Goal: Task Accomplishment & Management: Complete application form

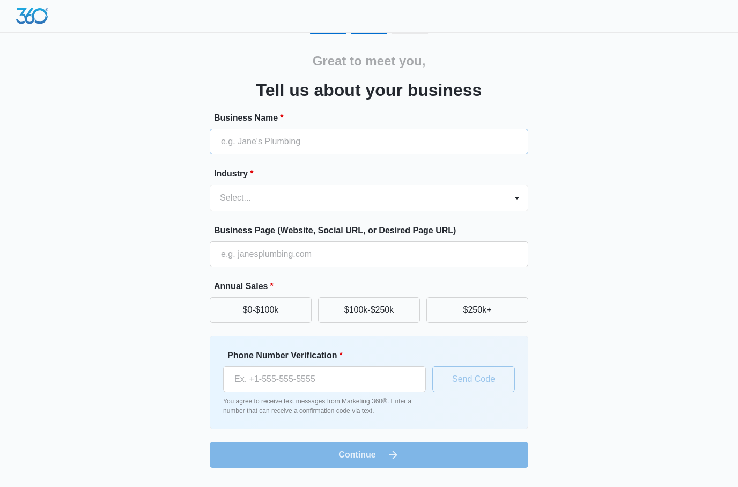
click at [274, 147] on input "Business Name *" at bounding box center [369, 142] width 319 height 26
click at [520, 207] on div at bounding box center [516, 198] width 21 height 26
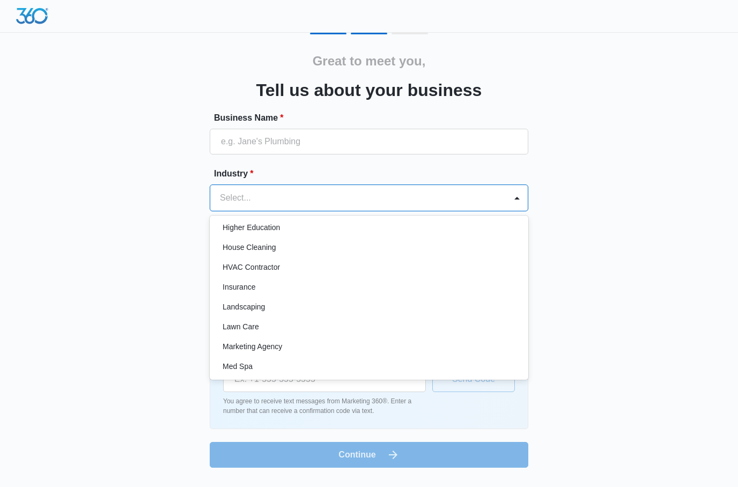
scroll to position [398, 0]
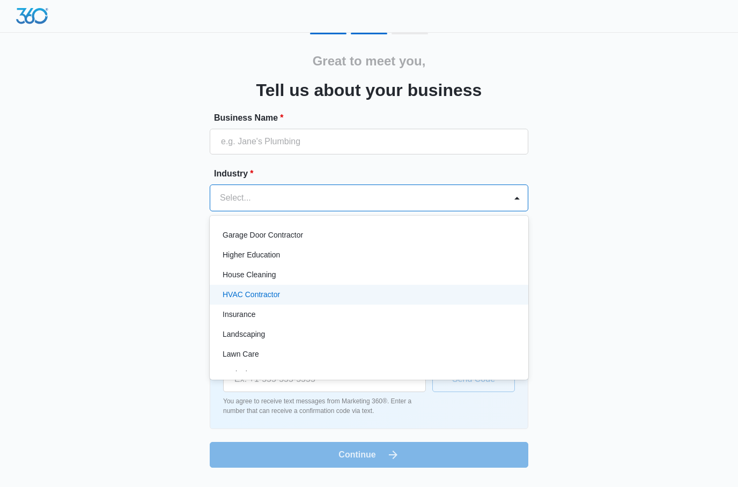
click at [269, 295] on p "HVAC Contractor" at bounding box center [251, 294] width 57 height 11
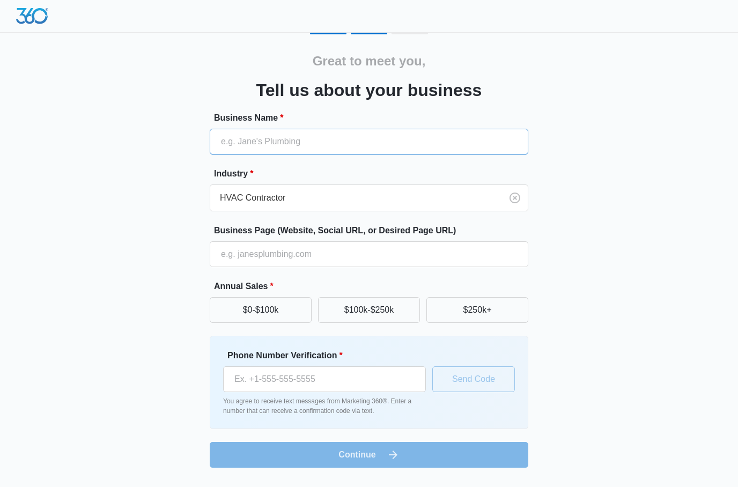
click at [271, 142] on input "Business Name *" at bounding box center [369, 142] width 319 height 26
type input "[PERSON_NAME] Mechanical Heating And Cooling LLC"
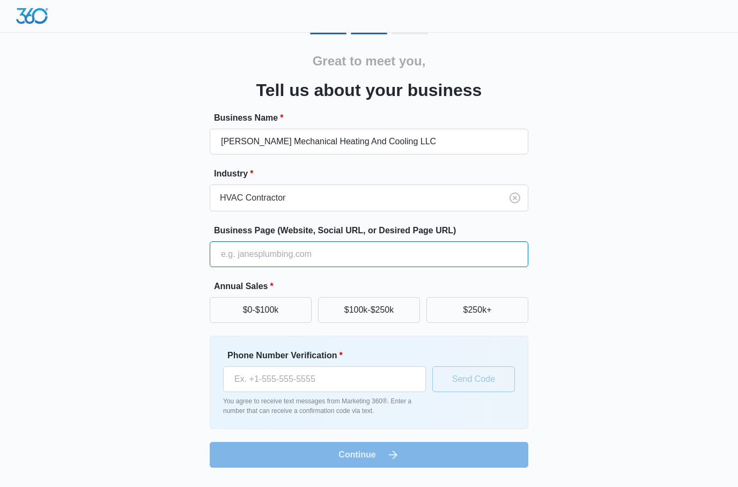
click at [318, 251] on input "Business Page (Website, Social URL, or Desired Page URL)" at bounding box center [369, 254] width 319 height 26
type input "[DOMAIN_NAME]"
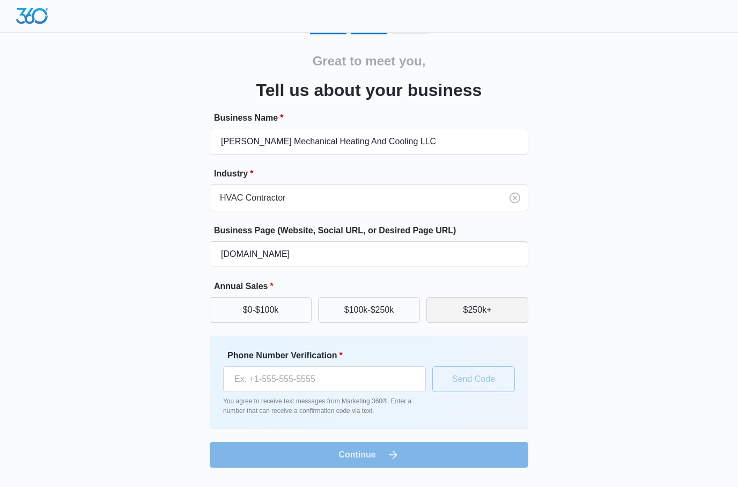
click at [468, 312] on button "$250k+" at bounding box center [477, 310] width 102 height 26
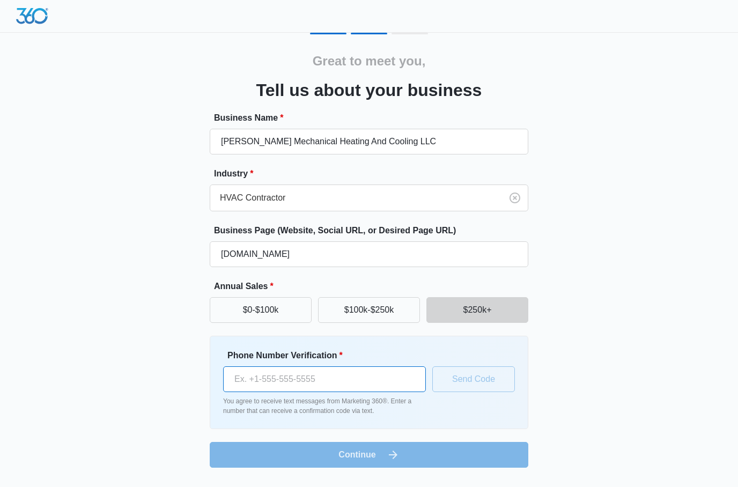
click at [334, 374] on input "Phone Number Verification *" at bounding box center [324, 379] width 203 height 26
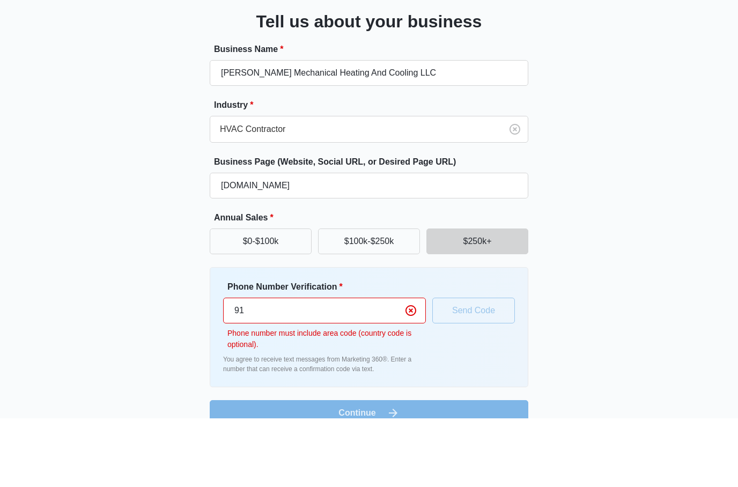
type input "9"
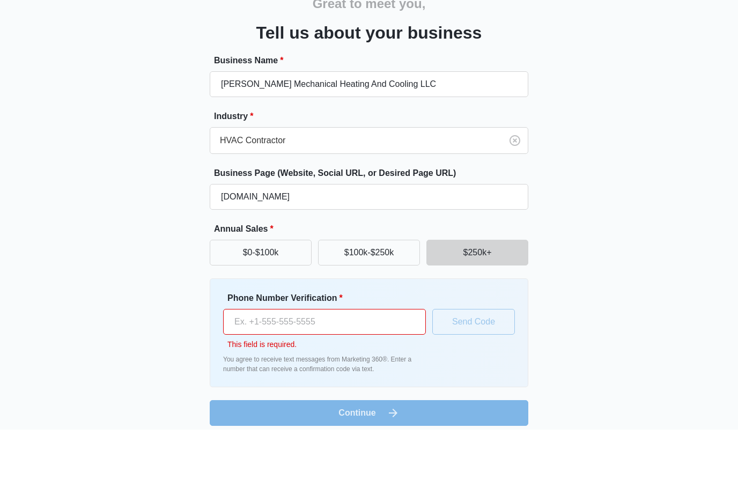
click at [443, 389] on form "Business Name * [PERSON_NAME] Mechanical Heating And Cooling LLC Industry * HVA…" at bounding box center [369, 298] width 319 height 372
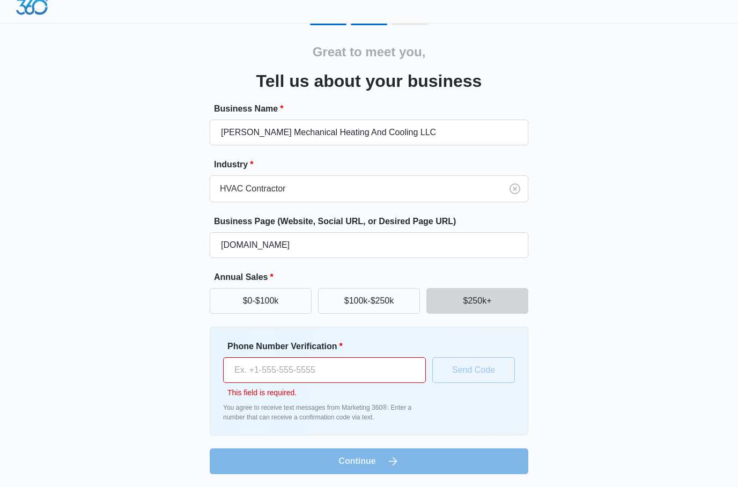
click at [425, 409] on p "You agree to receive text messages from Marketing 360®. Enter a number that can…" at bounding box center [324, 412] width 203 height 19
click at [392, 463] on form "Business Name * [PERSON_NAME] Mechanical Heating And Cooling LLC Industry * HVA…" at bounding box center [369, 288] width 319 height 372
click at [298, 371] on input "Phone Number Verification *" at bounding box center [324, 370] width 203 height 26
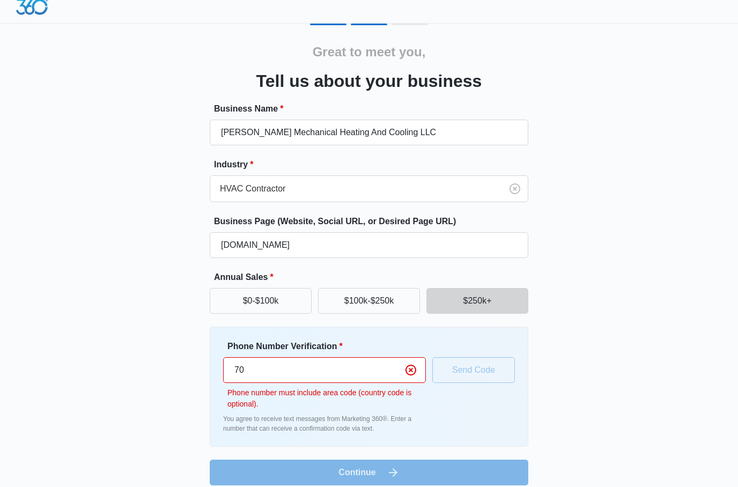
type input "7"
type input "[PHONE_NUMBER]"
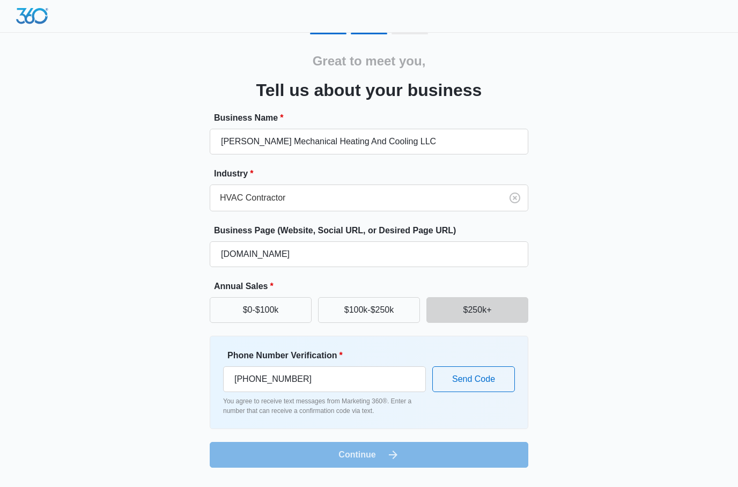
click at [407, 456] on form "Business Name * [PERSON_NAME] Mechanical Heating And Cooling LLC Industry * HVA…" at bounding box center [369, 290] width 319 height 356
click at [237, 135] on input "[PERSON_NAME] Mechanical Heating And Cooling LLC" at bounding box center [369, 142] width 319 height 26
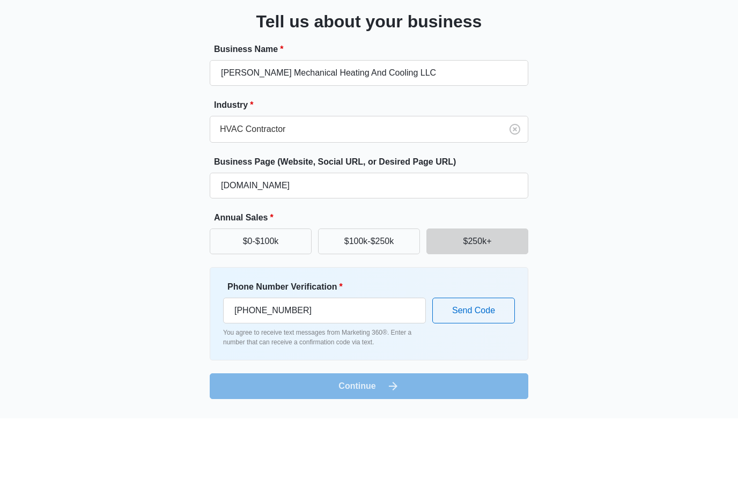
click at [342, 382] on form "Business Name * [PERSON_NAME] Mechanical Heating And Cooling LLC Industry * HVA…" at bounding box center [369, 290] width 319 height 356
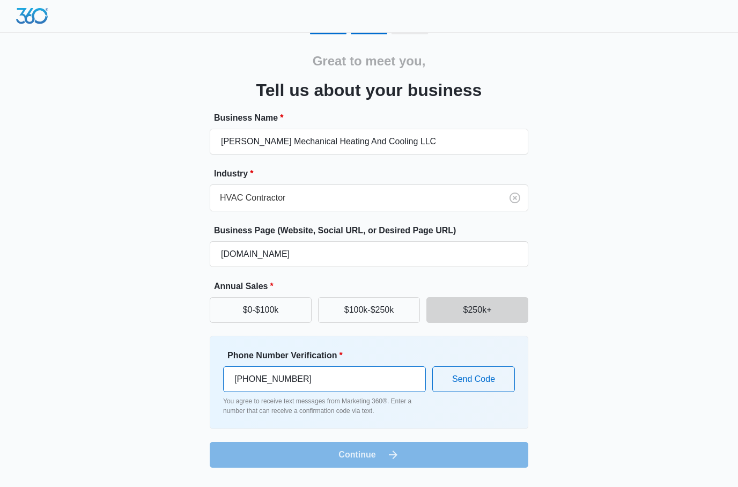
drag, startPoint x: 342, startPoint y: 317, endPoint x: 342, endPoint y: 386, distance: 68.7
click at [342, 386] on input "[PHONE_NUMBER]" at bounding box center [324, 379] width 203 height 26
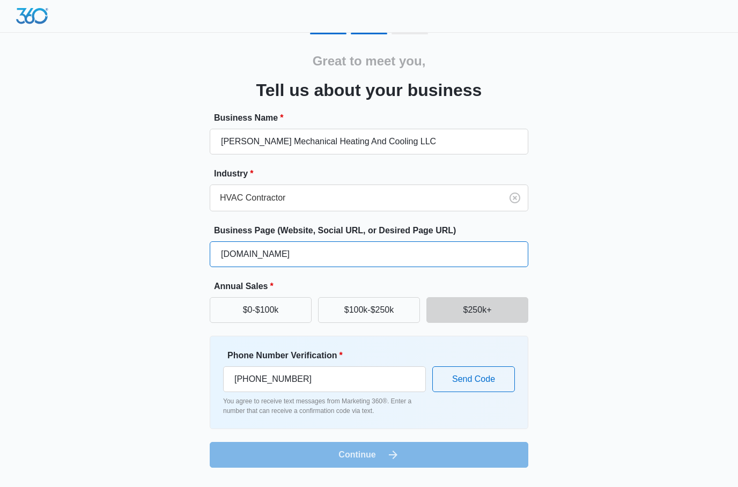
click at [350, 266] on input "[DOMAIN_NAME]" at bounding box center [369, 254] width 319 height 26
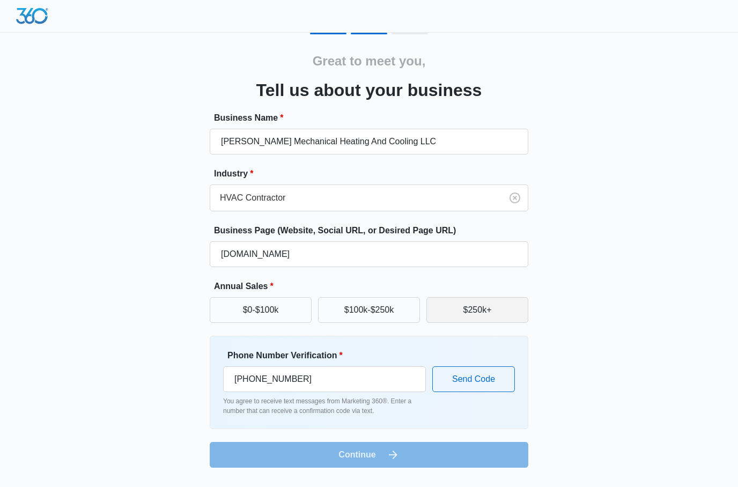
click at [474, 312] on button "$250k+" at bounding box center [477, 310] width 102 height 26
click at [451, 277] on form "Business Name * [PERSON_NAME] Mechanical Heating And Cooling LLC Industry * HVA…" at bounding box center [369, 290] width 319 height 356
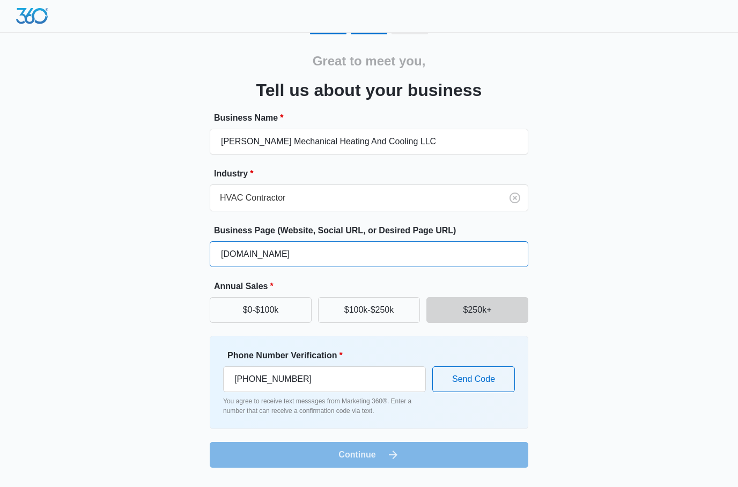
click at [452, 261] on input "[DOMAIN_NAME]" at bounding box center [369, 254] width 319 height 26
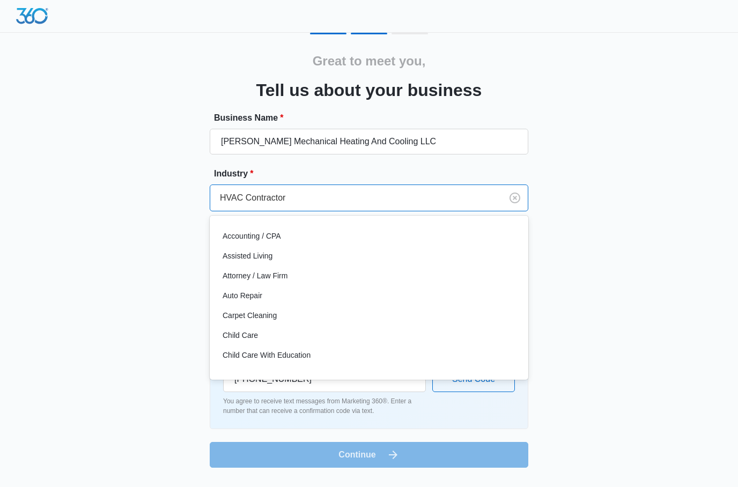
click at [431, 186] on div "HVAC Contractor" at bounding box center [356, 198] width 292 height 26
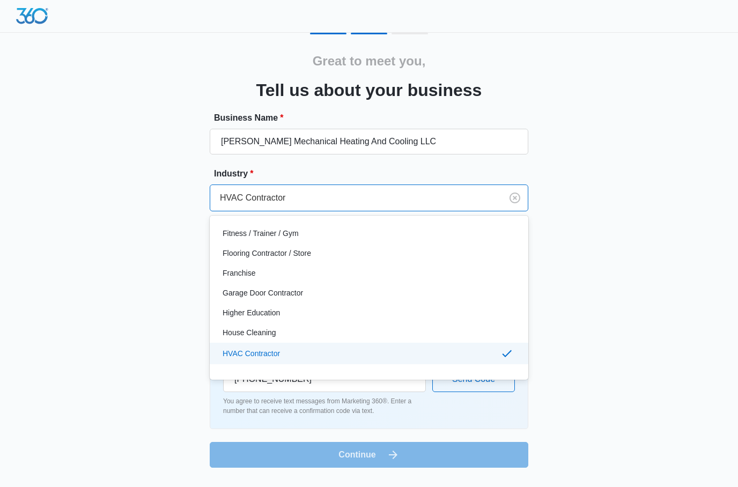
click at [262, 350] on p "HVAC Contractor" at bounding box center [251, 353] width 57 height 11
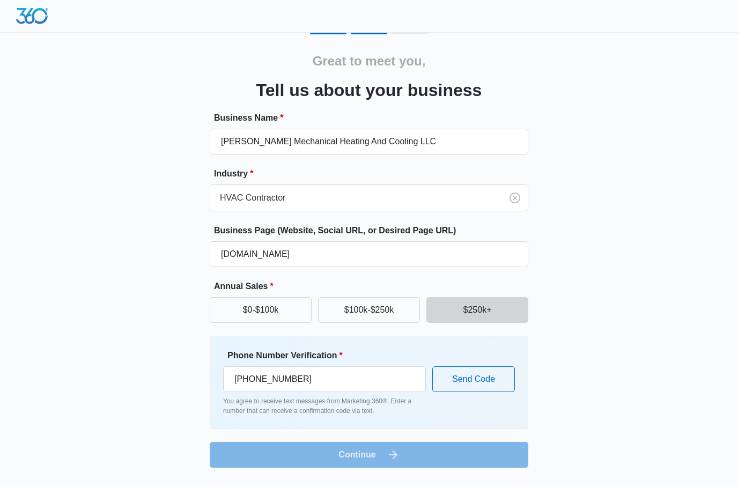
click at [467, 379] on button "Send Code" at bounding box center [473, 379] width 83 height 26
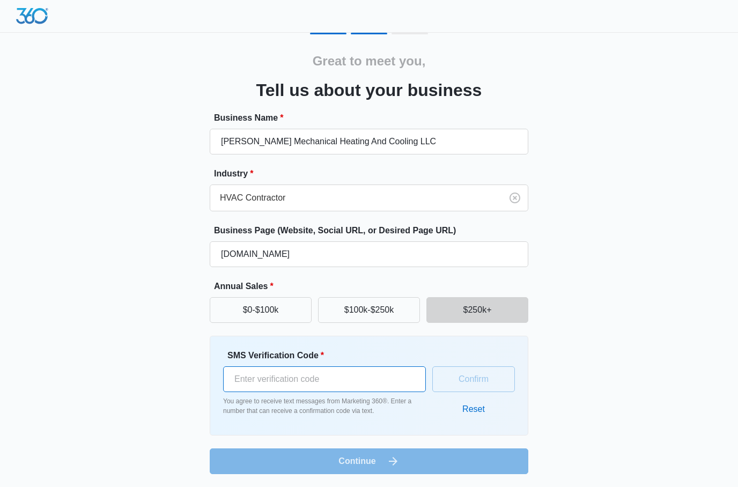
click at [365, 378] on input "SMS Verification Code *" at bounding box center [324, 379] width 203 height 26
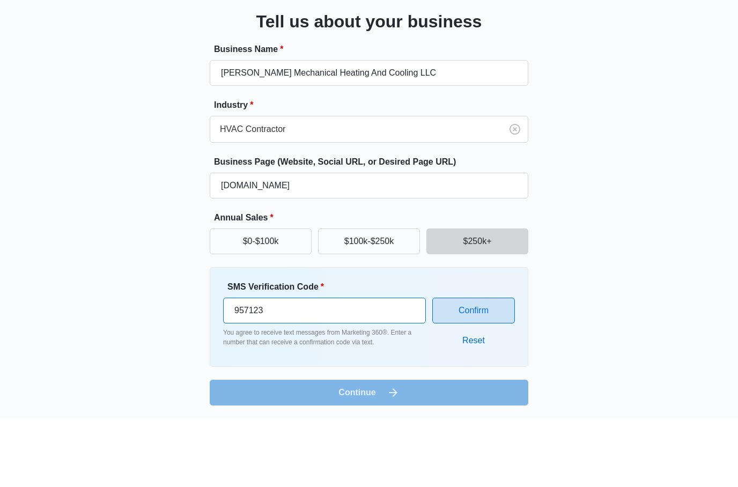
type input "957123"
click at [499, 366] on button "Confirm" at bounding box center [473, 379] width 83 height 26
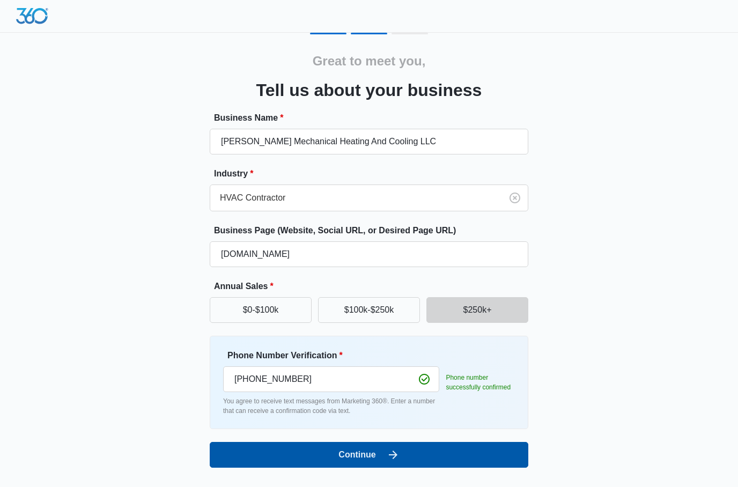
click at [450, 454] on button "Continue" at bounding box center [369, 455] width 319 height 26
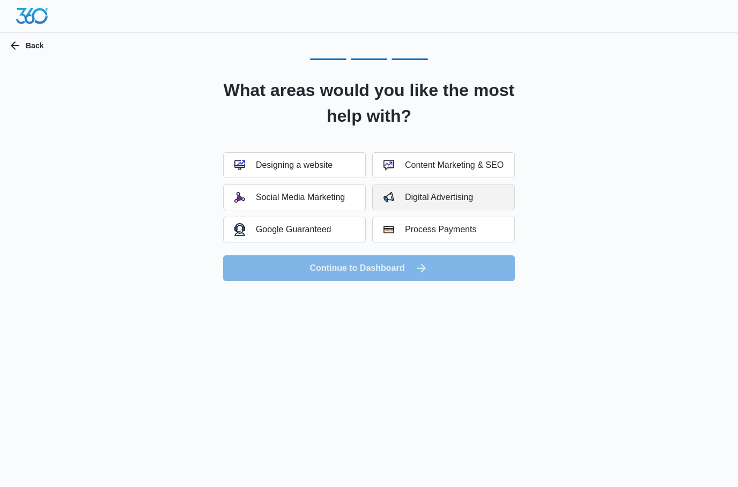
click at [451, 198] on div "Digital Advertising" at bounding box center [429, 197] width 90 height 11
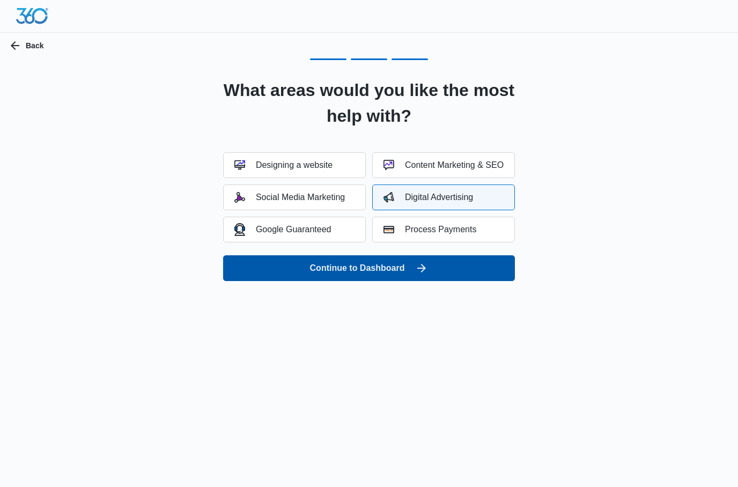
click at [411, 271] on button "Continue to Dashboard" at bounding box center [369, 268] width 292 height 26
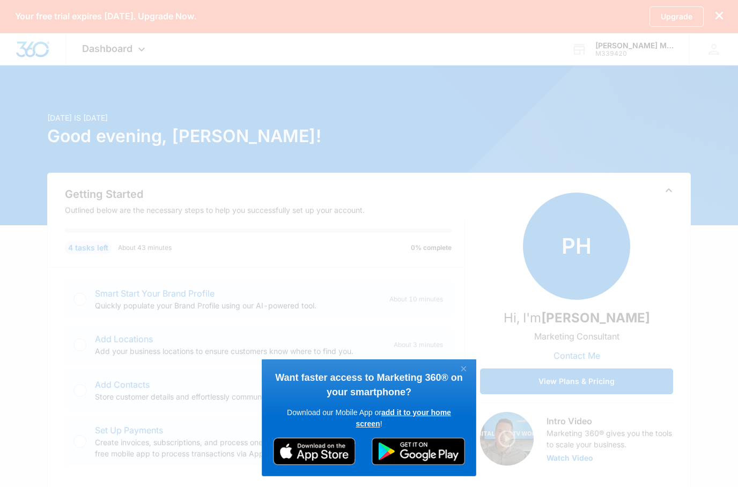
click at [394, 410] on link "add it to your home screen" at bounding box center [403, 418] width 95 height 20
click at [465, 367] on link "×" at bounding box center [463, 370] width 19 height 14
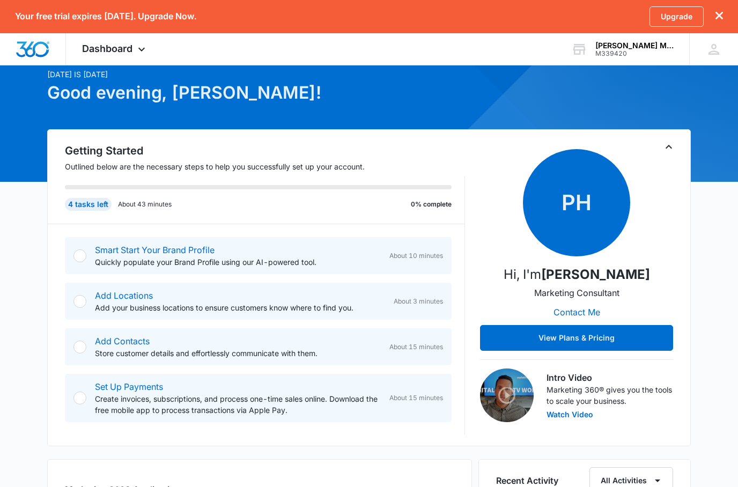
scroll to position [43, 0]
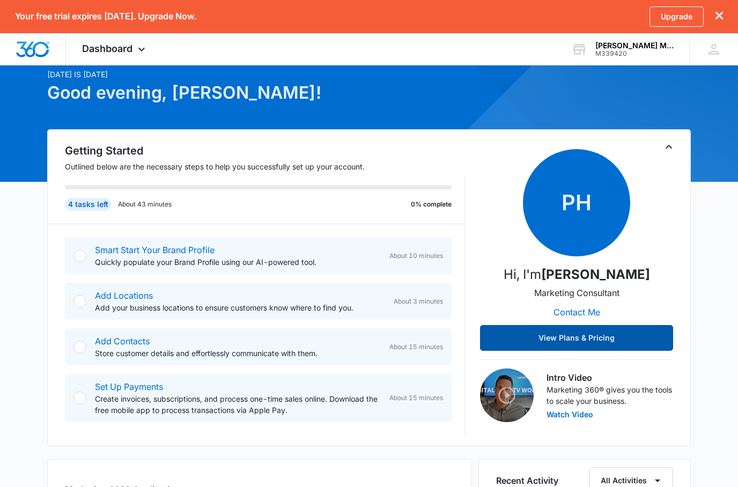
click at [609, 343] on button "View Plans & Pricing" at bounding box center [576, 338] width 193 height 26
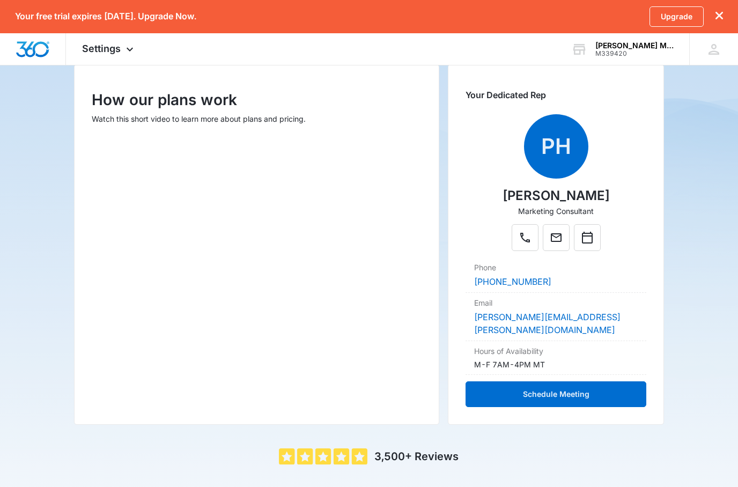
scroll to position [133, 0]
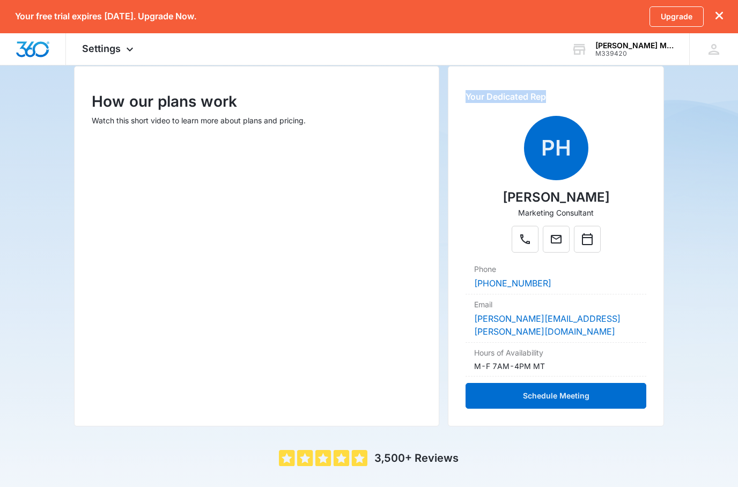
drag, startPoint x: 466, startPoint y: 98, endPoint x: 556, endPoint y: 98, distance: 89.6
click at [556, 98] on div "Your Dedicated Rep PH Patrick Harral Marketing Consultant Phone (970) 541-3262 …" at bounding box center [556, 246] width 217 height 360
click at [656, 72] on div "Your Dedicated Rep PH Patrick Harral Marketing Consultant Phone (970) 541-3262 …" at bounding box center [556, 246] width 217 height 360
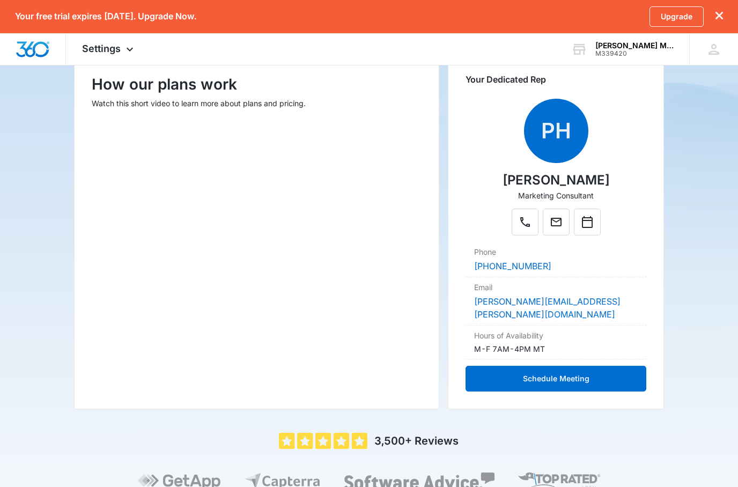
scroll to position [151, 0]
click at [533, 218] on button "Phone" at bounding box center [525, 221] width 27 height 27
click at [549, 305] on link "patrick.harral@marketing360.com" at bounding box center [547, 308] width 146 height 24
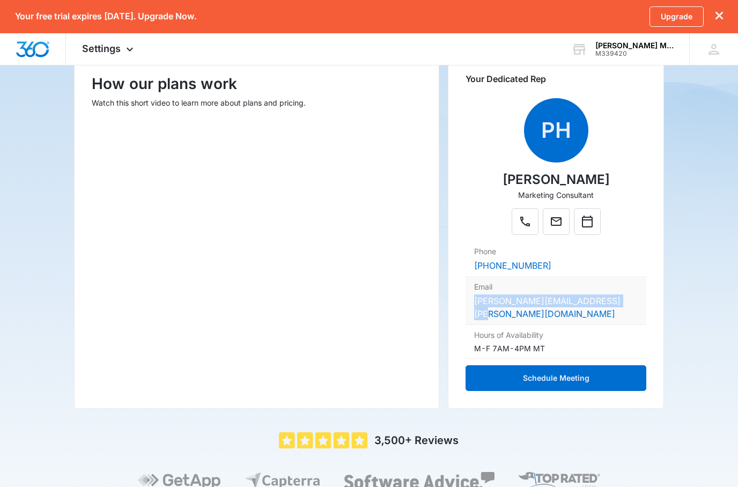
drag, startPoint x: 470, startPoint y: 305, endPoint x: 619, endPoint y: 301, distance: 148.6
click at [619, 301] on div "Email patrick.harral@marketing360.com" at bounding box center [556, 301] width 181 height 48
copy link "patrick.harral@marketing360.com"
click at [641, 217] on div "PH Patrick Harral Marketing Consultant Phone (970) 541-3262 Email patrick.harra…" at bounding box center [556, 244] width 181 height 293
click at [533, 304] on link "patrick.harral@marketing360.com" at bounding box center [547, 308] width 146 height 24
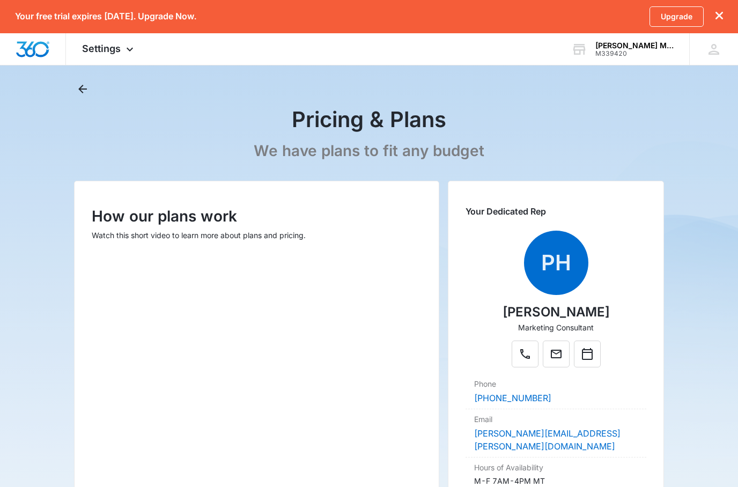
scroll to position [0, 0]
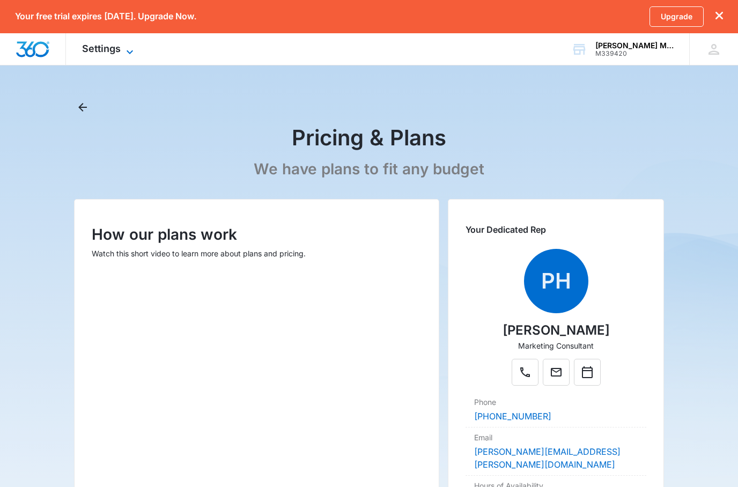
click at [128, 46] on icon at bounding box center [129, 52] width 13 height 13
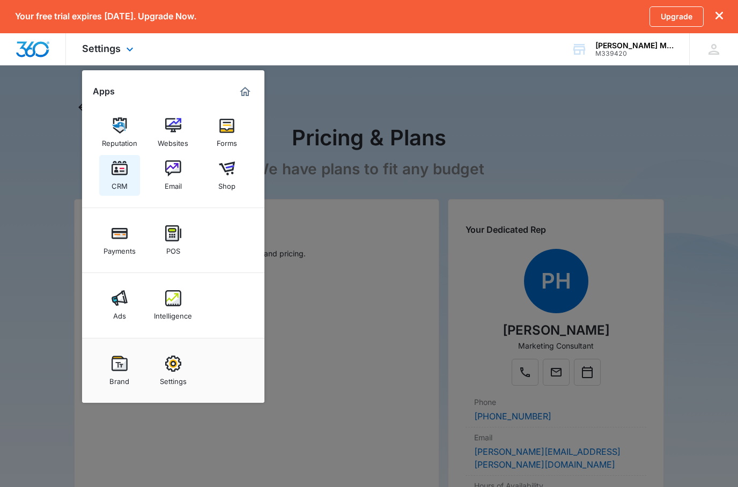
click at [127, 182] on div "CRM" at bounding box center [120, 183] width 16 height 14
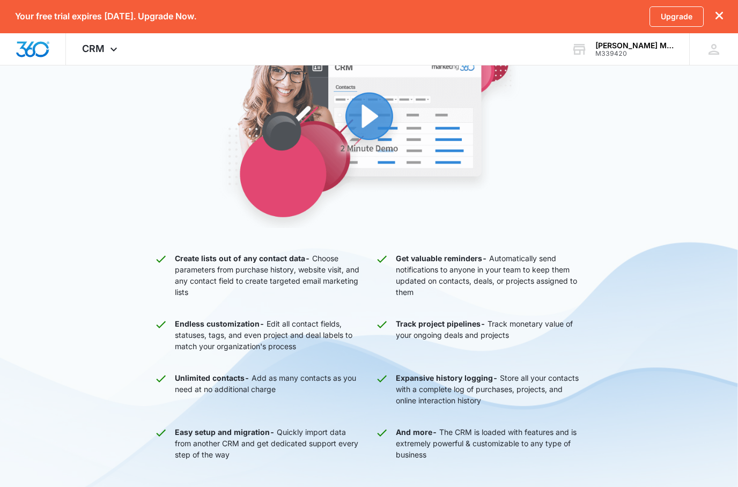
scroll to position [198, 0]
click at [369, 112] on img "button" at bounding box center [369, 130] width 408 height 196
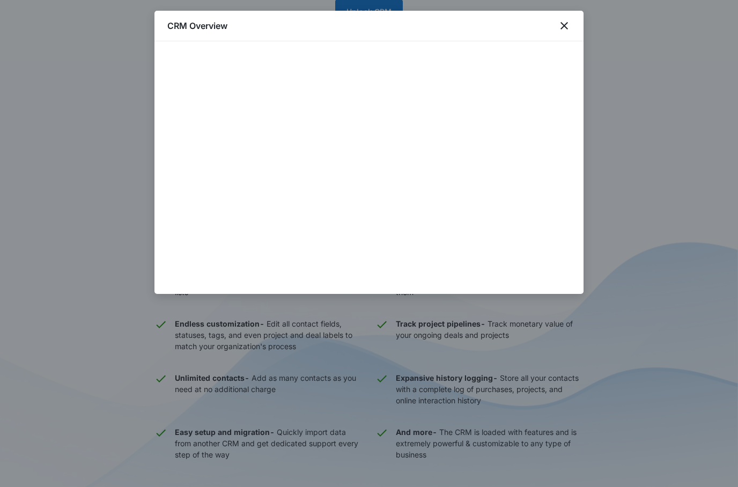
click at [183, 283] on div at bounding box center [368, 167] width 429 height 253
click at [569, 24] on icon "close" at bounding box center [564, 25] width 13 height 13
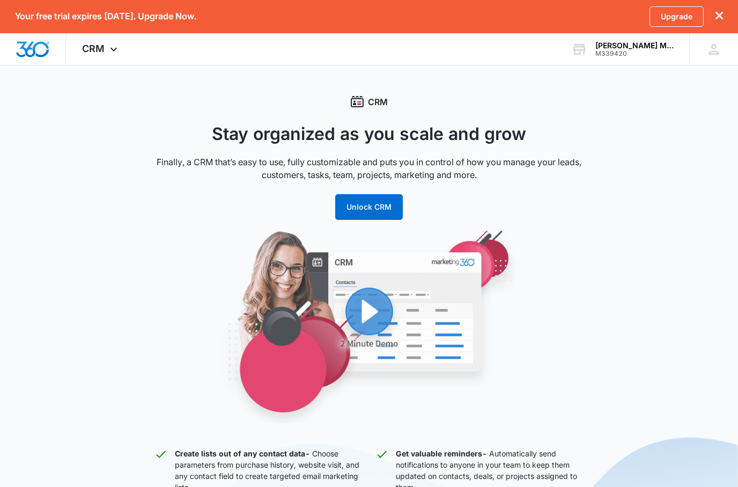
scroll to position [0, 0]
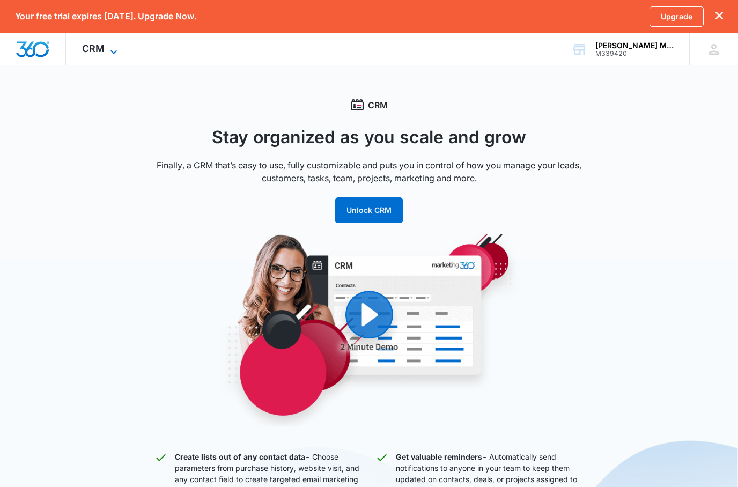
click at [108, 49] on icon at bounding box center [113, 52] width 13 height 13
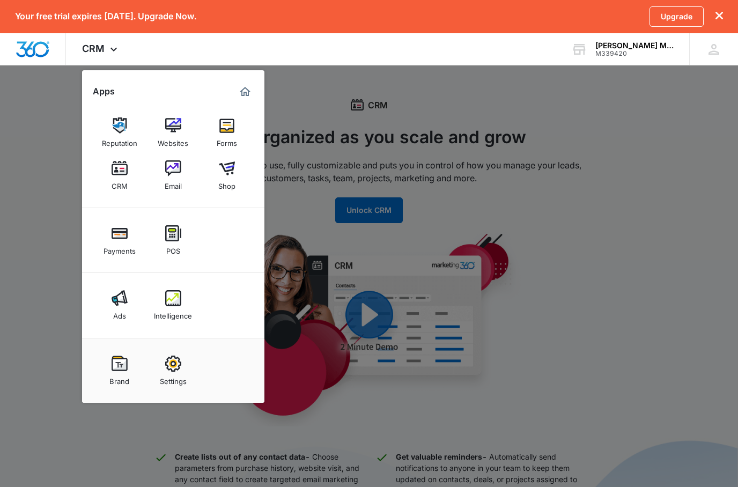
click at [121, 372] on div "Brand" at bounding box center [119, 379] width 20 height 14
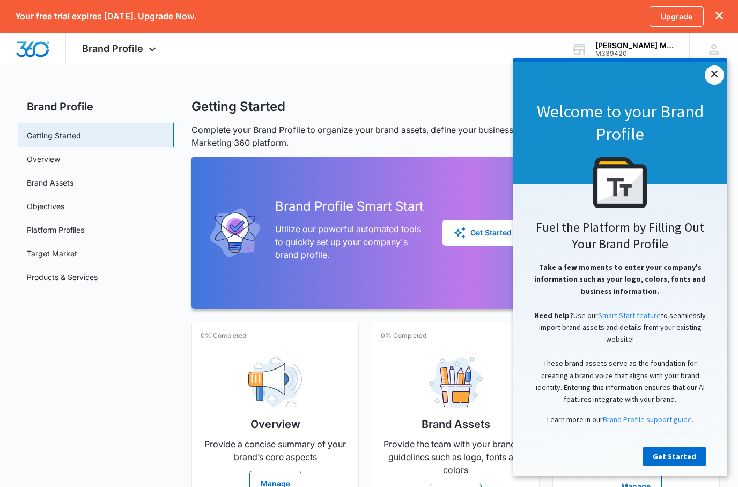
click at [717, 79] on link "×" at bounding box center [714, 74] width 19 height 19
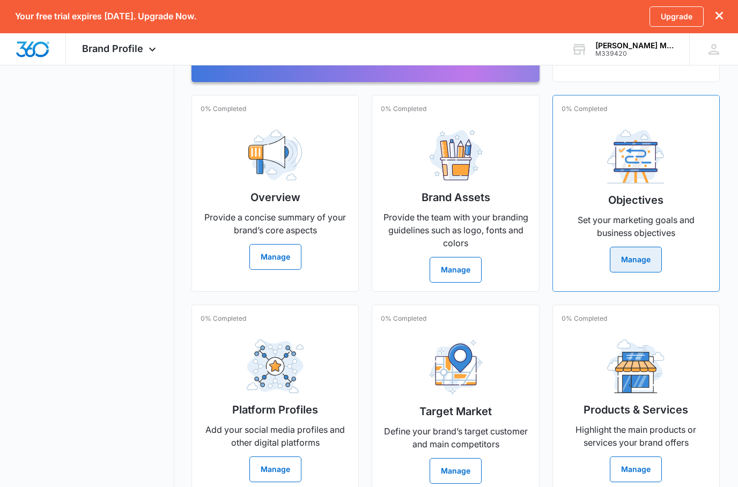
scroll to position [224, 0]
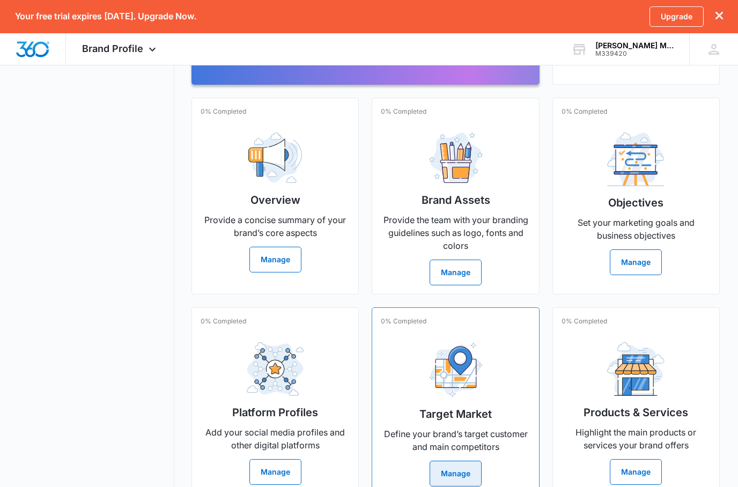
click at [454, 398] on img at bounding box center [456, 369] width 54 height 55
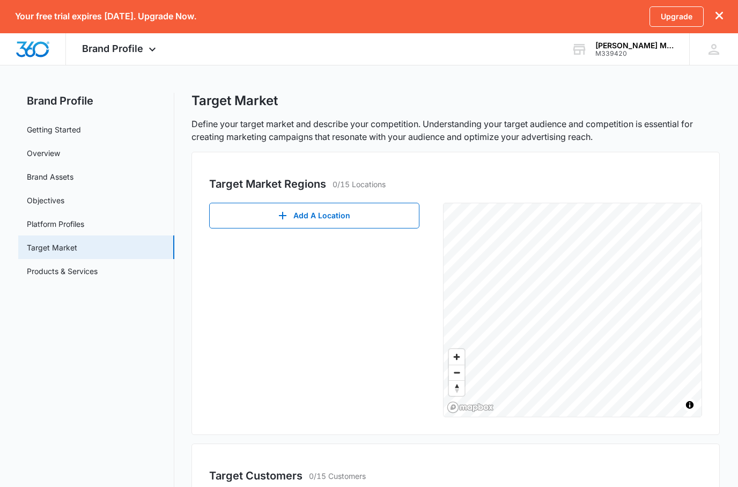
scroll to position [5, 0]
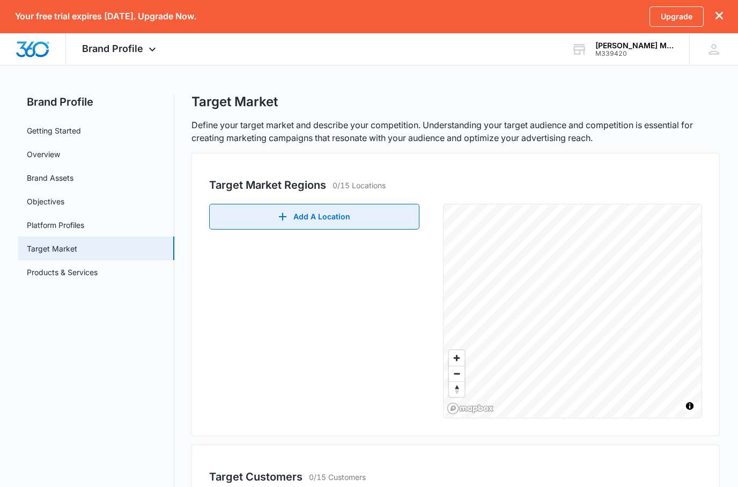
click at [290, 225] on button "Add A Location" at bounding box center [314, 217] width 210 height 26
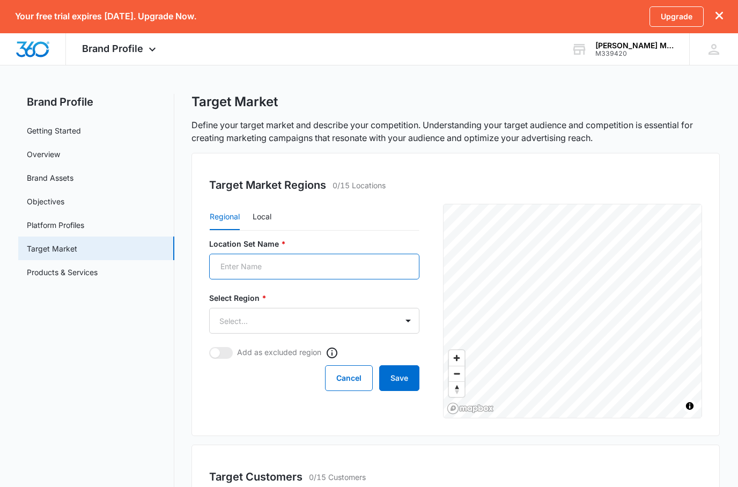
click at [265, 261] on input "Location Set Name *" at bounding box center [314, 267] width 210 height 26
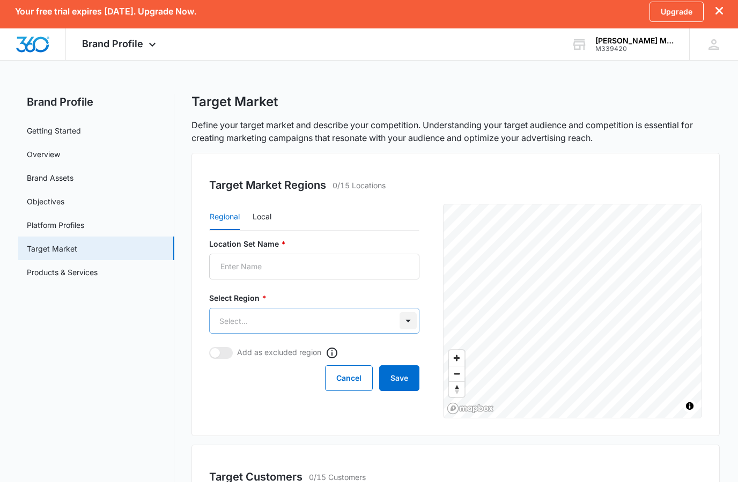
click at [406, 321] on body "Your free trial expires in 14 days. Upgrade Now. Upgrade Brand Profile Apps Rep…" at bounding box center [369, 345] width 738 height 691
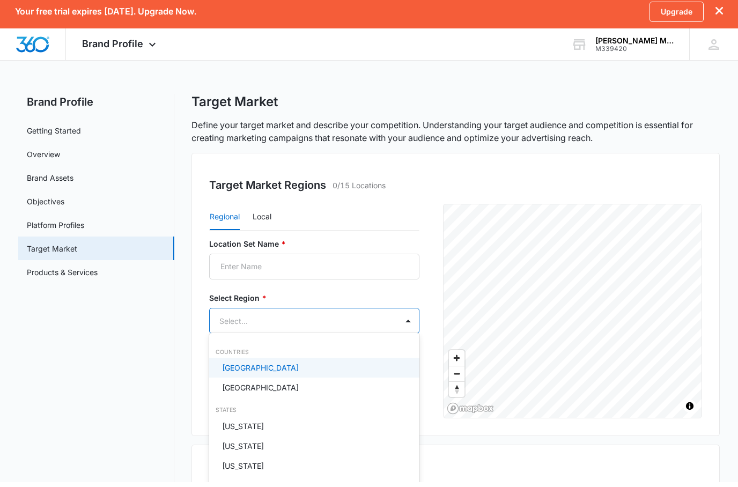
click at [258, 368] on p "United States" at bounding box center [260, 372] width 77 height 11
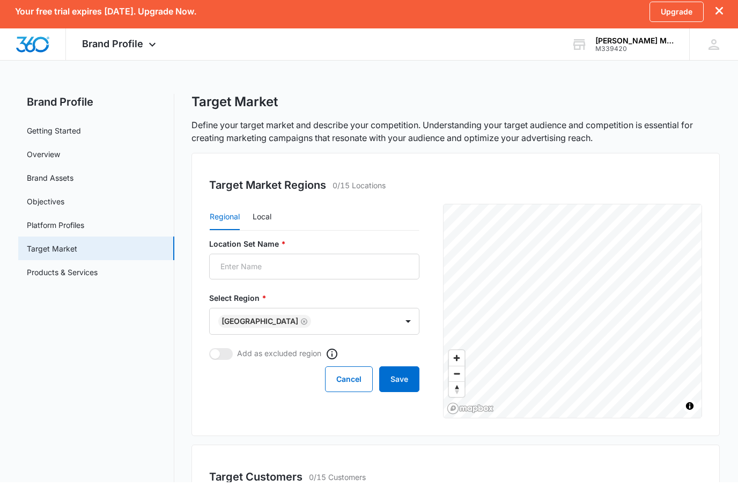
scroll to position [5, 0]
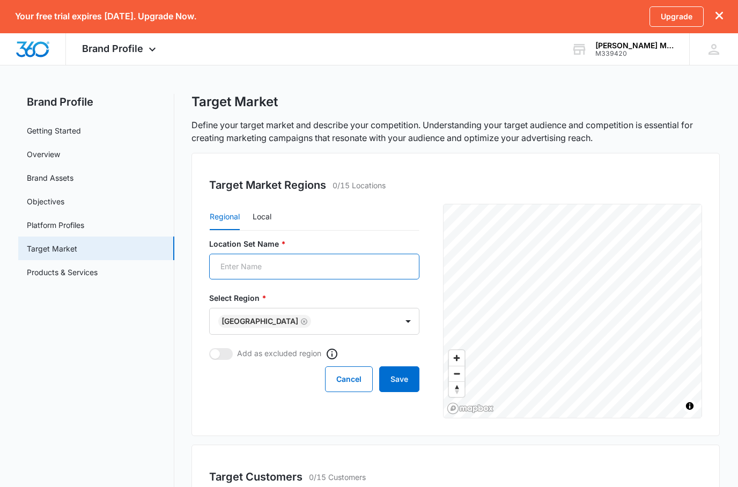
click at [268, 268] on input "Location Set Name *" at bounding box center [314, 267] width 210 height 26
click at [264, 219] on button "Local" at bounding box center [262, 217] width 19 height 26
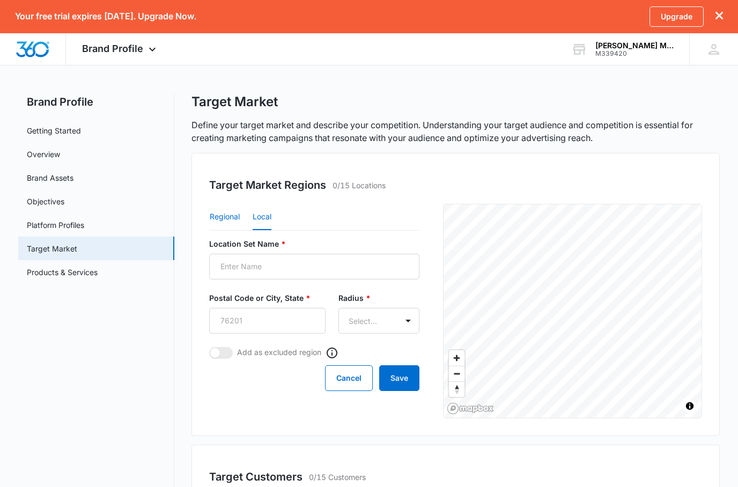
click at [230, 218] on button "Regional" at bounding box center [225, 217] width 30 height 26
click at [264, 220] on button "Local" at bounding box center [262, 217] width 19 height 26
click at [286, 319] on input "Postal Code or City, State *" at bounding box center [267, 321] width 116 height 26
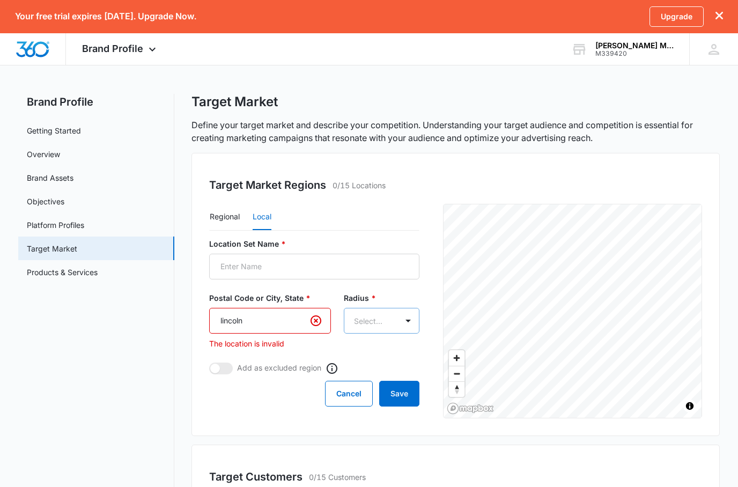
click at [359, 332] on body "Your free trial expires in 14 days. Upgrade Now. Upgrade Brand Profile Apps Rep…" at bounding box center [369, 340] width 738 height 691
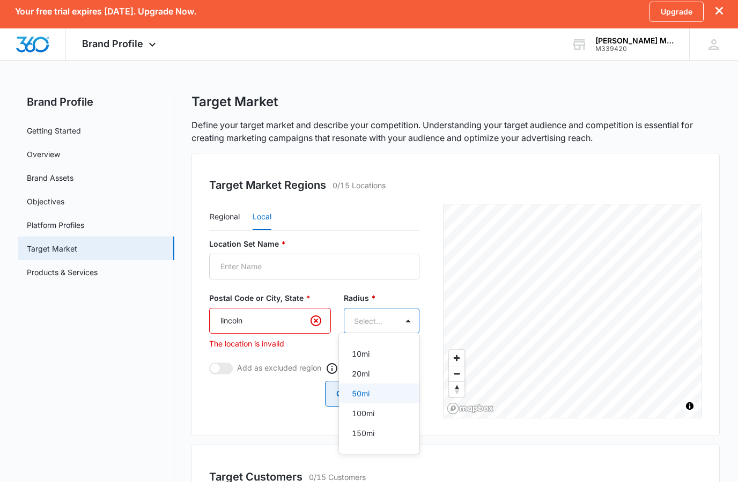
click at [359, 393] on p "50mi" at bounding box center [361, 398] width 18 height 11
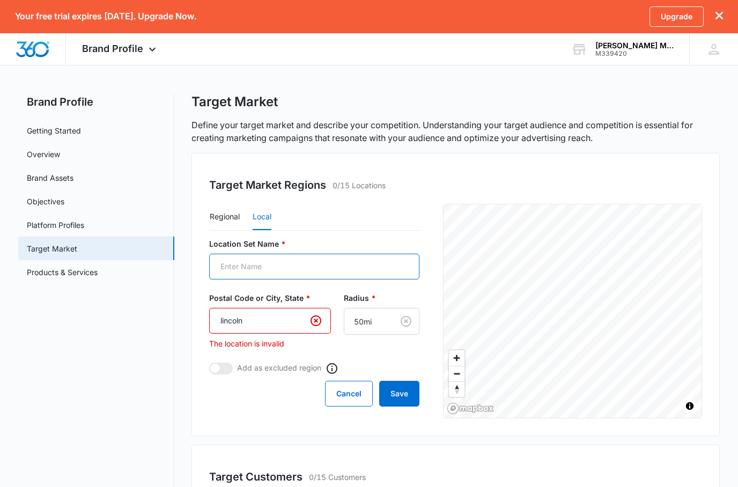
click at [336, 261] on input "Location Set Name *" at bounding box center [314, 267] width 210 height 26
click at [267, 319] on input "lincoln" at bounding box center [269, 321] width 121 height 26
click at [223, 317] on input "lincoln,ca" at bounding box center [269, 321] width 121 height 26
click at [278, 322] on input "Lincoln,ca" at bounding box center [269, 321] width 121 height 26
click at [216, 322] on input "Lincoln,ca" at bounding box center [269, 321] width 121 height 26
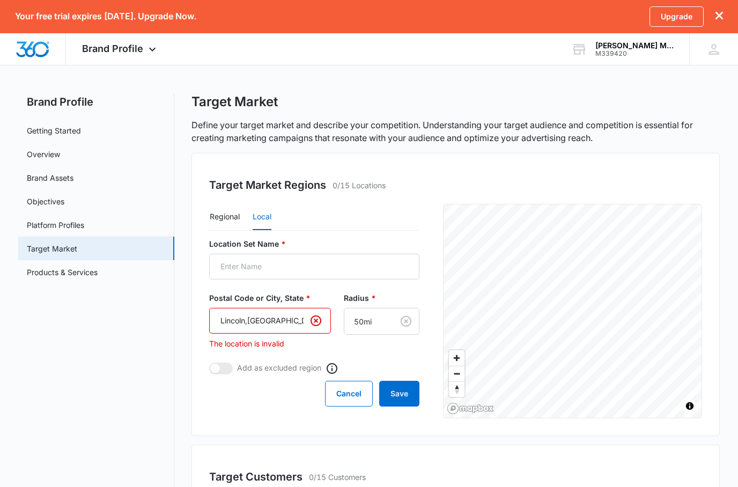
click at [269, 323] on input "Lincoln,ca" at bounding box center [269, 321] width 121 height 26
type input "L"
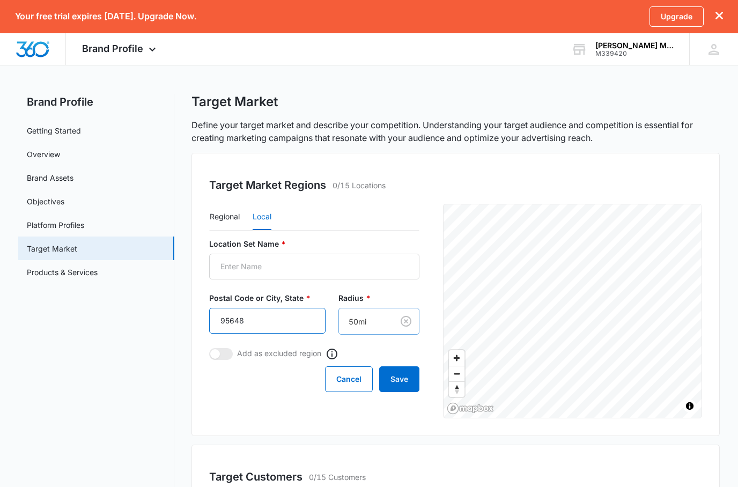
type input "95648"
click at [386, 325] on body "Your free trial expires in 14 days. Upgrade Now. Upgrade Brand Profile Apps Rep…" at bounding box center [369, 340] width 738 height 691
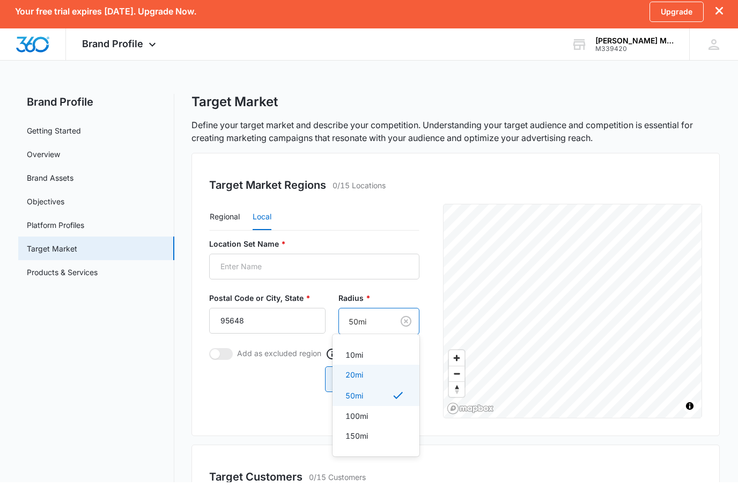
click at [355, 374] on p "20mi" at bounding box center [354, 379] width 18 height 11
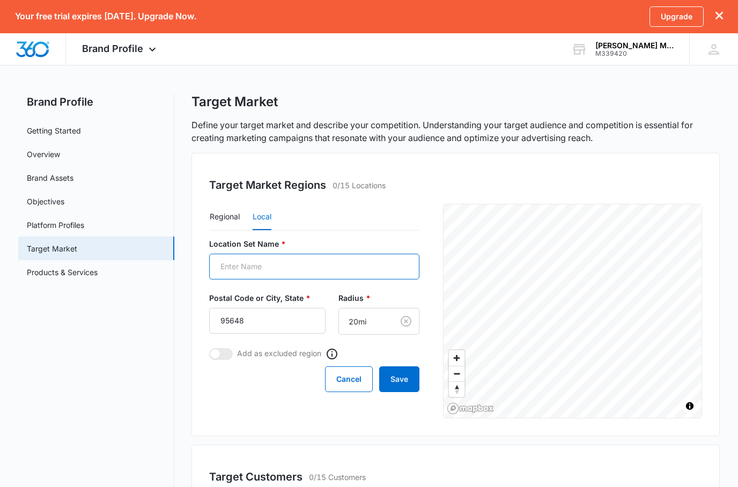
click at [277, 260] on input "Location Set Name *" at bounding box center [314, 267] width 210 height 26
type input "lincoln"
click at [407, 385] on button "Save" at bounding box center [399, 379] width 40 height 26
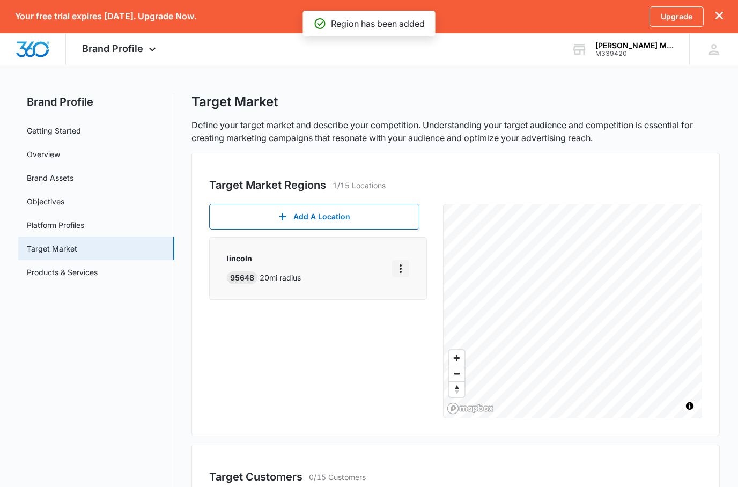
click at [399, 265] on icon "More" at bounding box center [400, 268] width 13 height 13
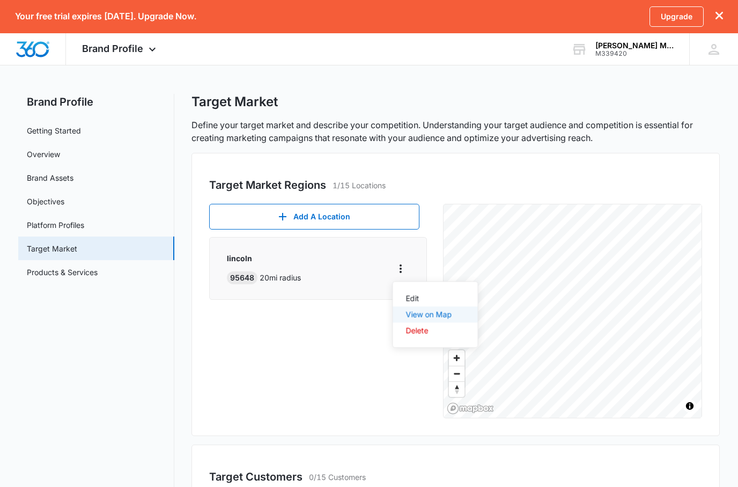
click at [424, 316] on div "View on Map" at bounding box center [429, 315] width 46 height 8
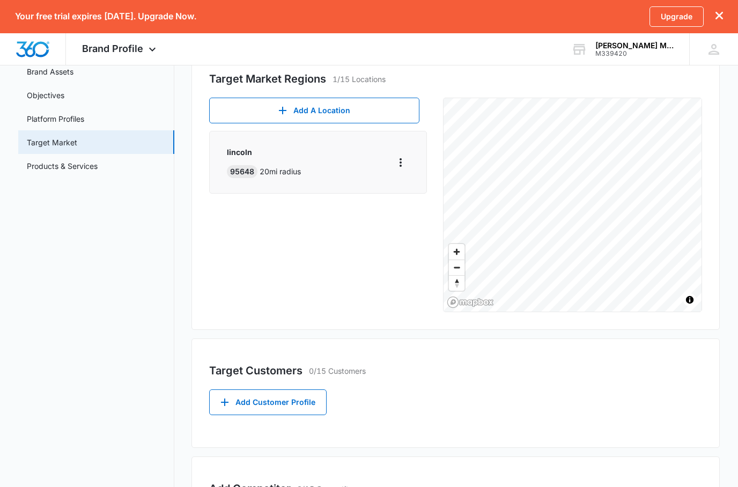
scroll to position [180, 0]
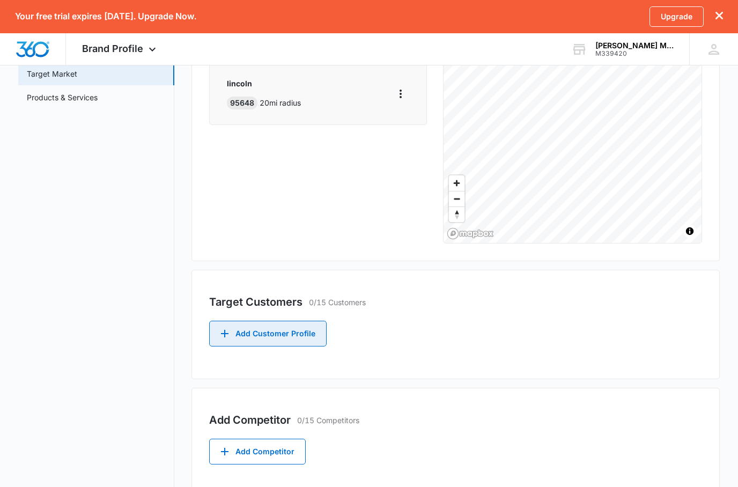
click at [223, 335] on icon "button" at bounding box center [224, 333] width 13 height 13
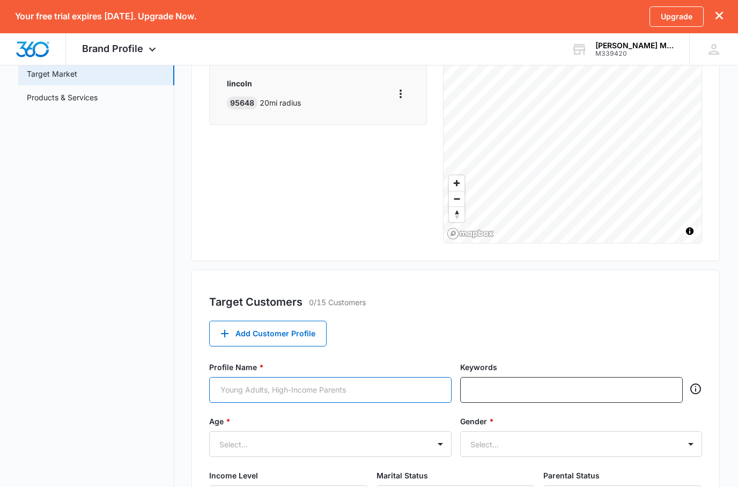
click at [348, 390] on input "Profile Name *" at bounding box center [330, 390] width 242 height 26
type input "o"
type input "high income earners"
click at [637, 395] on input "text" at bounding box center [573, 390] width 202 height 16
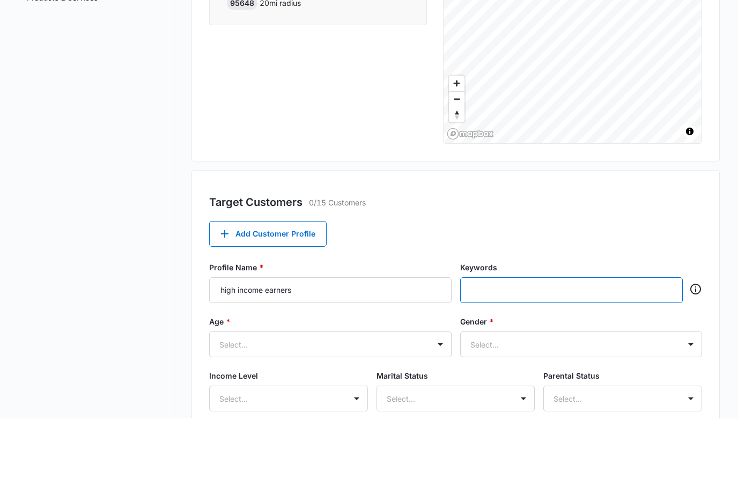
scroll to position [214, 0]
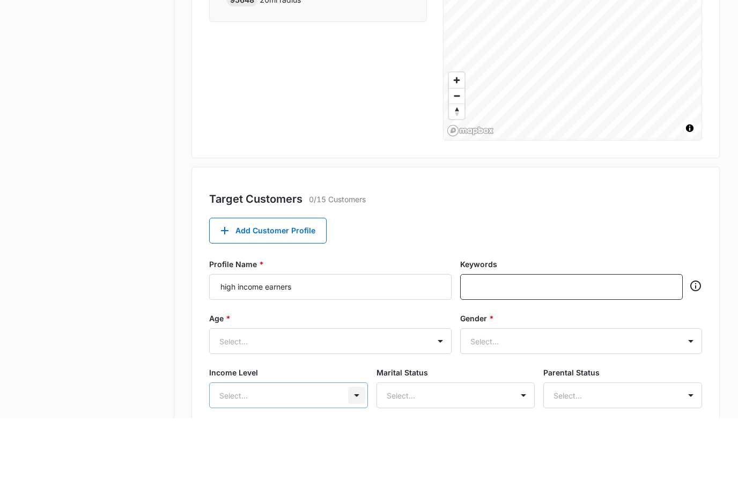
click at [358, 455] on div at bounding box center [356, 463] width 17 height 17
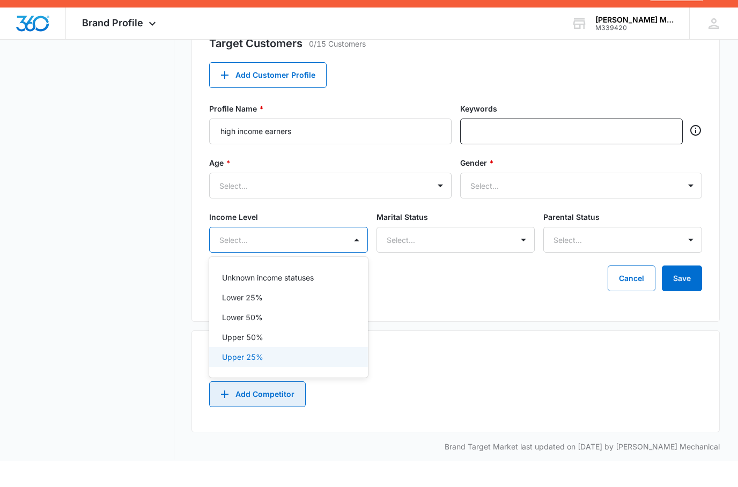
scroll to position [424, 0]
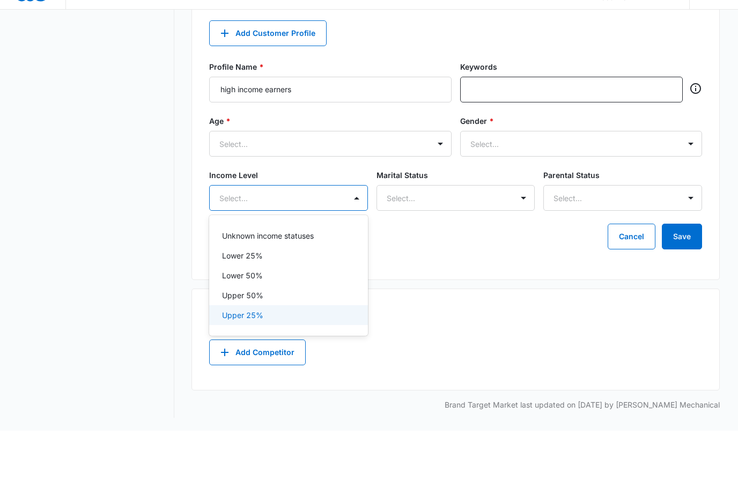
click at [260, 366] on p "Upper 25%" at bounding box center [242, 371] width 41 height 11
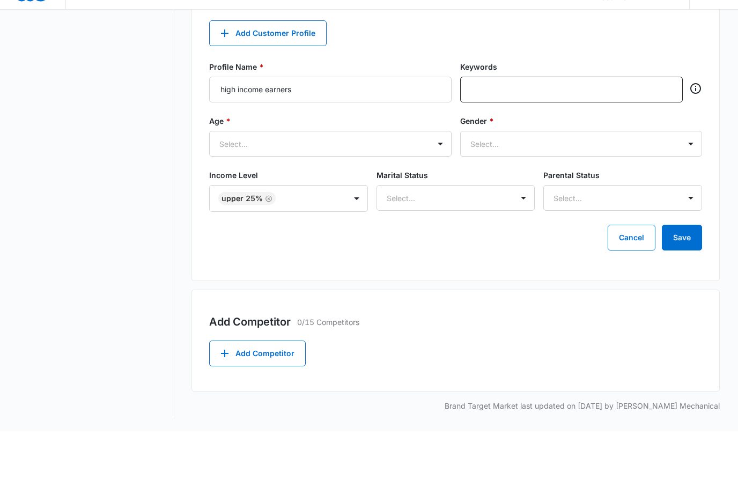
scroll to position [425, 0]
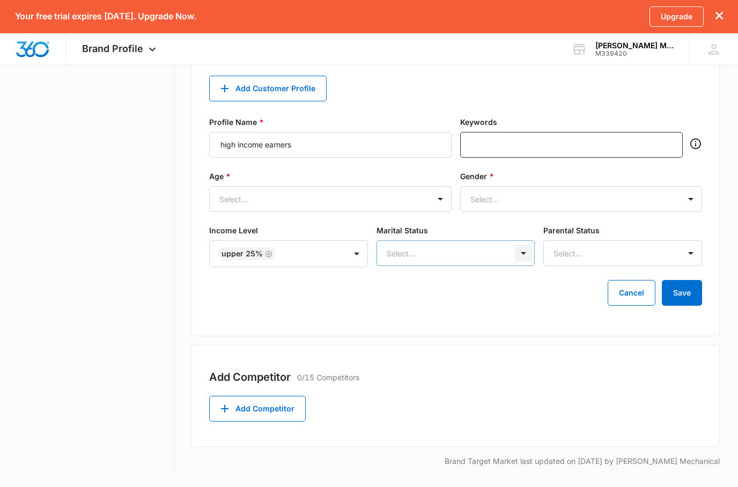
click at [517, 254] on div at bounding box center [523, 253] width 17 height 17
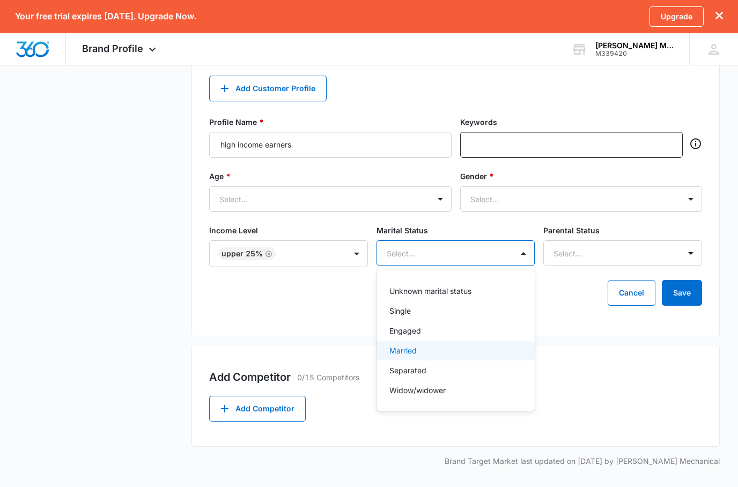
click at [425, 348] on div "Married" at bounding box center [454, 350] width 130 height 11
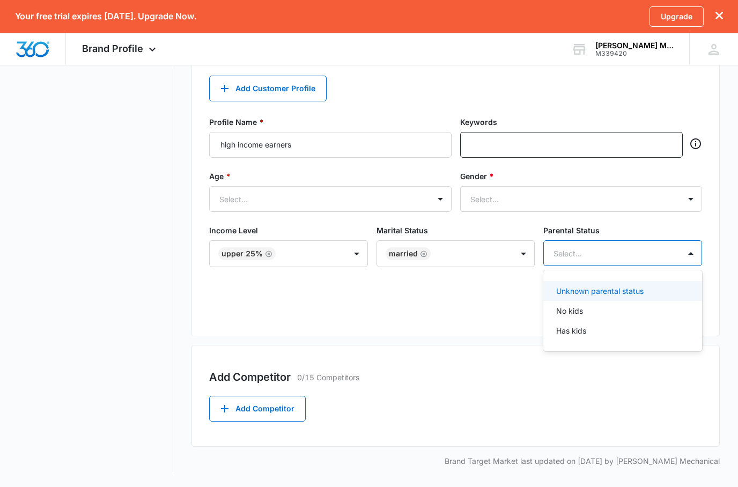
click at [700, 251] on div at bounding box center [690, 253] width 21 height 25
click at [577, 288] on p "Unknown parental status" at bounding box center [599, 290] width 87 height 11
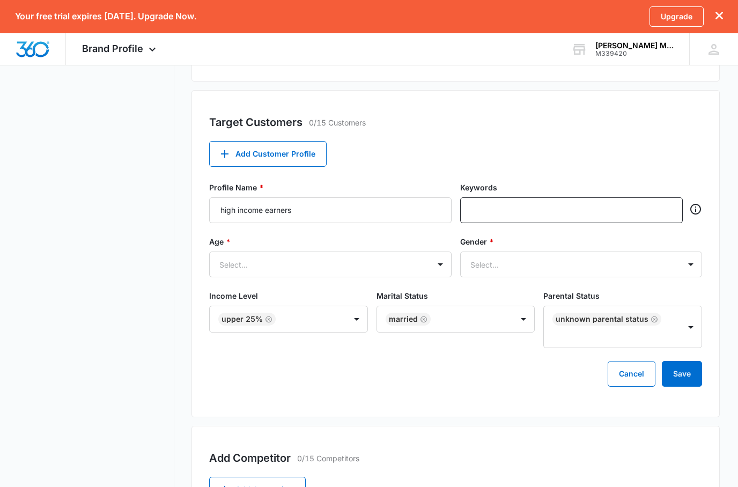
scroll to position [358, 0]
click at [511, 202] on div at bounding box center [571, 211] width 223 height 26
click at [511, 208] on input "text" at bounding box center [573, 211] width 202 height 16
click at [694, 269] on div at bounding box center [690, 265] width 17 height 17
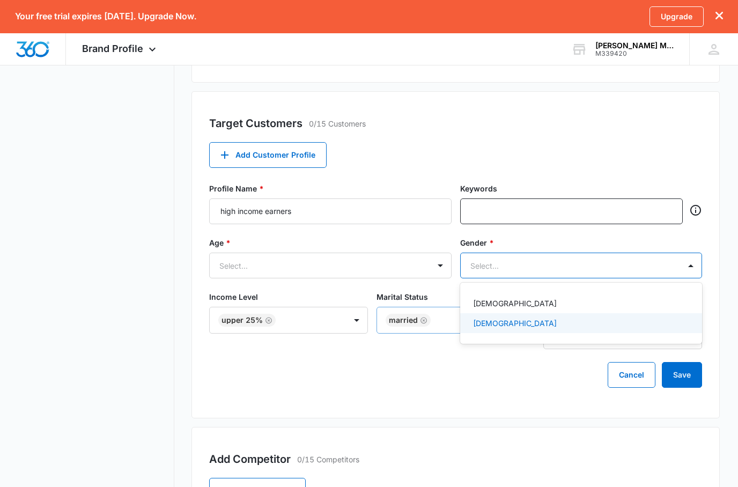
click at [491, 322] on div "Male" at bounding box center [580, 323] width 214 height 11
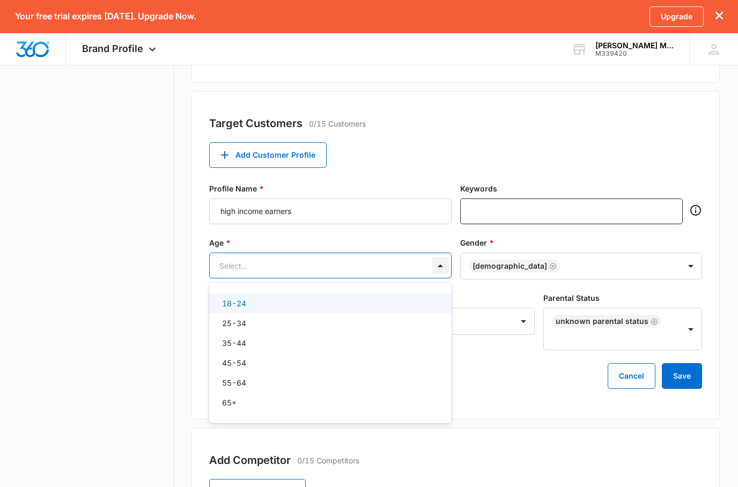
click at [444, 268] on div at bounding box center [440, 265] width 17 height 17
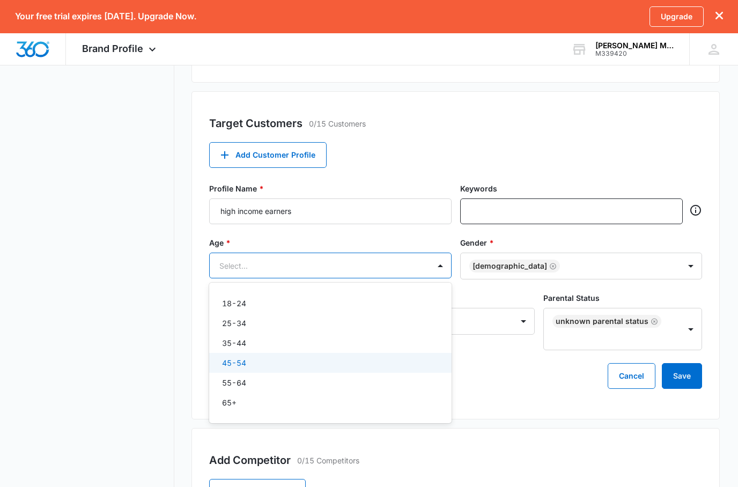
click at [251, 367] on div "45-54" at bounding box center [329, 362] width 214 height 11
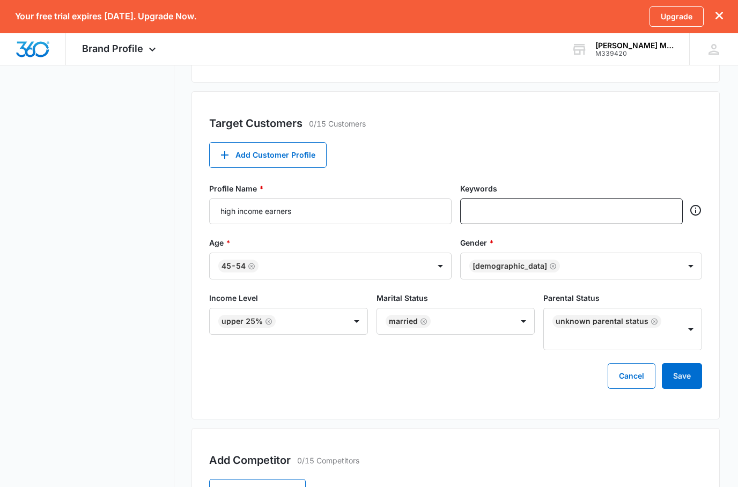
click at [533, 225] on div "Profile Name * high income earners Keywords" at bounding box center [455, 210] width 492 height 54
click at [535, 218] on input "text" at bounding box center [573, 211] width 202 height 16
type input "w"
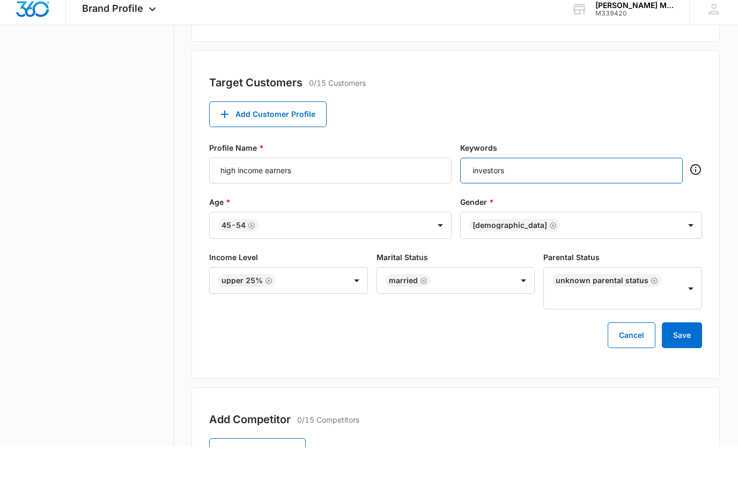
scroll to position [371, 0]
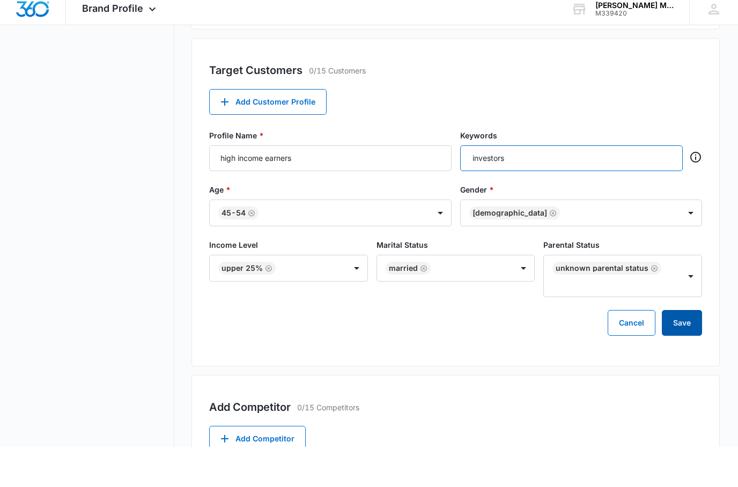
type input "investors"
click at [691, 351] on button "Save" at bounding box center [682, 364] width 40 height 26
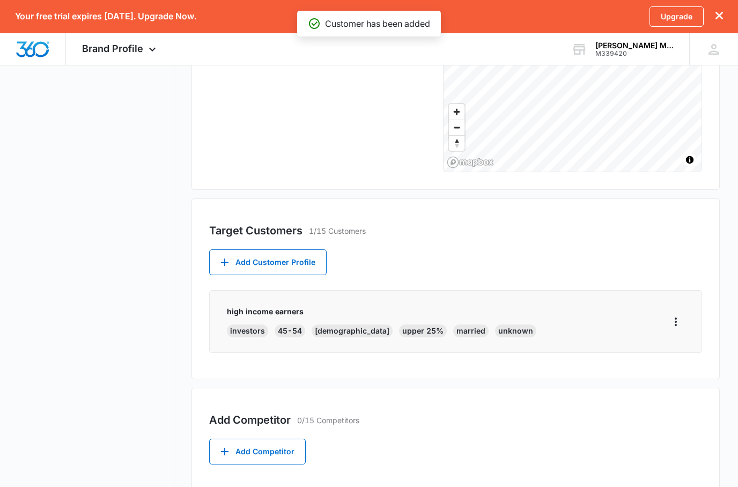
scroll to position [294, 0]
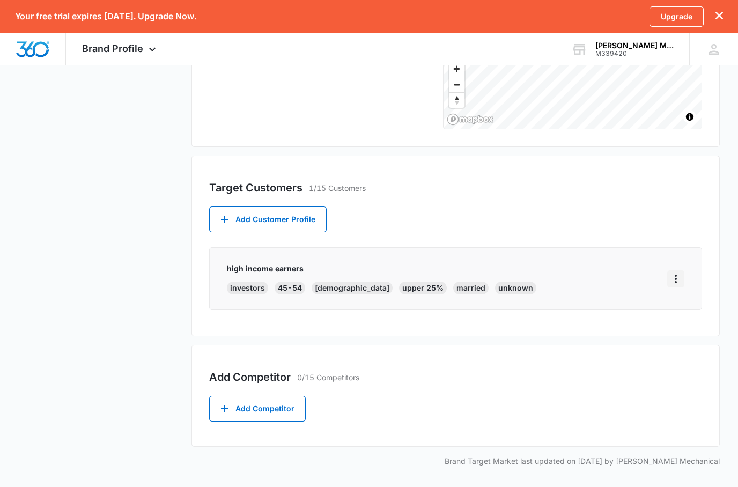
click at [676, 281] on icon "More" at bounding box center [675, 279] width 13 height 13
click at [569, 325] on div "Target Customers 1/15 Customers Add Customer Profile high income earners invest…" at bounding box center [456, 246] width 528 height 181
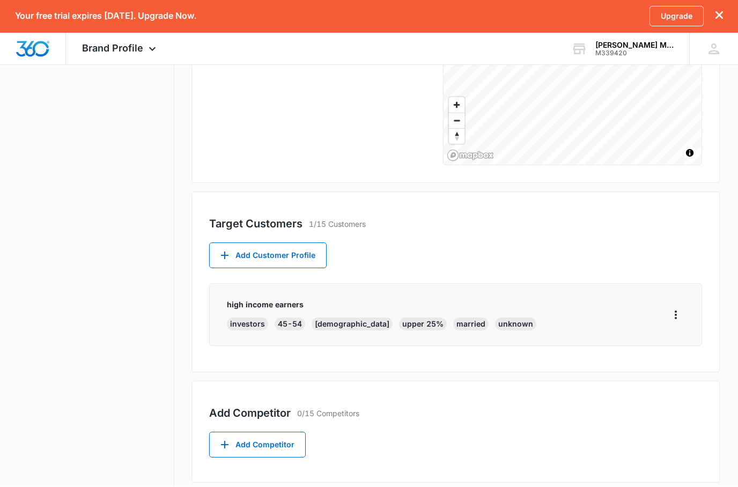
scroll to position [251, 0]
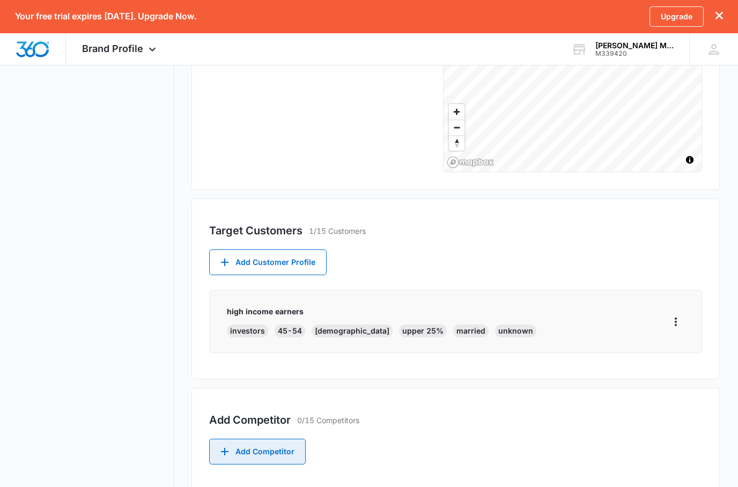
click at [273, 454] on button "Add Competitor" at bounding box center [257, 452] width 97 height 26
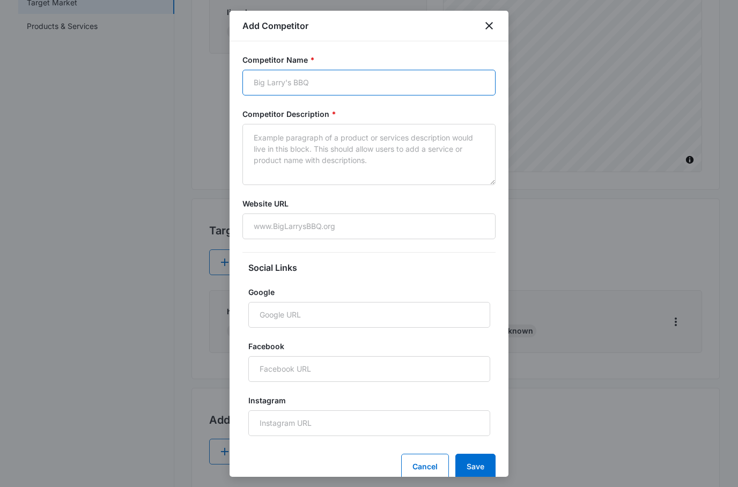
click at [317, 80] on input "Competitor Name *" at bounding box center [368, 83] width 253 height 26
type input "service champions"
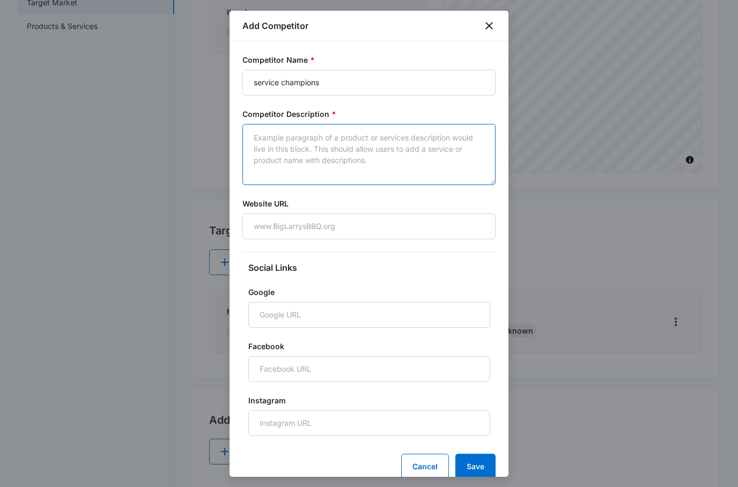
click at [332, 137] on textarea "Competitor Description *" at bounding box center [368, 154] width 253 height 61
type textarea "w"
type textarea "installation of heating and cooling systems"
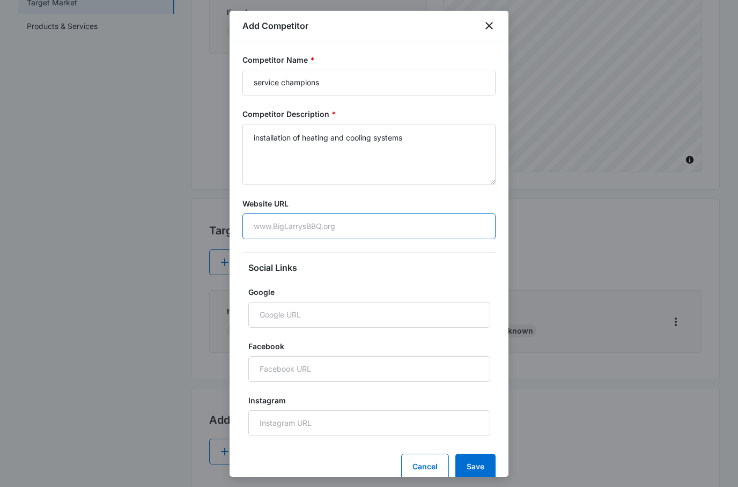
click at [333, 229] on input "Website URL" at bounding box center [368, 227] width 253 height 26
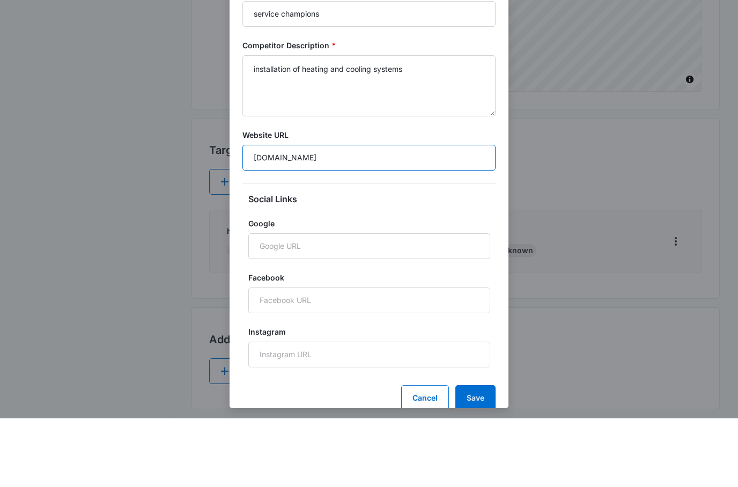
scroll to position [268, 0]
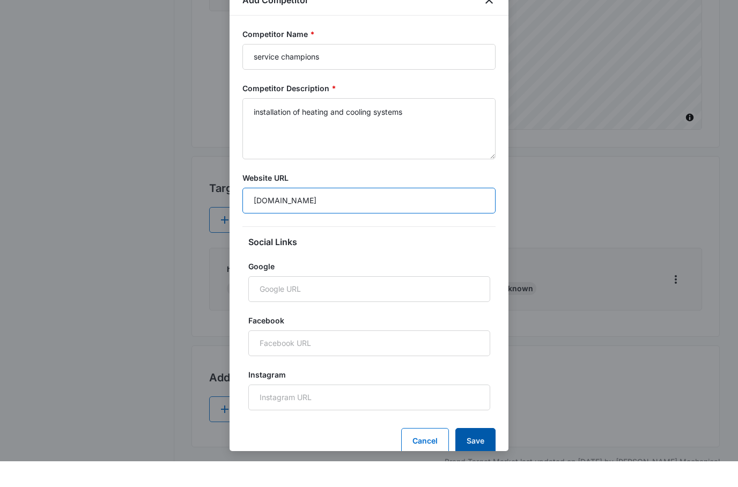
type input "servicechampions.com"
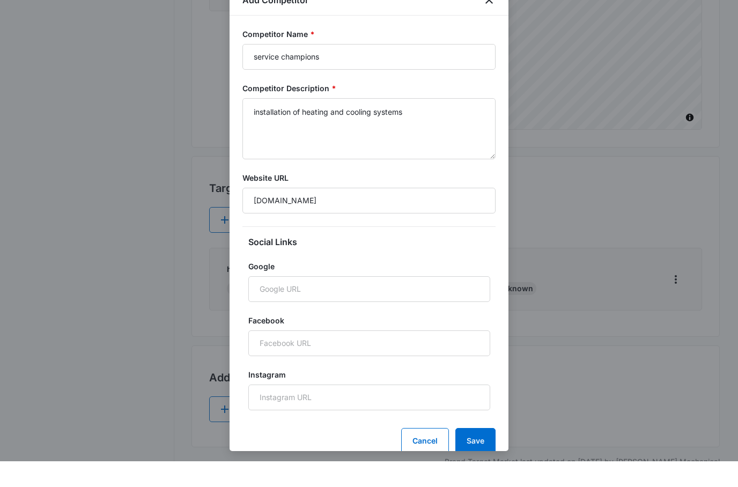
click at [489, 454] on button "Save" at bounding box center [475, 467] width 40 height 26
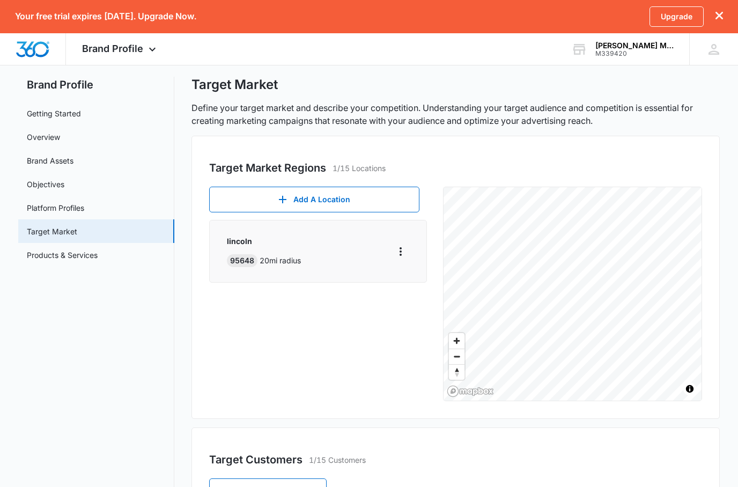
scroll to position [0, 0]
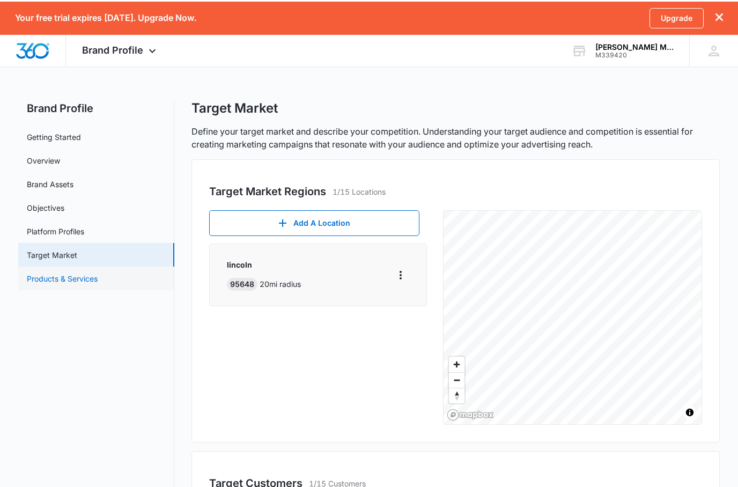
click at [49, 283] on link "Products & Services" at bounding box center [62, 276] width 71 height 11
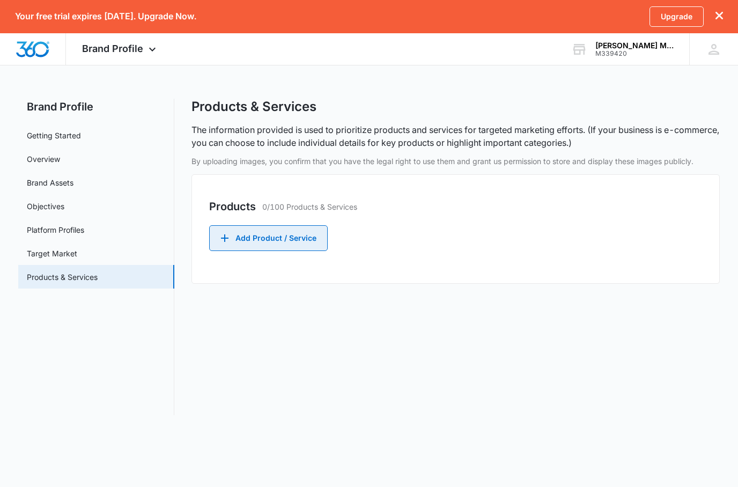
click at [241, 239] on button "Add Product / Service" at bounding box center [268, 238] width 119 height 26
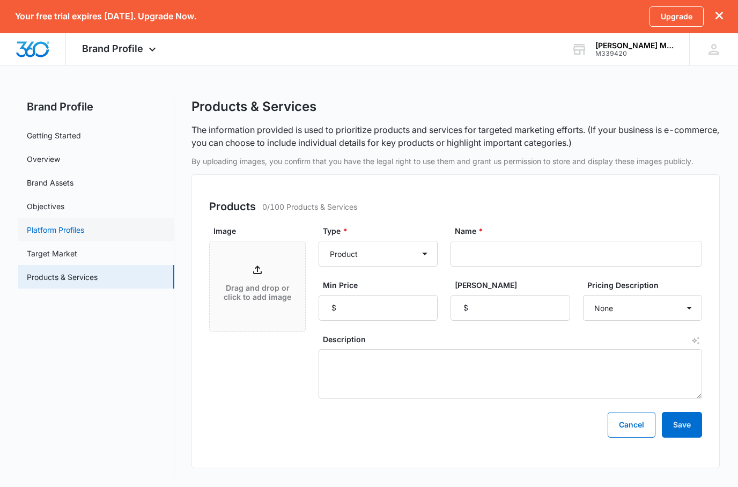
click at [49, 234] on link "Platform Profiles" at bounding box center [55, 229] width 57 height 11
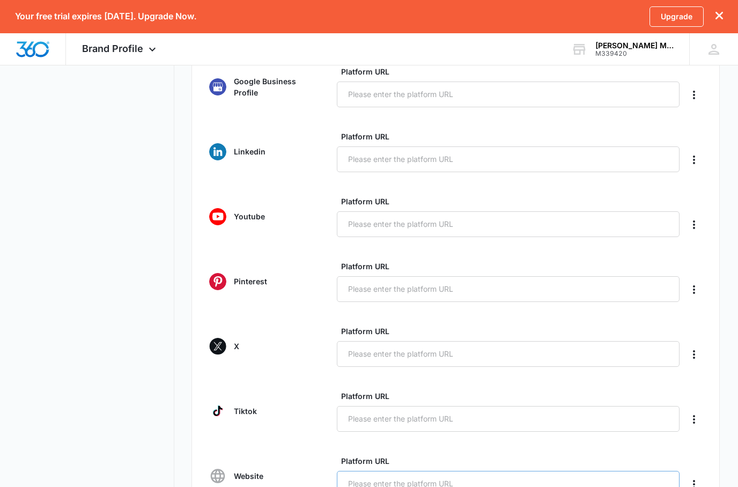
scroll to position [329, 0]
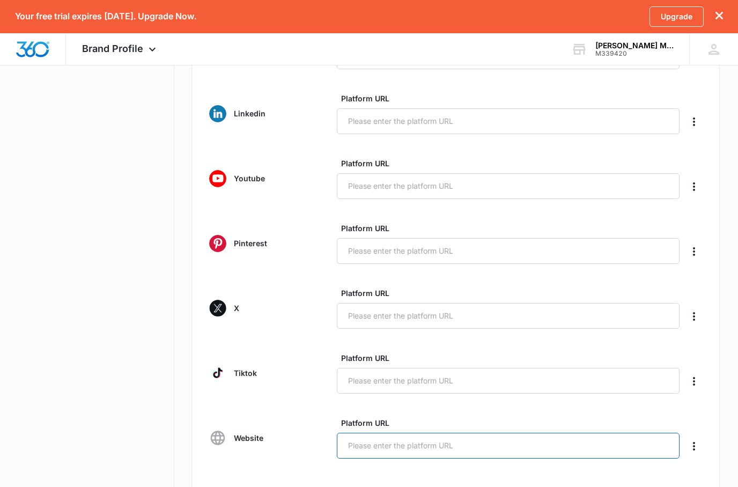
click at [416, 453] on input "Platform URL" at bounding box center [508, 446] width 342 height 26
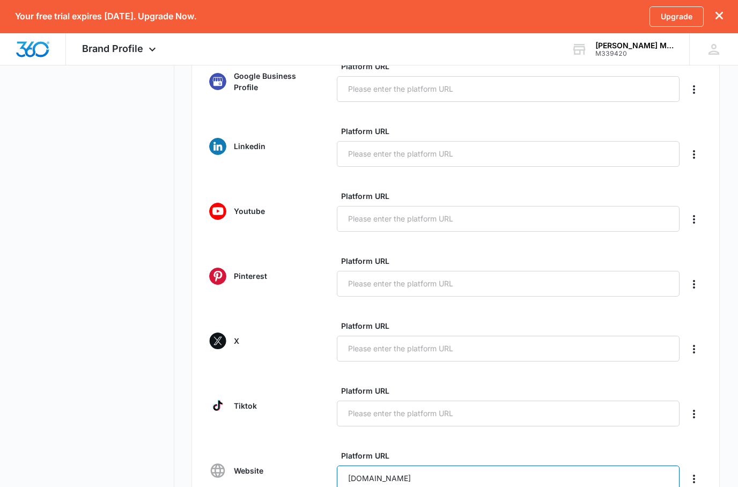
scroll to position [293, 0]
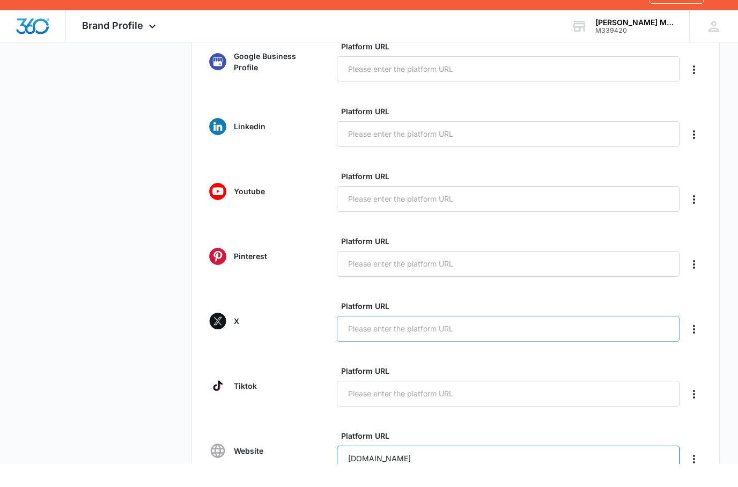
type input "fueszmechanical.com"
click at [385, 339] on input "Platform URL" at bounding box center [508, 352] width 342 height 26
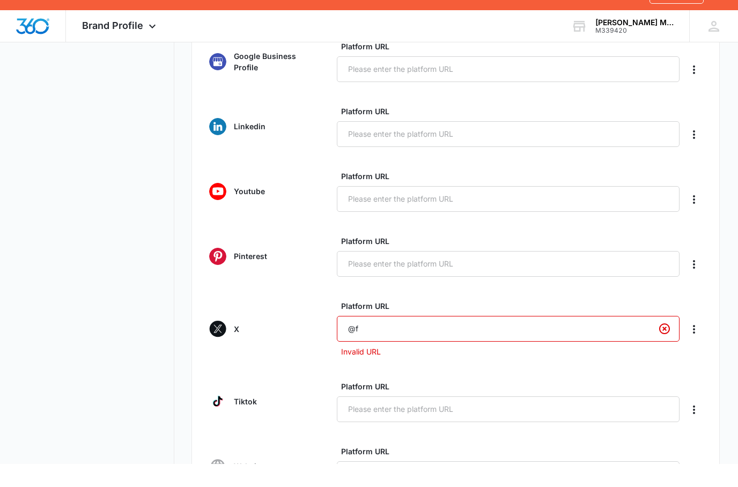
type input "@"
type input "f"
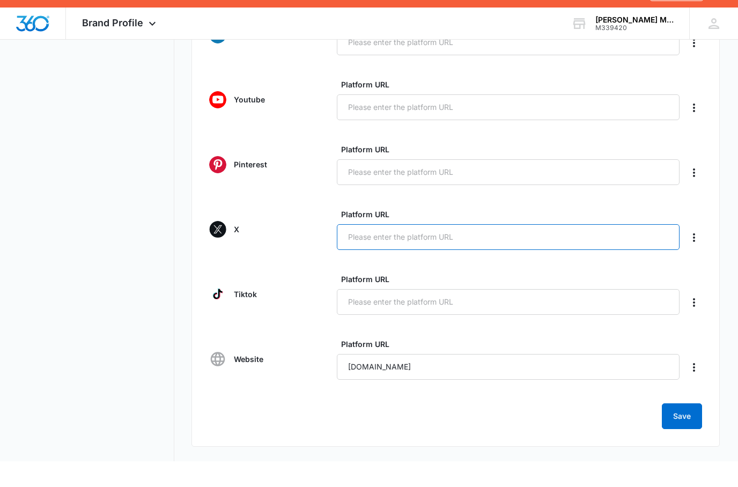
scroll to position [398, 0]
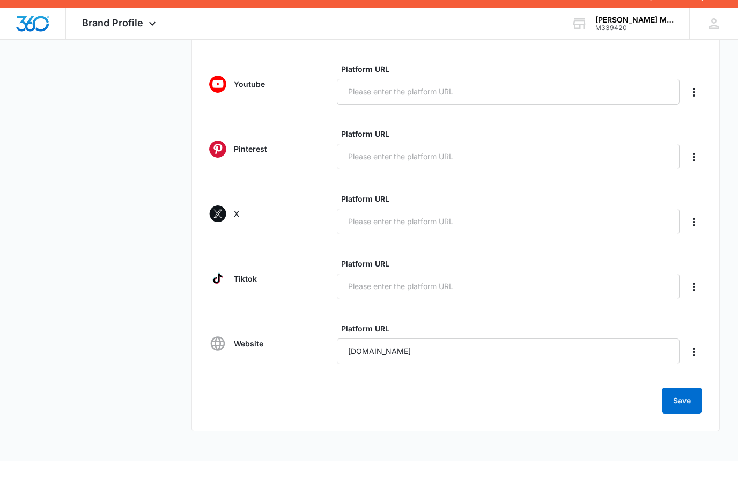
click at [680, 414] on button "Save" at bounding box center [682, 427] width 40 height 26
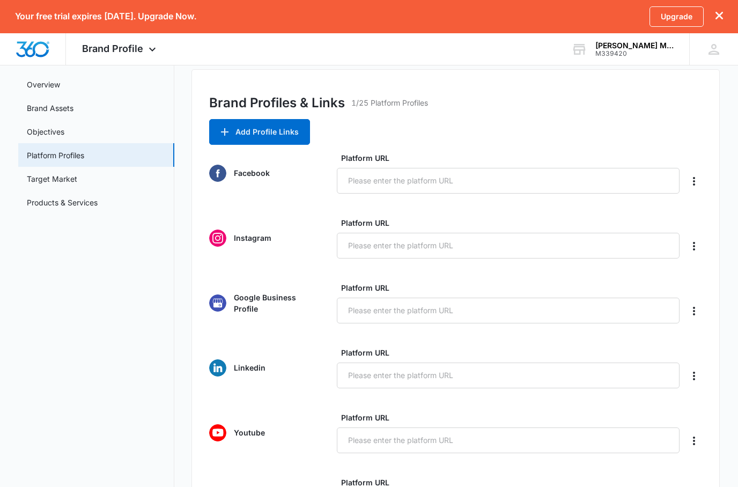
scroll to position [0, 0]
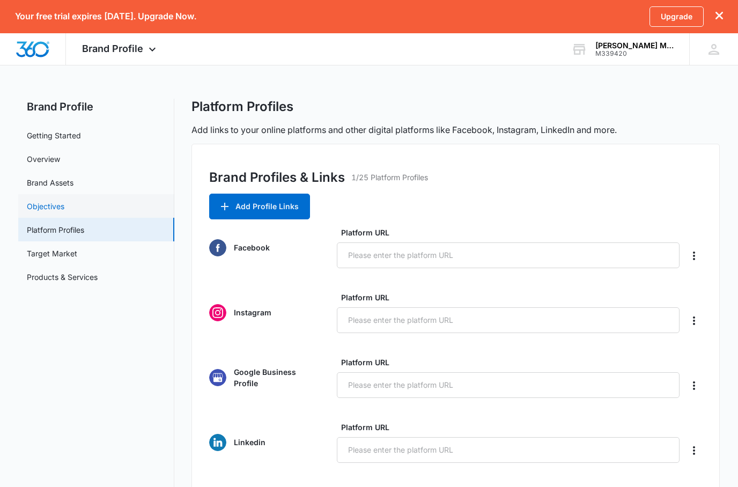
click at [31, 210] on link "Objectives" at bounding box center [46, 206] width 38 height 11
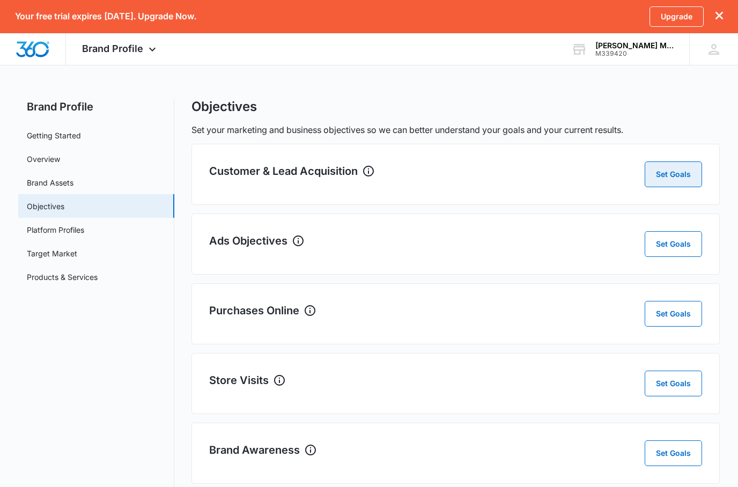
click at [661, 179] on button "Set Goals" at bounding box center [673, 174] width 57 height 26
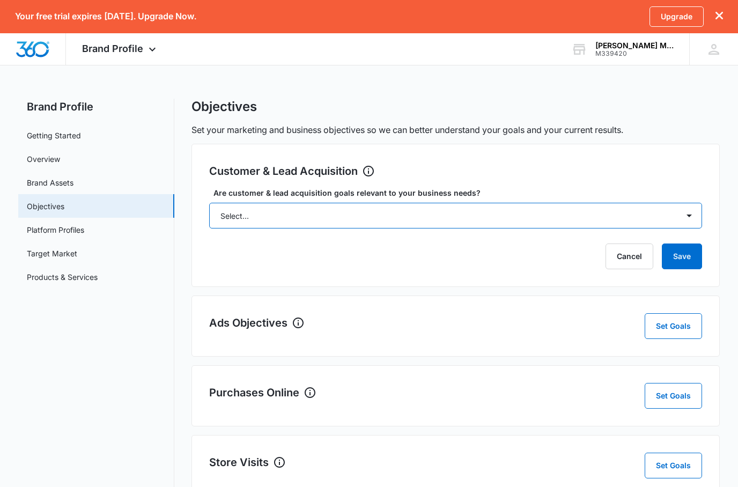
select select "yes"
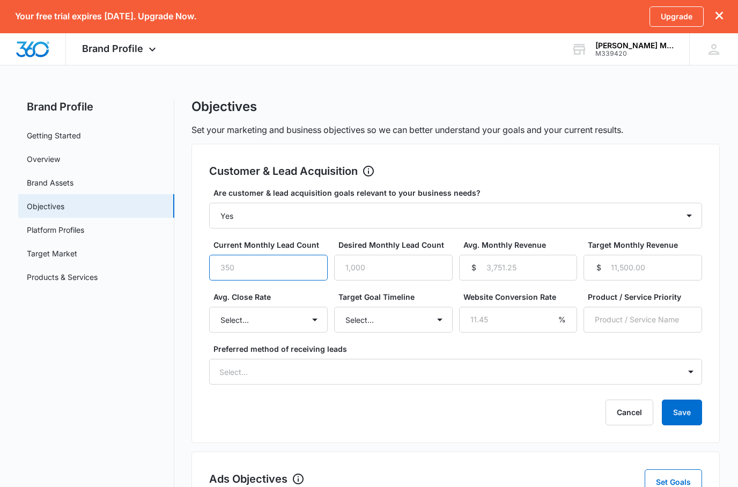
click at [256, 274] on input "Current Monthly Lead Count" at bounding box center [268, 268] width 119 height 26
type input "10"
click at [389, 278] on input "Desired Monthly Lead Count" at bounding box center [393, 268] width 119 height 26
type input "30"
click at [547, 264] on input "Avg. Monthly Revenue" at bounding box center [518, 268] width 119 height 26
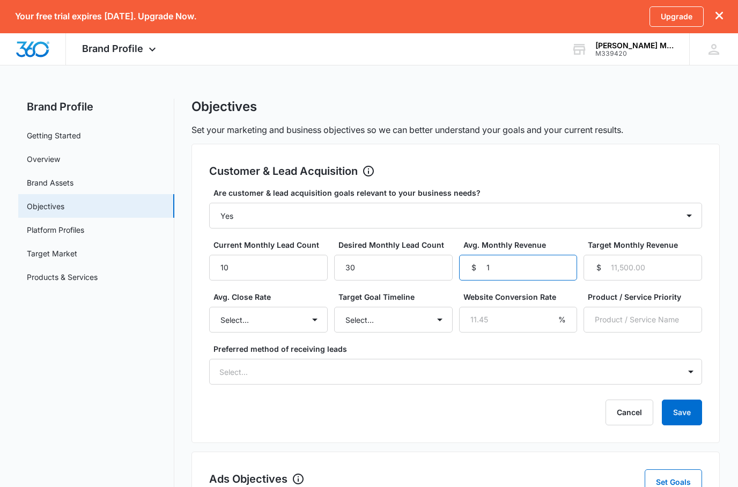
type input "10"
click at [616, 263] on input "Target Monthly Revenue" at bounding box center [643, 268] width 119 height 26
type input "70000"
click at [622, 262] on input "70000" at bounding box center [643, 268] width 119 height 26
click at [617, 262] on input "70000" at bounding box center [643, 268] width 119 height 26
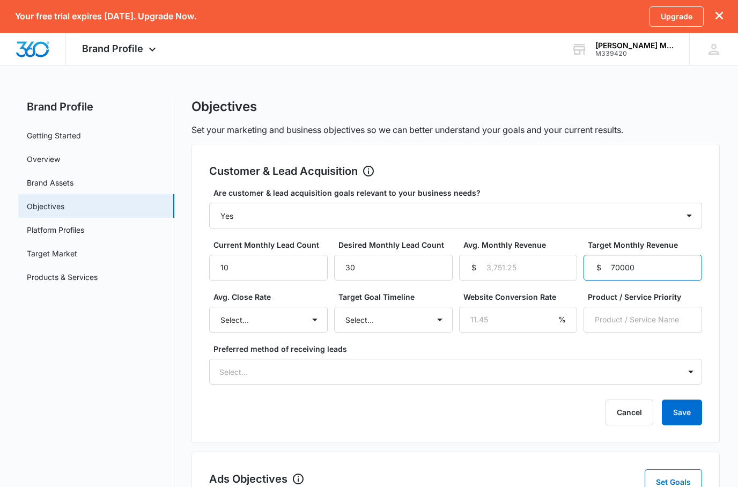
click at [620, 269] on input "70000" at bounding box center [643, 268] width 119 height 26
select select "81-90%"
select select "6 months"
click at [509, 325] on input "Website Conversion Rate" at bounding box center [518, 320] width 119 height 26
type input "0"
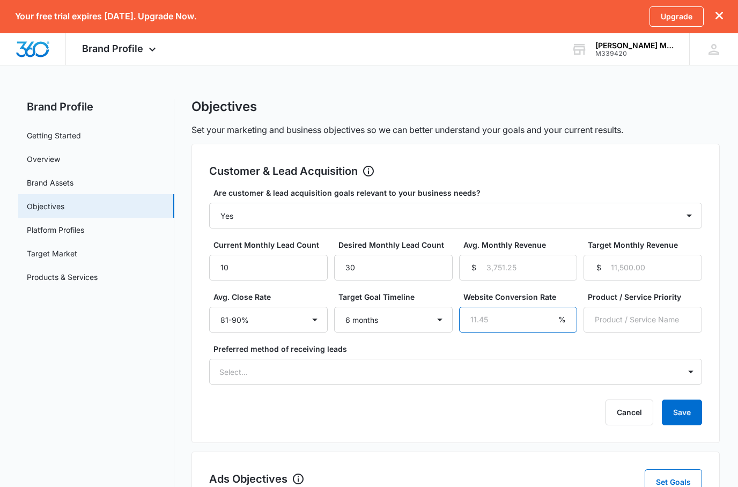
type input "1"
type input "50"
click at [631, 318] on input "Product / Service Priority" at bounding box center [643, 320] width 119 height 26
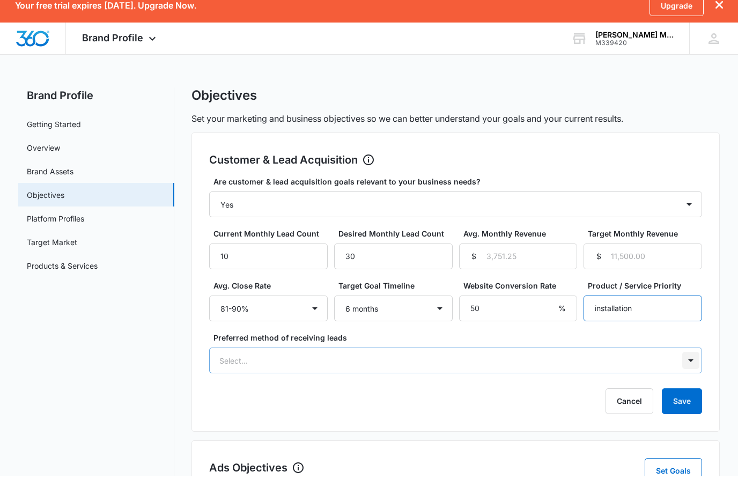
type input "installation"
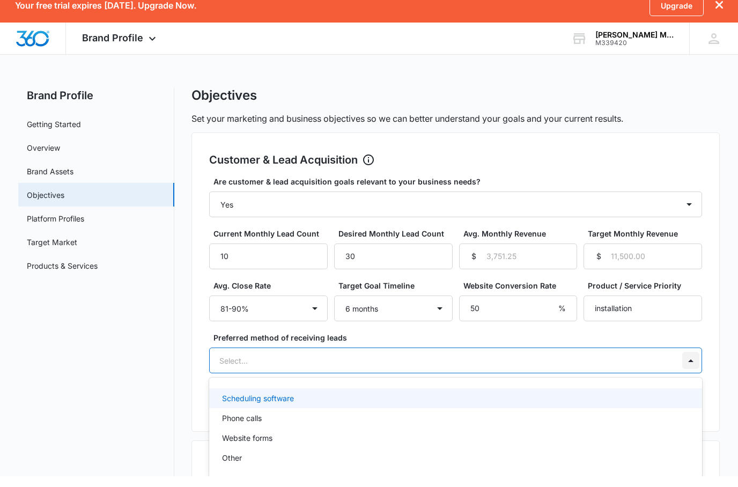
click at [683, 363] on div at bounding box center [690, 371] width 17 height 17
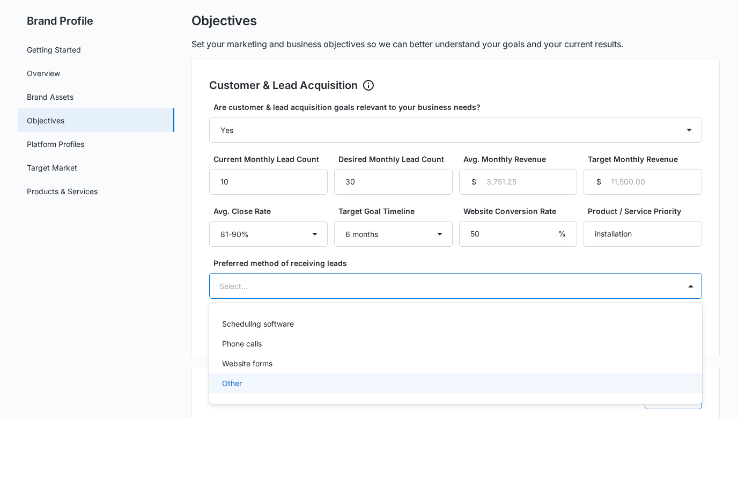
scroll to position [21, 0]
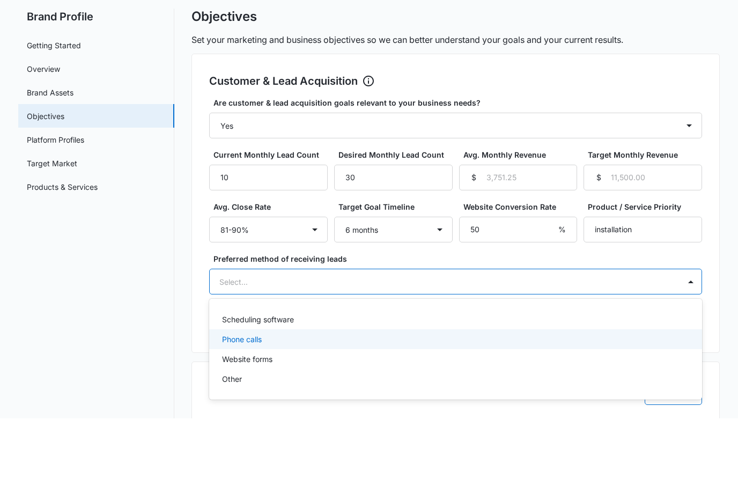
click at [266, 402] on div "Phone calls" at bounding box center [454, 407] width 465 height 11
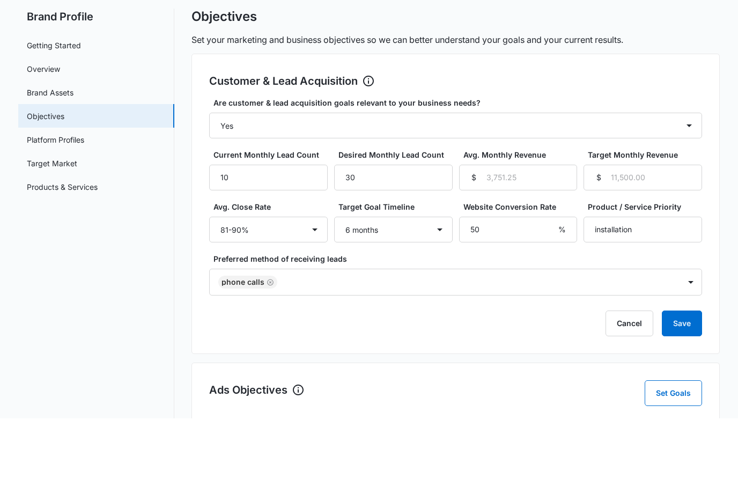
scroll to position [91, 0]
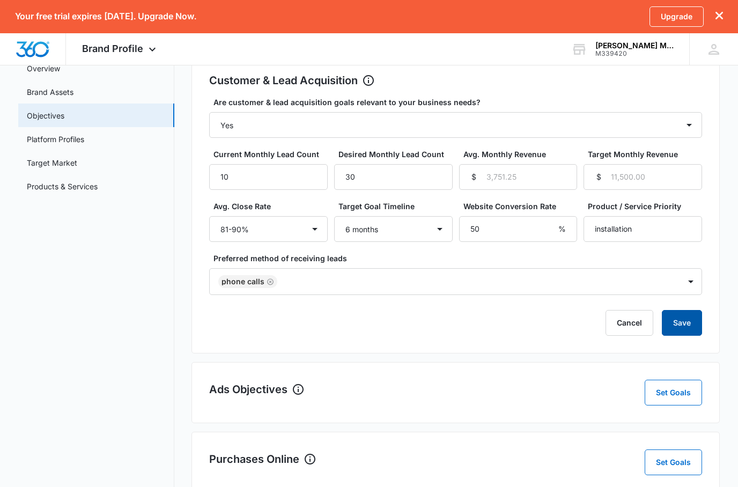
click at [685, 328] on button "Save" at bounding box center [682, 323] width 40 height 26
click at [677, 325] on button "Save" at bounding box center [682, 324] width 40 height 26
click at [524, 175] on input "Avg. Monthly Revenue" at bounding box center [518, 178] width 119 height 26
click at [602, 151] on label "Target Monthly Revenue" at bounding box center [647, 154] width 119 height 11
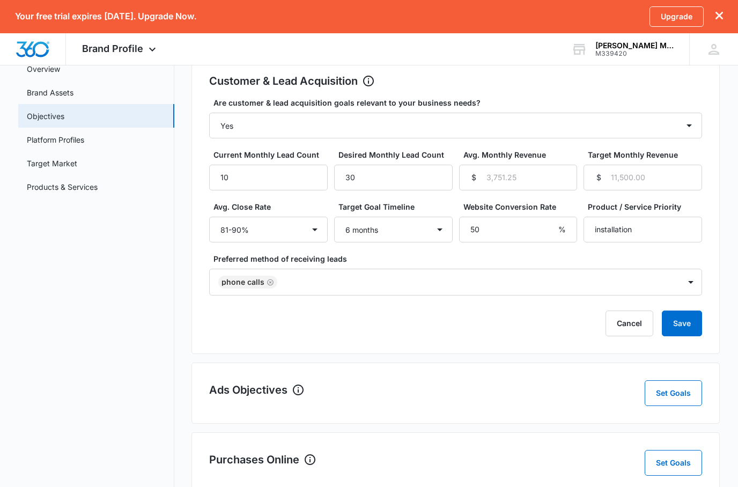
click at [602, 165] on input "Target Monthly Revenue" at bounding box center [643, 178] width 119 height 26
click at [484, 171] on input "Avg. Monthly Revenue" at bounding box center [518, 178] width 119 height 26
click at [490, 172] on input "Avg. Monthly Revenue" at bounding box center [518, 178] width 119 height 26
click at [687, 325] on button "Save" at bounding box center [682, 324] width 40 height 26
click at [687, 326] on button "Save" at bounding box center [682, 324] width 40 height 26
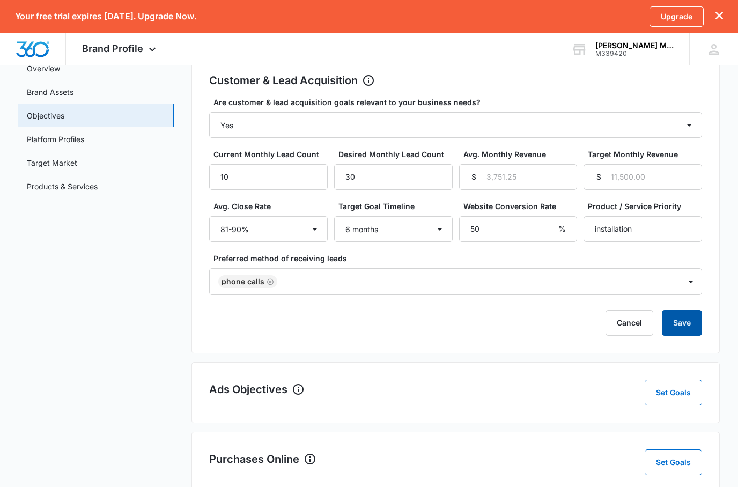
click at [687, 326] on button "Save" at bounding box center [682, 324] width 40 height 26
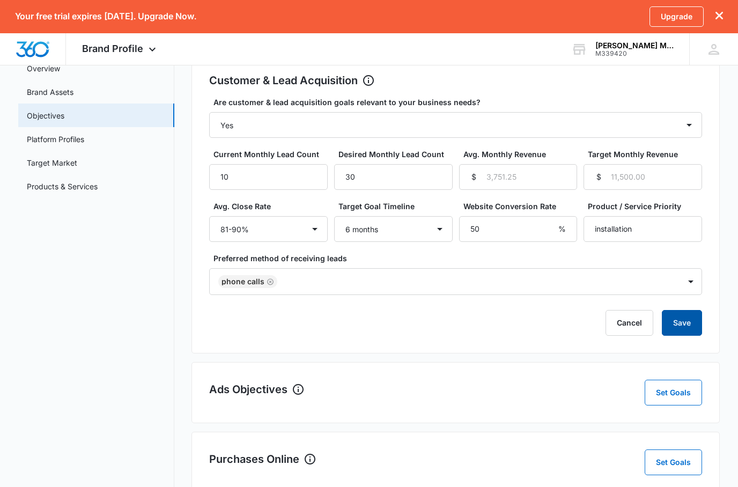
click at [687, 326] on button "Save" at bounding box center [682, 324] width 40 height 26
click at [523, 174] on input "Avg. Monthly Revenue" at bounding box center [518, 178] width 119 height 26
click at [523, 176] on input "Avg. Monthly Revenue" at bounding box center [518, 178] width 119 height 26
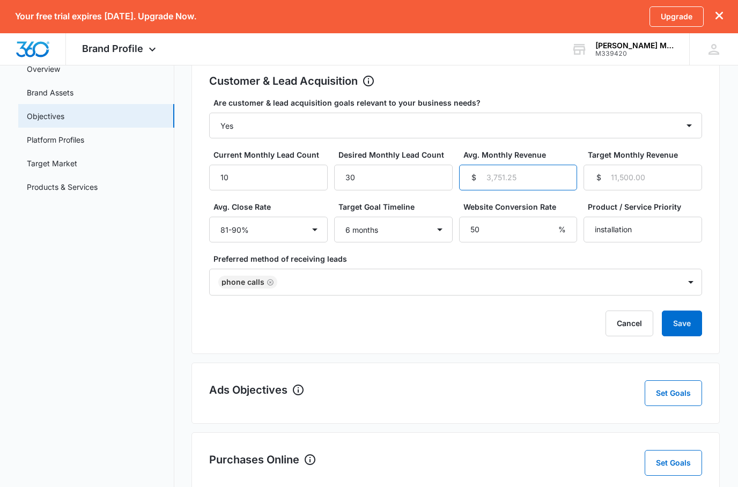
click at [523, 176] on input "Avg. Monthly Revenue" at bounding box center [518, 178] width 119 height 26
click at [507, 181] on input "Avg. Monthly Revenue" at bounding box center [518, 178] width 119 height 26
click at [521, 180] on input "Avg. Monthly Revenue" at bounding box center [518, 178] width 119 height 26
click at [691, 326] on button "Save" at bounding box center [682, 324] width 40 height 26
click at [647, 172] on input "Target Monthly Revenue" at bounding box center [643, 178] width 119 height 26
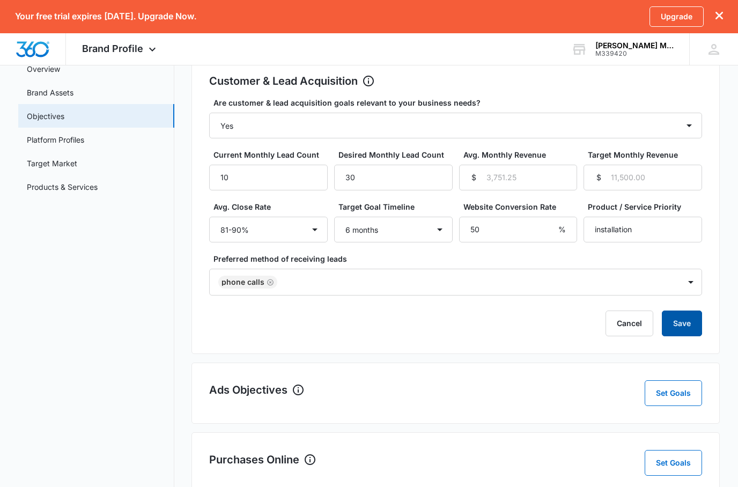
click at [686, 325] on button "Save" at bounding box center [682, 324] width 40 height 26
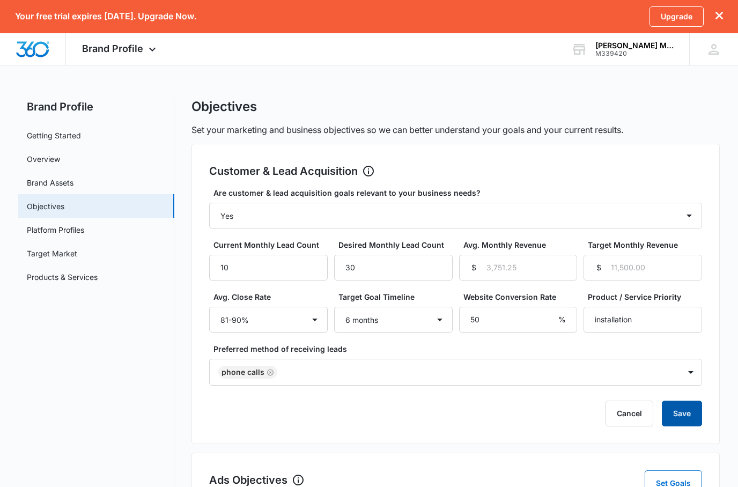
click at [690, 413] on button "Save" at bounding box center [682, 414] width 40 height 26
type input "2"
type input "20000"
click at [686, 410] on button "Save" at bounding box center [682, 414] width 40 height 26
type input "7"
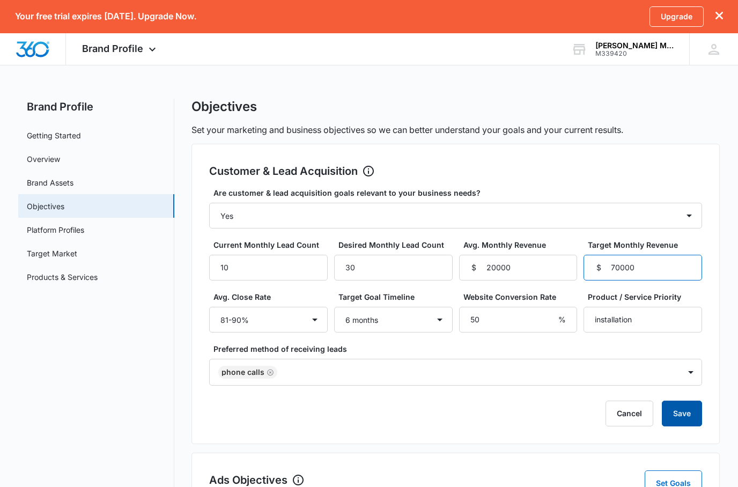
type input "70000"
click at [687, 407] on button "Save" at bounding box center [682, 414] width 40 height 26
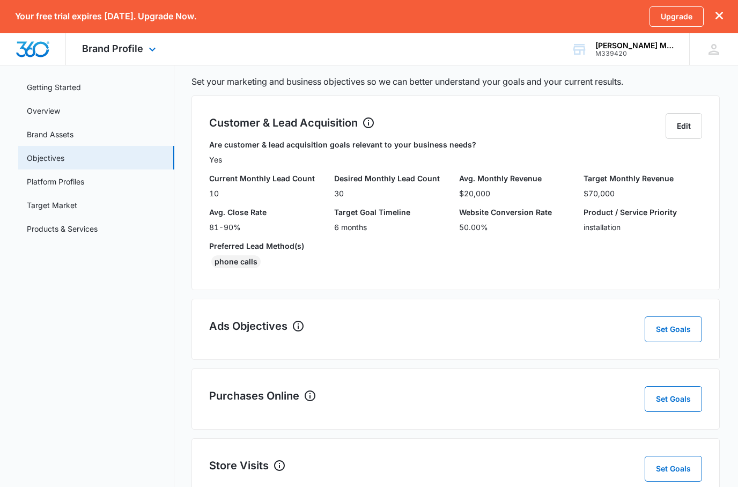
scroll to position [48, 0]
click at [662, 336] on button "Set Goals" at bounding box center [673, 330] width 57 height 26
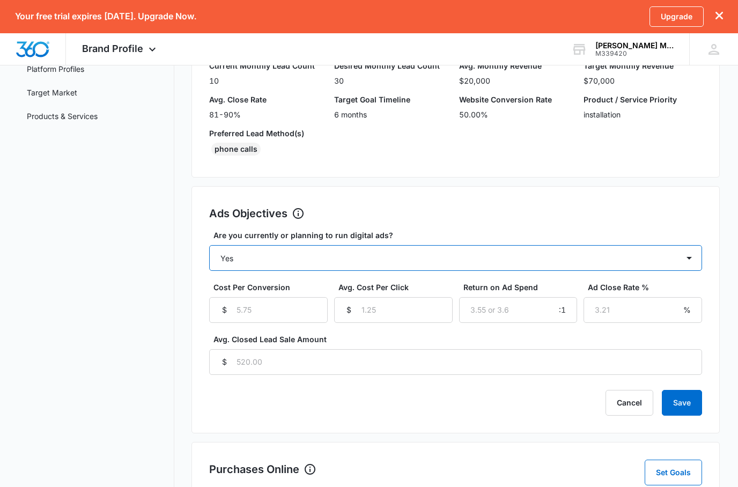
scroll to position [147, 0]
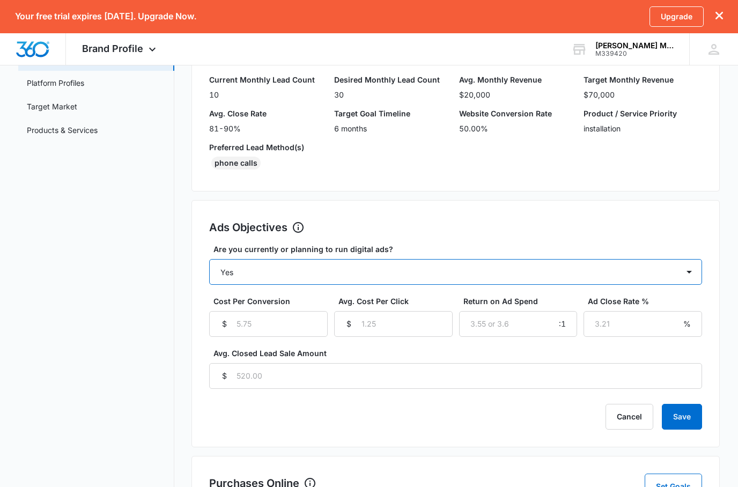
select select "yes, but later"
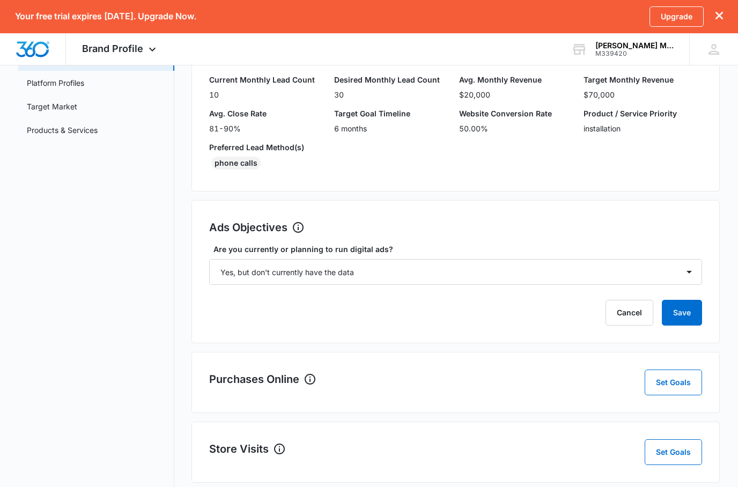
click at [681, 313] on button "Save" at bounding box center [682, 313] width 40 height 26
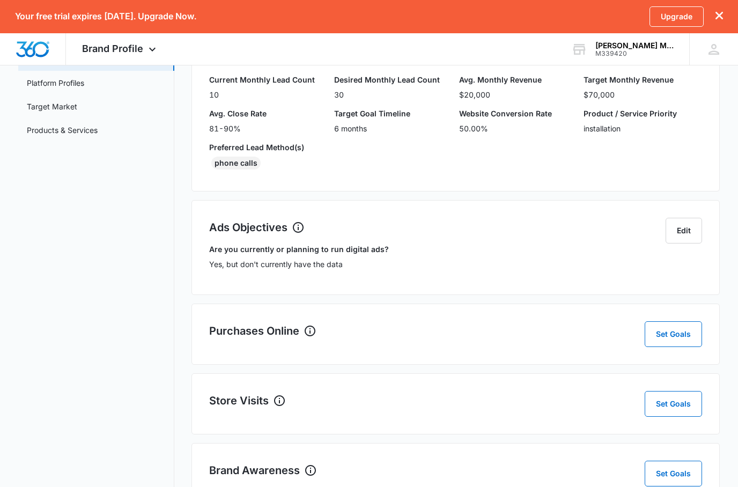
click at [668, 332] on button "Set Goals" at bounding box center [673, 334] width 57 height 26
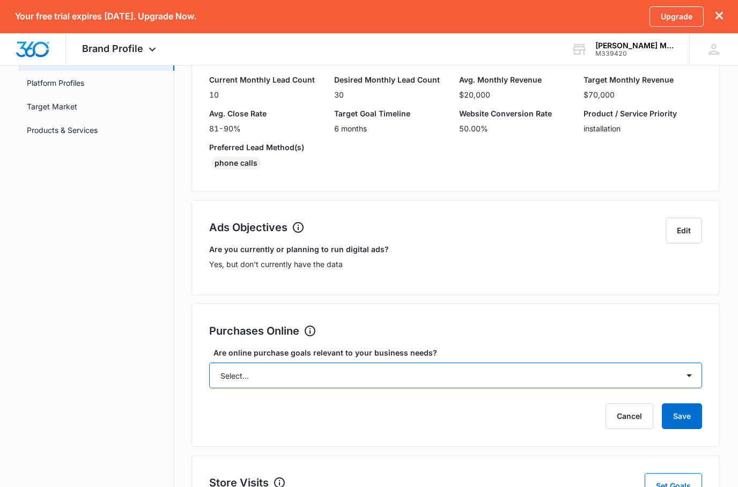
select select "no"
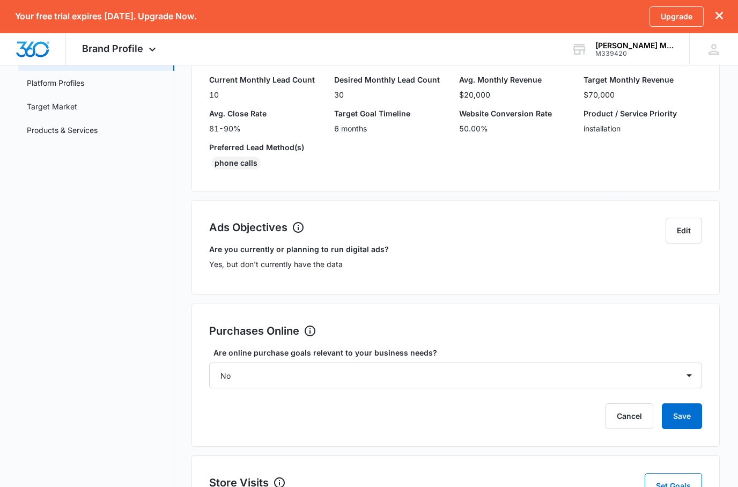
click at [687, 423] on button "Save" at bounding box center [682, 416] width 40 height 26
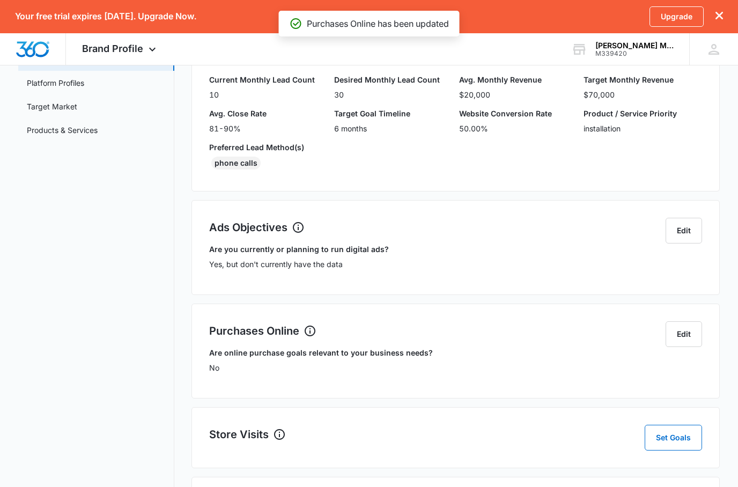
scroll to position [195, 0]
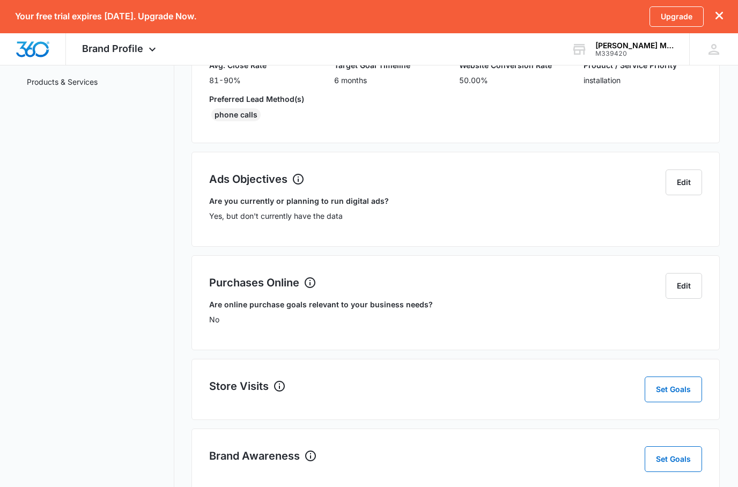
click at [673, 397] on button "Set Goals" at bounding box center [673, 390] width 57 height 26
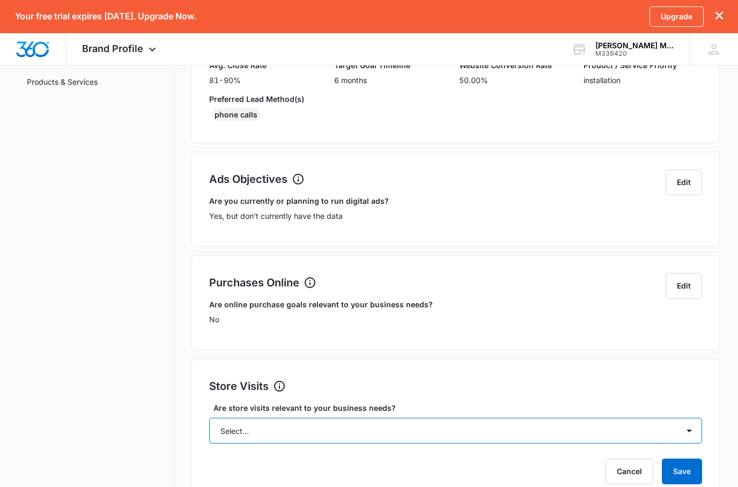
select select "no"
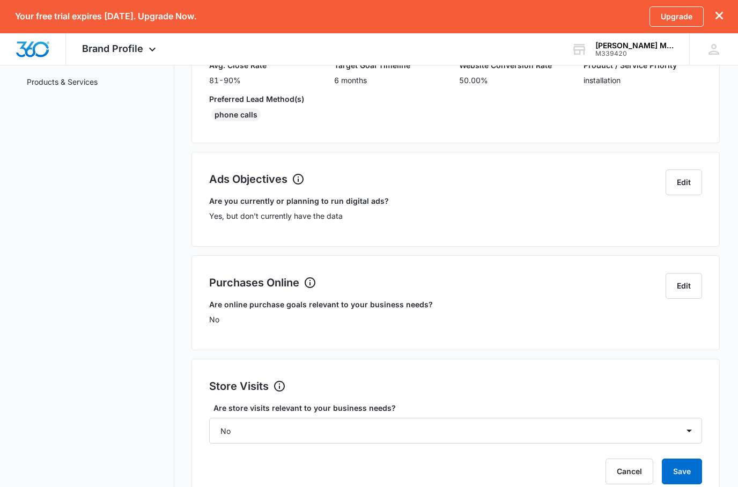
click at [685, 481] on button "Save" at bounding box center [682, 472] width 40 height 26
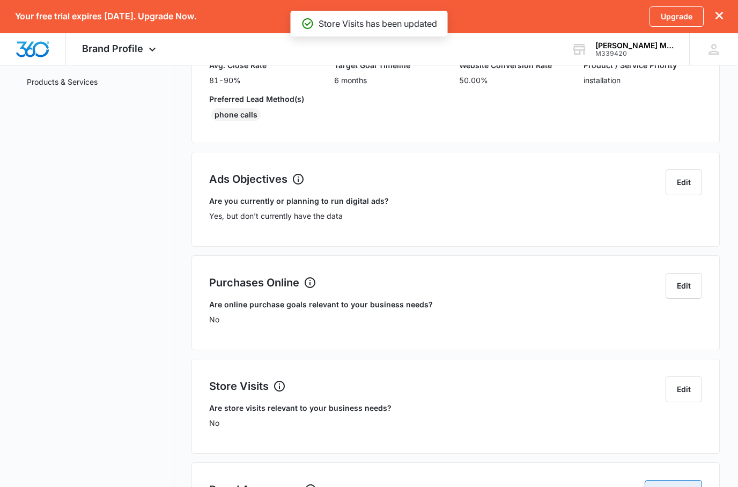
scroll to position [229, 0]
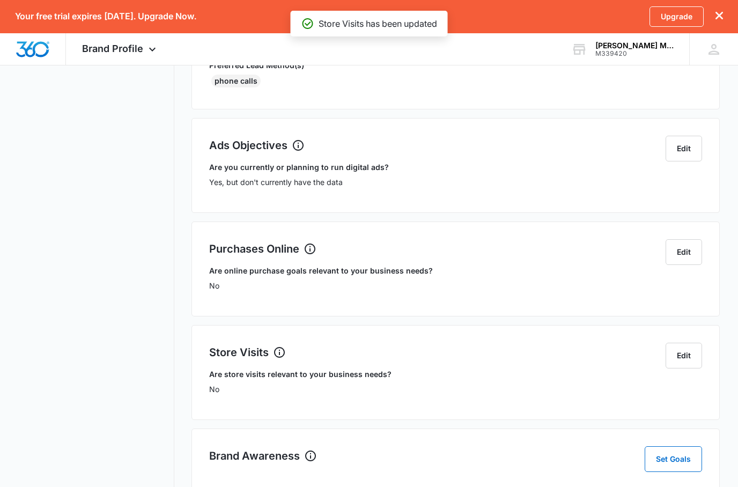
click at [676, 458] on button "Set Goals" at bounding box center [673, 459] width 57 height 26
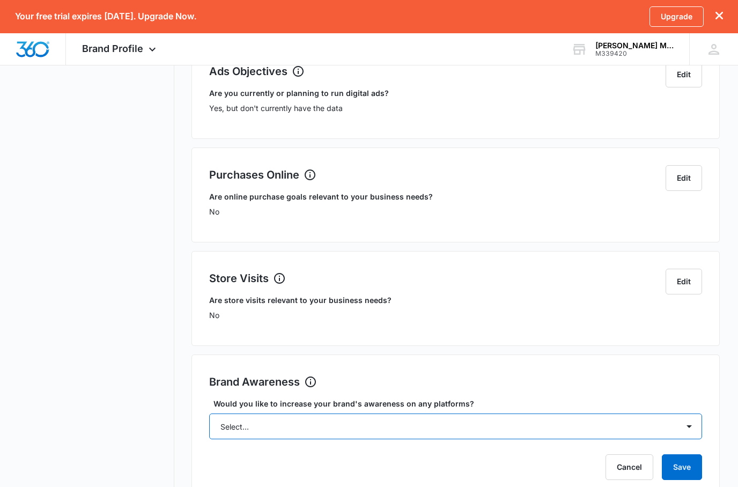
scroll to position [311, 0]
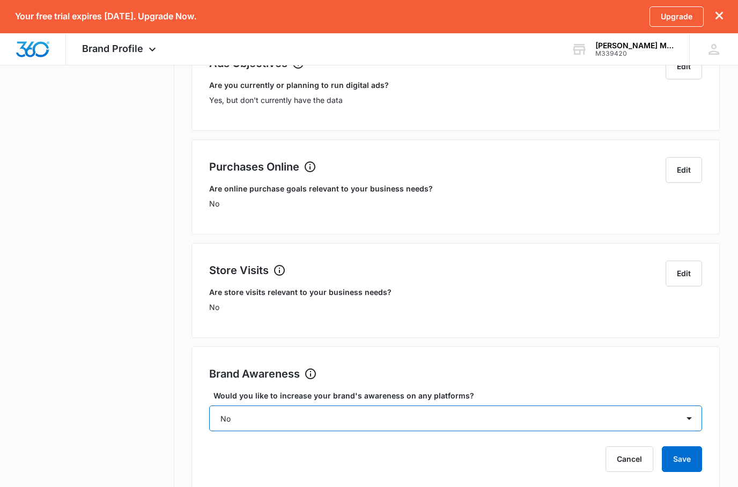
select select "yes"
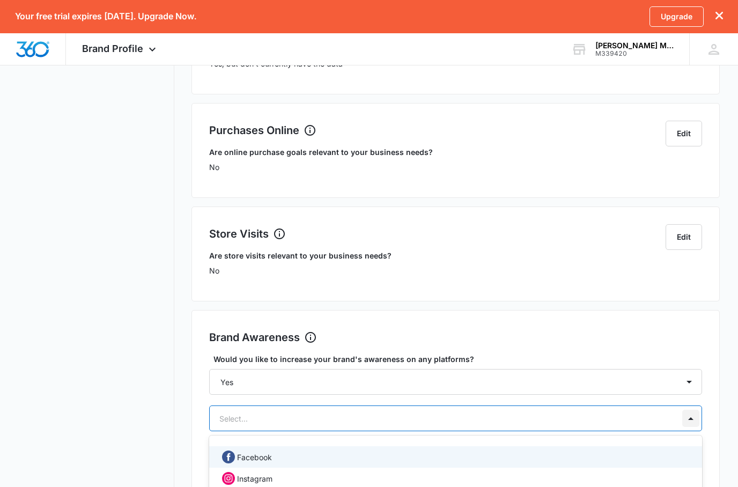
click at [688, 424] on div at bounding box center [690, 418] width 17 height 17
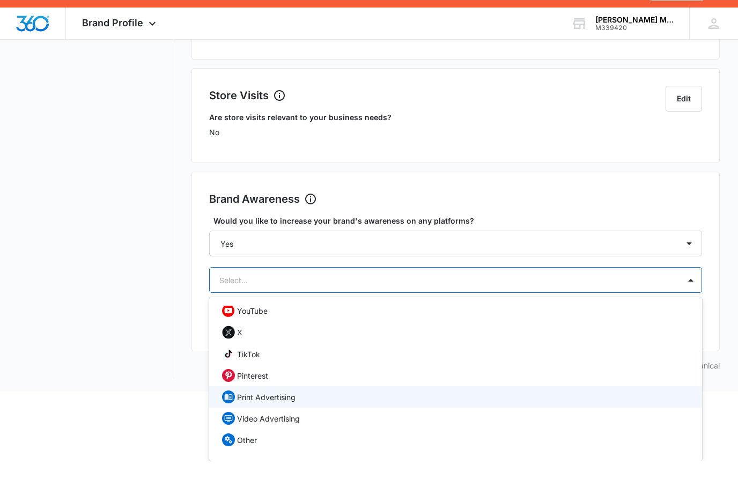
scroll to position [115, 0]
click at [280, 417] on p "Print Advertising" at bounding box center [266, 422] width 58 height 11
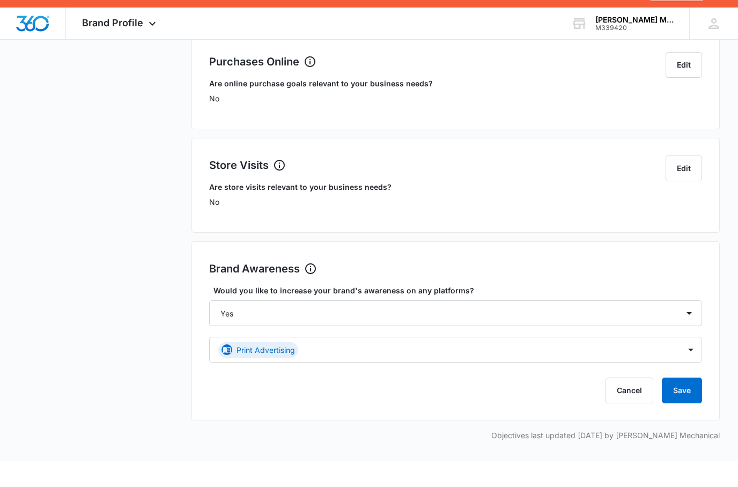
scroll to position [348, 0]
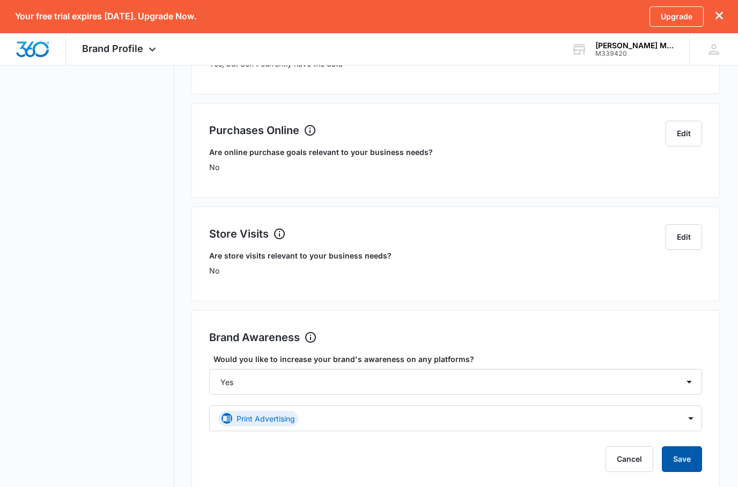
click at [694, 466] on button "Save" at bounding box center [682, 459] width 40 height 26
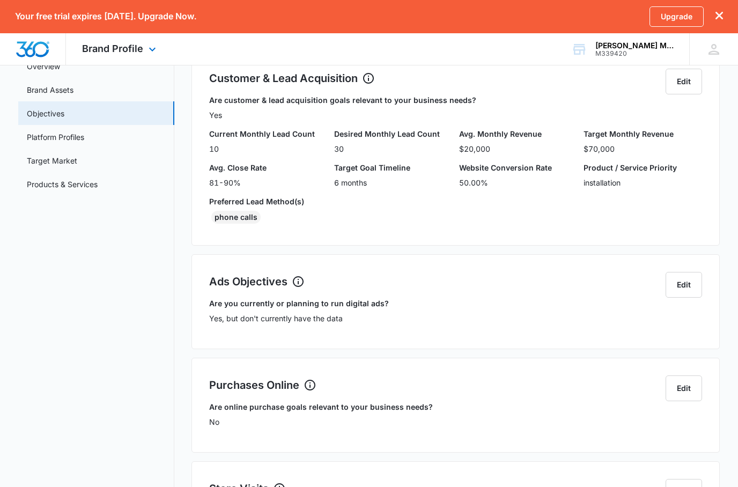
scroll to position [0, 0]
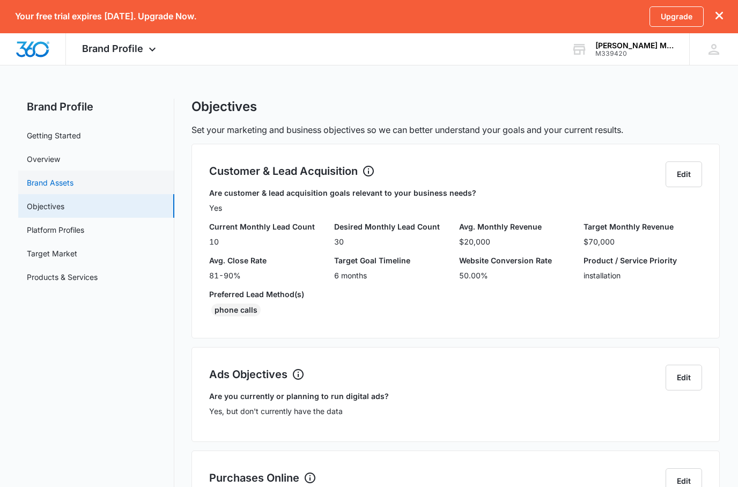
click at [55, 186] on link "Brand Assets" at bounding box center [50, 182] width 47 height 11
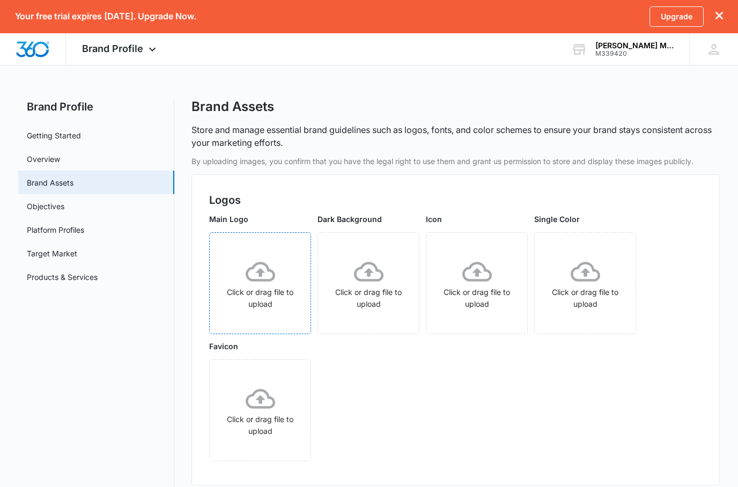
click at [261, 278] on icon at bounding box center [261, 272] width 30 height 30
click at [55, 156] on link "Overview" at bounding box center [43, 158] width 33 height 11
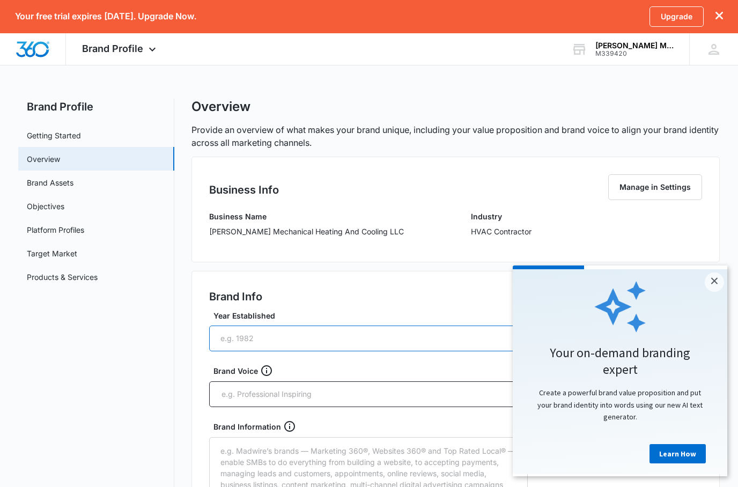
click at [301, 336] on input "Year Established" at bounding box center [368, 339] width 319 height 26
type input "0"
type input "20204"
click at [716, 284] on link "×" at bounding box center [714, 282] width 19 height 19
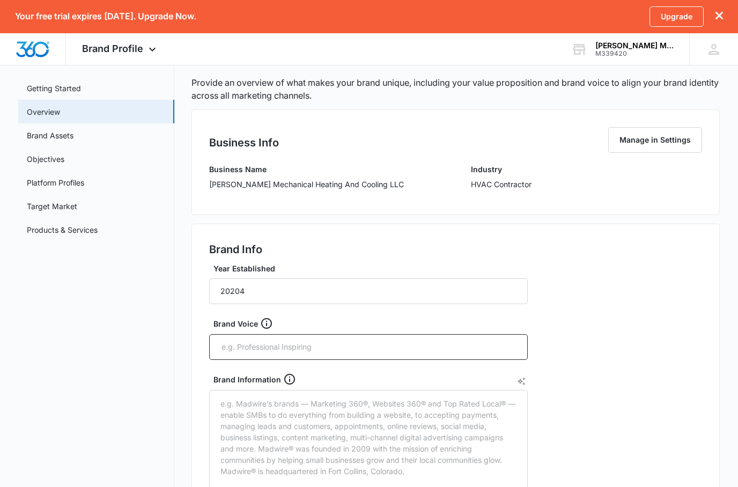
scroll to position [47, 0]
click at [327, 357] on div at bounding box center [368, 347] width 319 height 26
click at [330, 352] on input "text" at bounding box center [369, 347] width 298 height 16
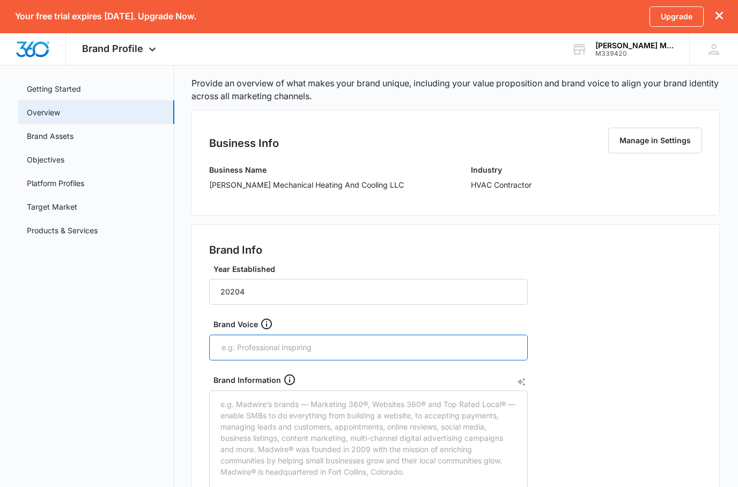
click at [330, 352] on input "text" at bounding box center [369, 348] width 298 height 16
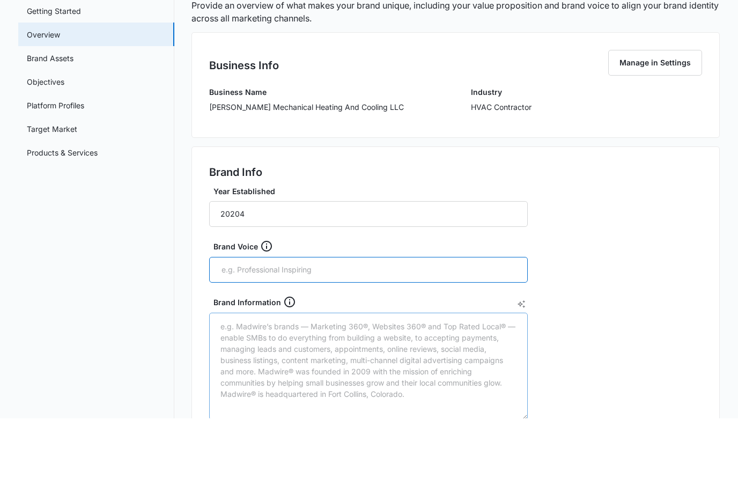
scroll to position [56, 0]
type input "Travis Fuesz"
click at [242, 381] on textarea "Brand Information" at bounding box center [368, 434] width 319 height 107
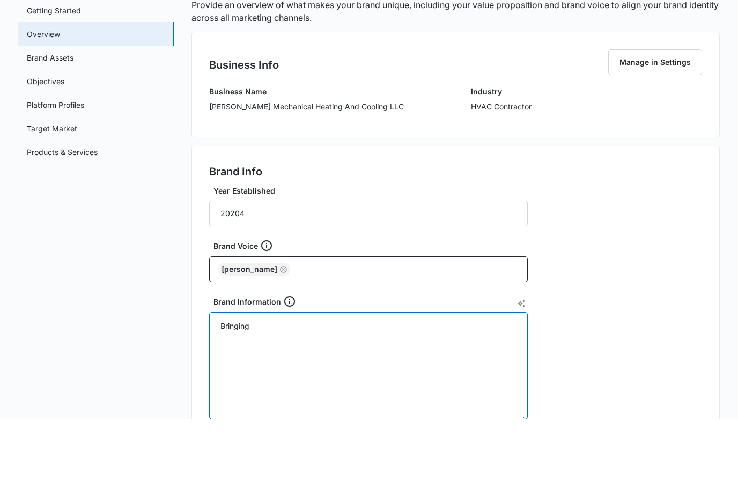
click at [220, 381] on textarea "Bringing" at bounding box center [368, 434] width 319 height 107
click at [399, 381] on textarea "Fues Mechanical Heating And Cooling Bringing" at bounding box center [368, 434] width 319 height 107
click at [239, 381] on textarea "Fues Mechanical Heating And Cooling Bringing" at bounding box center [368, 434] width 319 height 107
click at [393, 381] on textarea "Fuesz Mechanical Heating And Cooling Bringing" at bounding box center [368, 434] width 319 height 107
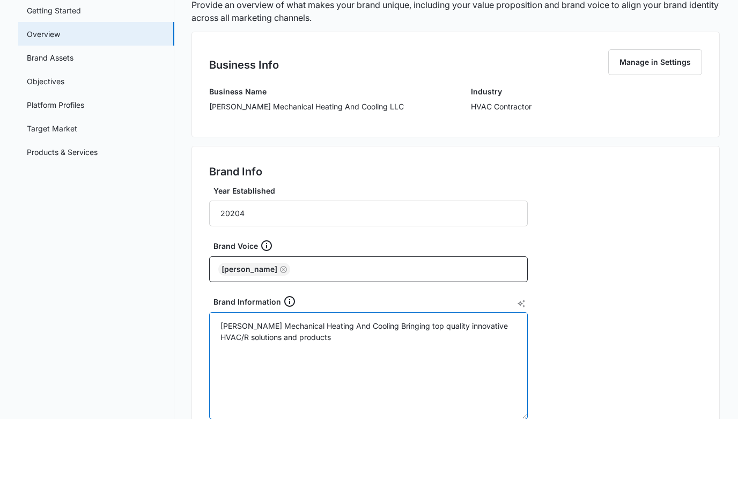
drag, startPoint x: 390, startPoint y: 328, endPoint x: 357, endPoint y: 329, distance: 33.3
click at [357, 381] on textarea "Fuesz Mechanical Heating And Cooling Bringing top quality innovative HVAC/R sol…" at bounding box center [368, 434] width 319 height 107
drag, startPoint x: 359, startPoint y: 329, endPoint x: 365, endPoint y: 329, distance: 5.9
click at [365, 381] on textarea "Fuesz Mechanical Heating And Cooling Bringing top quality innovative HVAC/R sol…" at bounding box center [368, 434] width 319 height 107
click at [393, 381] on textarea "Fuesz Mechanical Heating And Cooling Bringing top quality innovative HVAC/R sol…" at bounding box center [368, 434] width 319 height 107
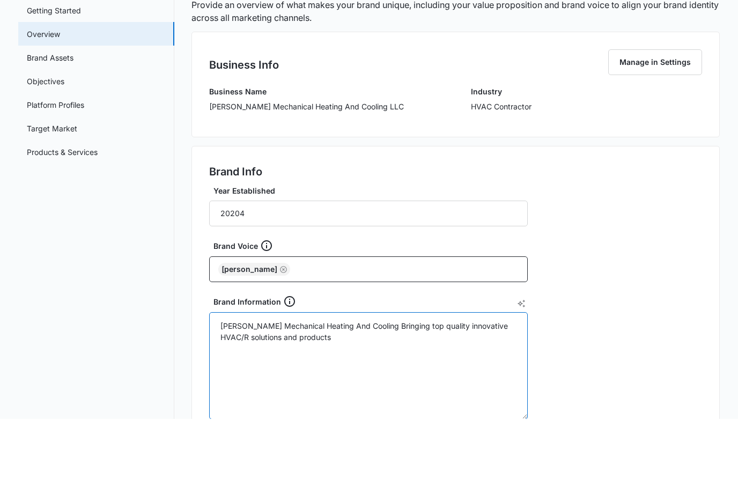
click at [392, 381] on textarea "Fuesz Mechanical Heating And Cooling Bringing top quality innovative HVAC/R sol…" at bounding box center [368, 434] width 319 height 107
click at [298, 381] on textarea "Fuesz Mechanical Heating And Cooling offering top quality innovative HVAC/R sol…" at bounding box center [368, 434] width 319 height 107
click at [304, 381] on textarea "Fuesz Mechanical Heating And Cooling offering top quality innovative HVAC/R sol…" at bounding box center [368, 434] width 319 height 107
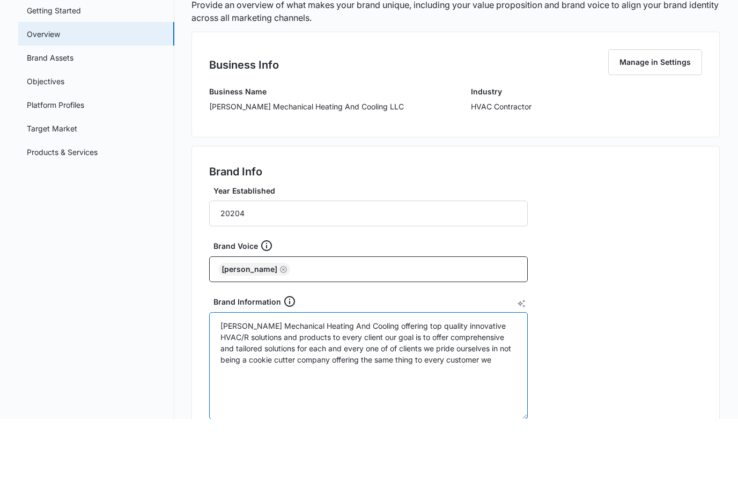
click at [373, 381] on textarea "Fuesz Mechanical Heating And Cooling offering top quality innovative HVAC/R sol…" at bounding box center [368, 434] width 319 height 107
click at [376, 381] on textarea "Fuesz Mechanical Heating And Cooling offering top quality innovative HVAC/R sol…" at bounding box center [368, 434] width 319 height 107
click at [379, 381] on textarea "Fuesz Mechanical Heating And Cooling offering top quality innovative HVAC/R sol…" at bounding box center [368, 434] width 319 height 107
drag, startPoint x: 494, startPoint y: 359, endPoint x: 333, endPoint y: 359, distance: 160.4
click at [333, 381] on textarea "Fuesz Mechanical Heating And Cooling offering top quality innovative HVAC/R sol…" at bounding box center [368, 434] width 319 height 107
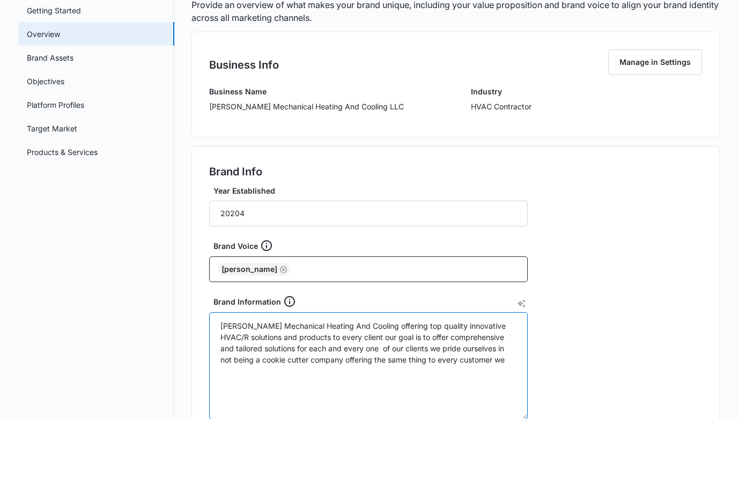
click at [334, 381] on textarea "Fuesz Mechanical Heating And Cooling offering top quality innovative HVAC/R sol…" at bounding box center [368, 434] width 319 height 107
drag, startPoint x: 333, startPoint y: 358, endPoint x: 514, endPoint y: 372, distance: 181.3
click at [514, 381] on textarea "Fuesz Mechanical Heating And Cooling offering top quality innovative HVAC/R sol…" at bounding box center [368, 434] width 319 height 107
click at [242, 381] on textarea "Fuesz Mechanical Heating And Cooling offering top quality innovative HVAC/R sol…" at bounding box center [368, 434] width 319 height 107
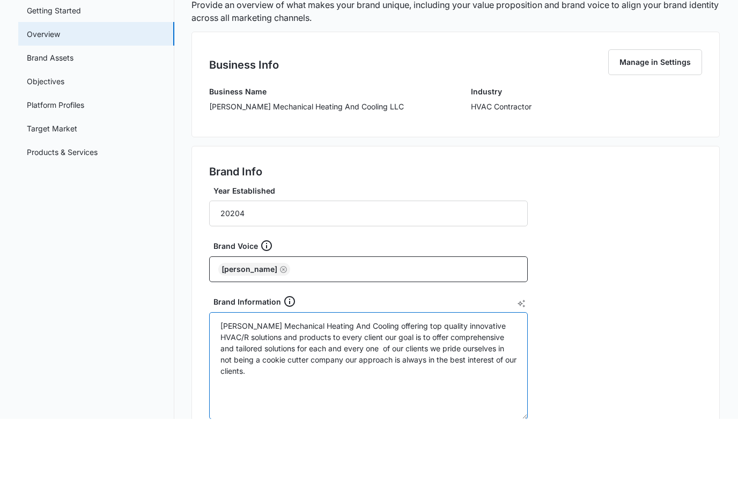
click at [356, 381] on textarea "Fuesz Mechanical Heating And Cooling offering top quality innovative HVAC/R sol…" at bounding box center [368, 434] width 319 height 107
click at [362, 381] on textarea "Fuesz Mechanical Heating And Cooling offering top quality innovative HVAC/R sol…" at bounding box center [368, 434] width 319 height 107
click at [329, 381] on textarea "Fuesz Mechanical Heating And Cooling offering top quality innovative HVAC/R sol…" at bounding box center [368, 434] width 319 height 107
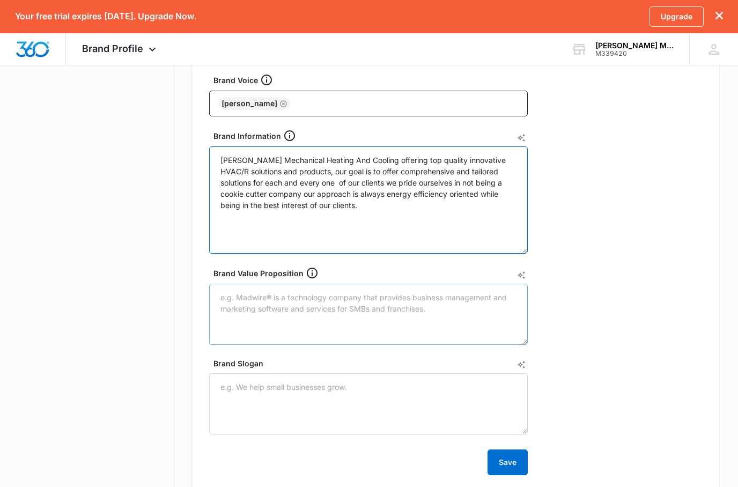
scroll to position [290, 0]
type textarea "Fuesz Mechanical Heating And Cooling offering top quality innovative HVAC/R sol…"
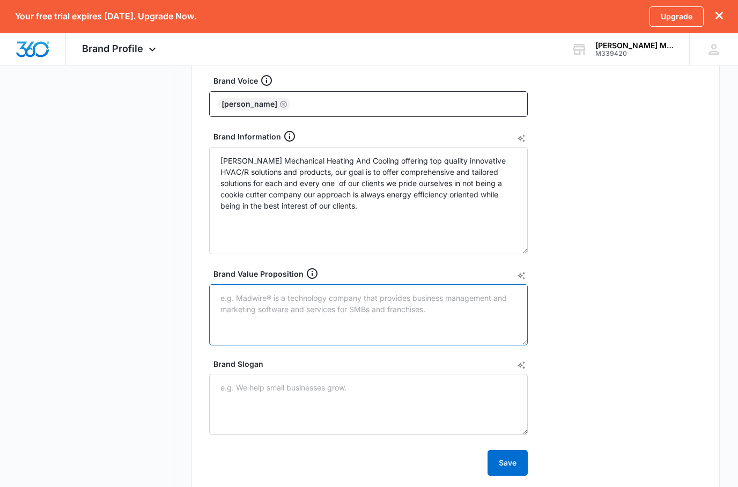
click at [293, 300] on textarea "Brand Value Proposition" at bounding box center [368, 314] width 319 height 61
click at [246, 299] on textarea "Proving Heating Ventilation and air conditioning services" at bounding box center [368, 314] width 319 height 61
click at [431, 292] on textarea "Providing Heating Ventilation and air conditioning services" at bounding box center [368, 314] width 319 height 61
click at [428, 298] on textarea "Providing Heating Ventilation and air conditioning services" at bounding box center [368, 314] width 319 height 61
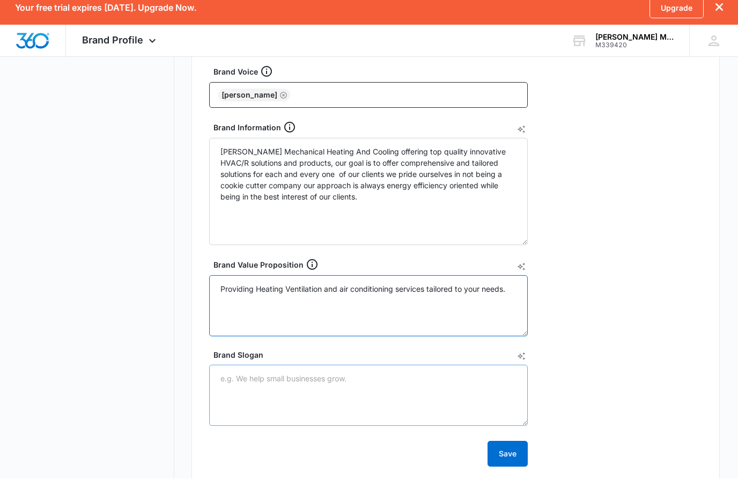
type textarea "Providing Heating Ventilation and air conditioning services tailored to your ne…"
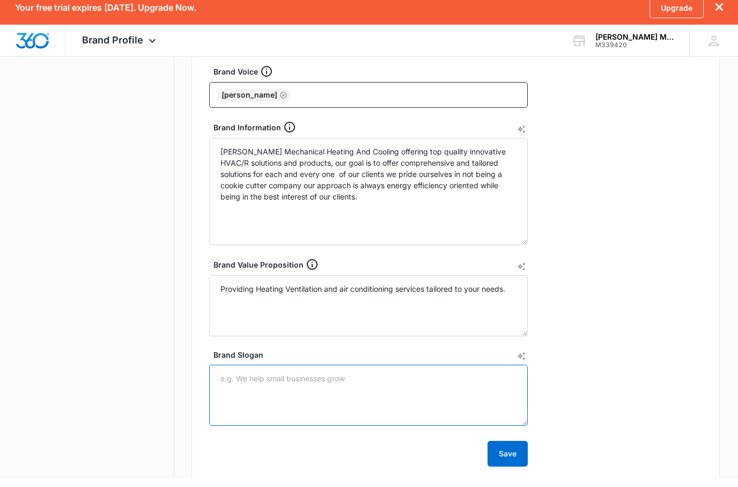
click at [288, 377] on textarea "Brand Slogan" at bounding box center [368, 404] width 319 height 61
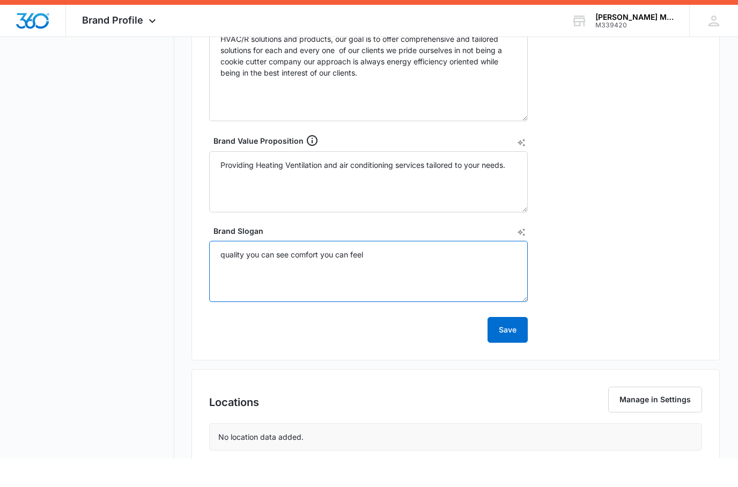
scroll to position [420, 0]
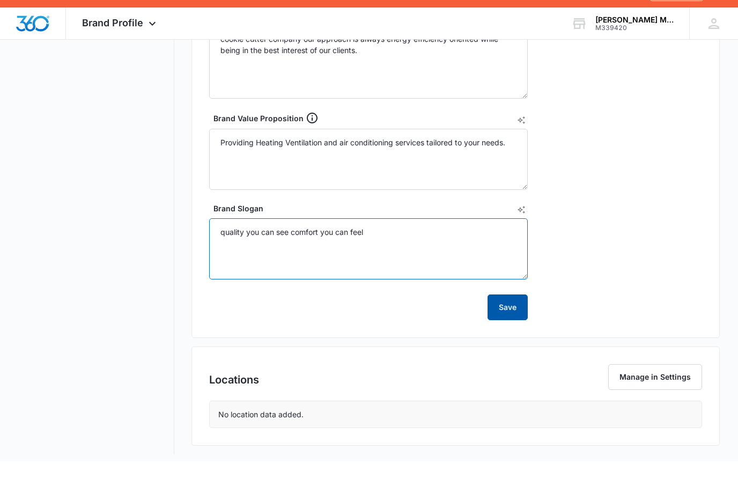
type textarea "quality you can see comfort you can feel"
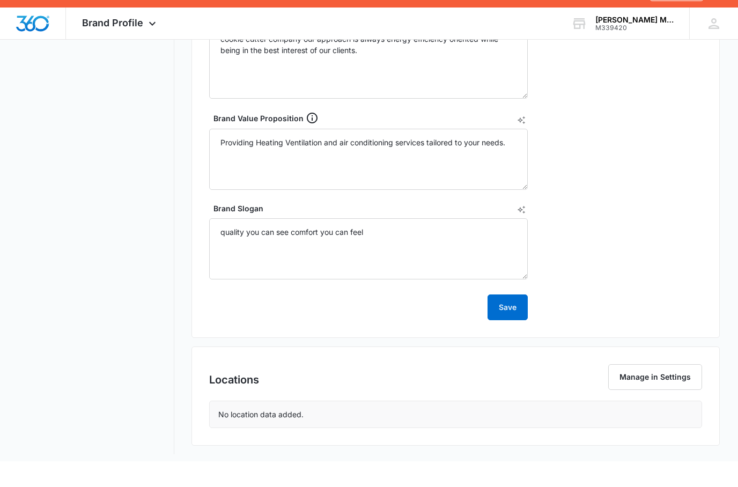
click at [503, 320] on button "Save" at bounding box center [508, 333] width 40 height 26
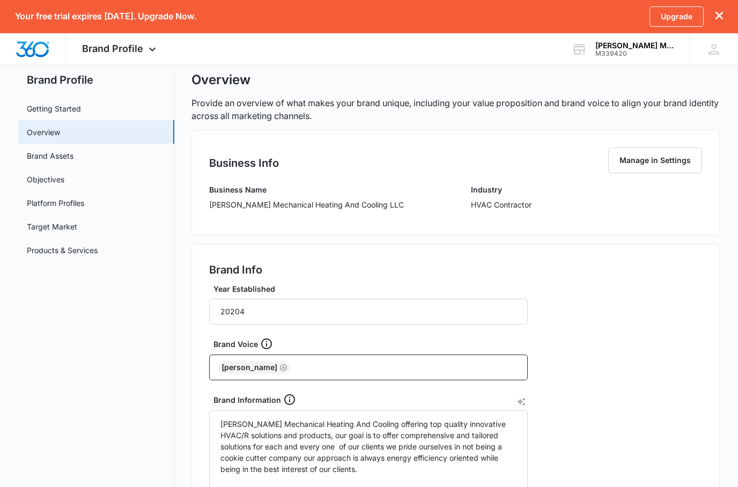
scroll to position [41, 0]
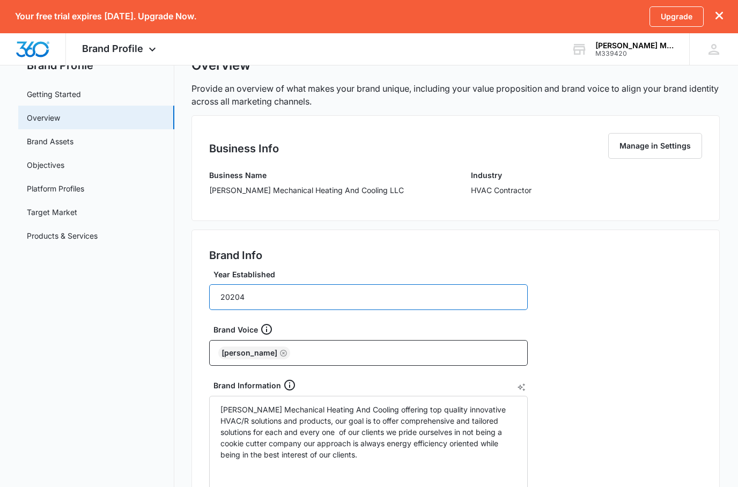
click at [296, 289] on input "20204" at bounding box center [368, 297] width 319 height 26
click at [263, 299] on input "20204" at bounding box center [368, 297] width 319 height 26
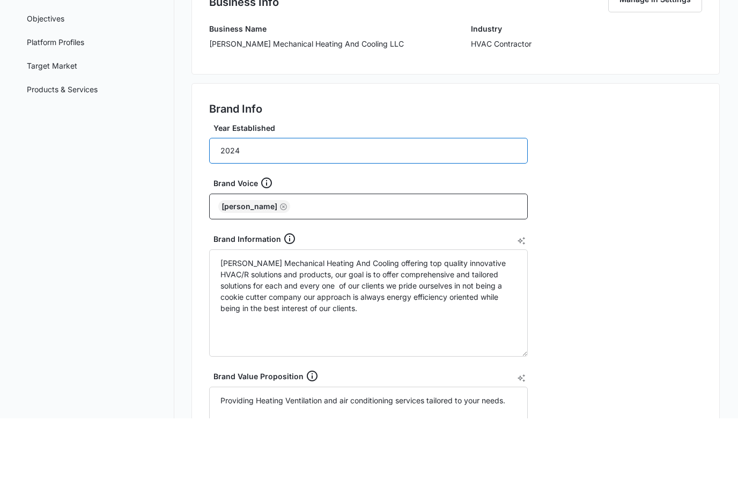
scroll to position [426, 0]
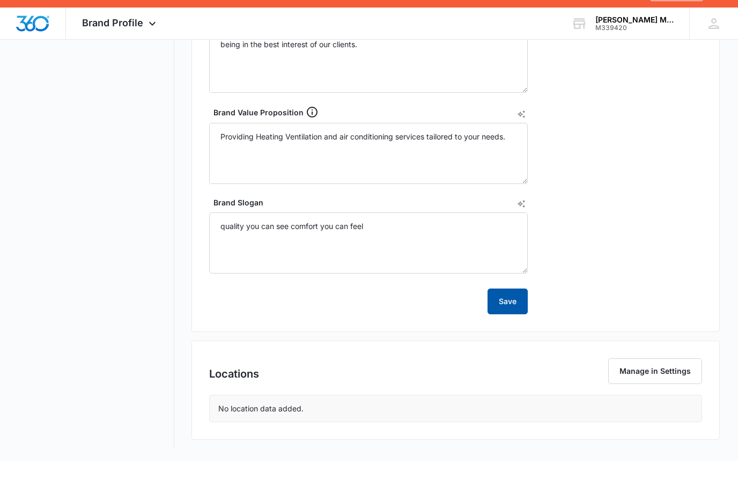
type input "2024"
click at [518, 314] on button "Save" at bounding box center [508, 327] width 40 height 26
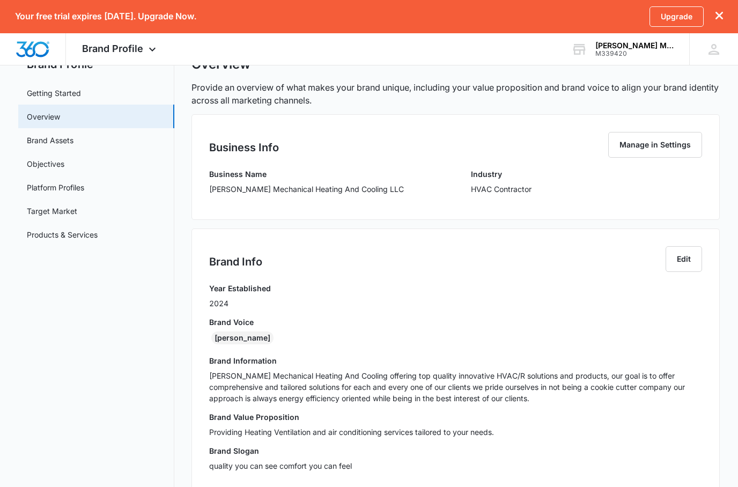
scroll to position [0, 0]
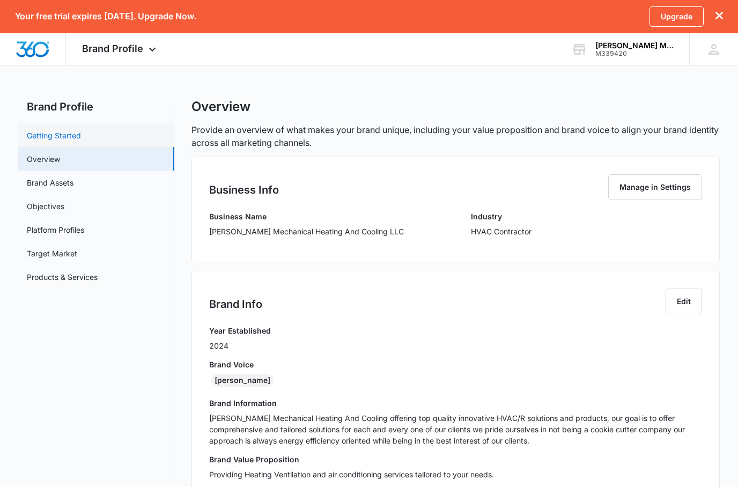
click at [57, 136] on link "Getting Started" at bounding box center [54, 135] width 54 height 11
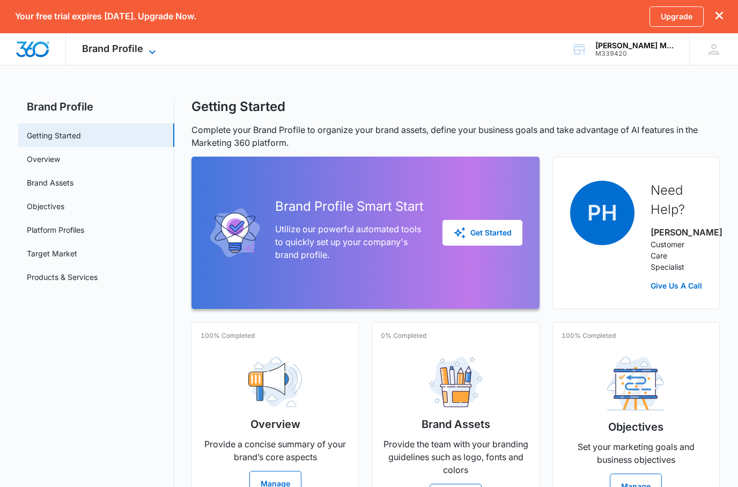
click at [146, 53] on icon at bounding box center [152, 52] width 13 height 13
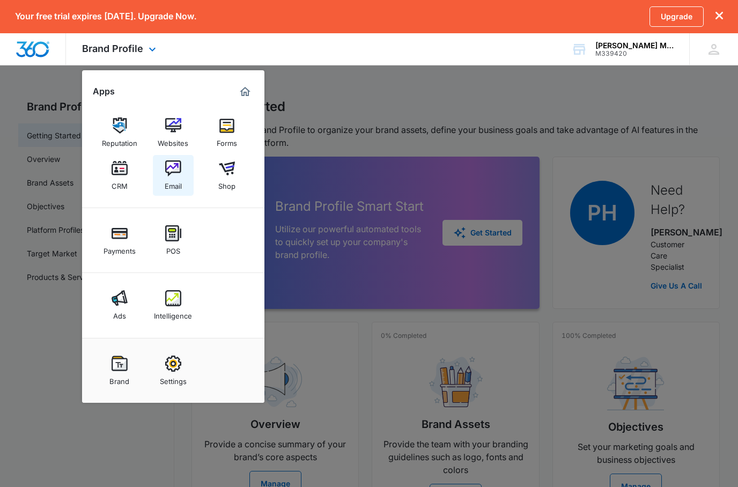
click at [175, 167] on img at bounding box center [173, 168] width 16 height 16
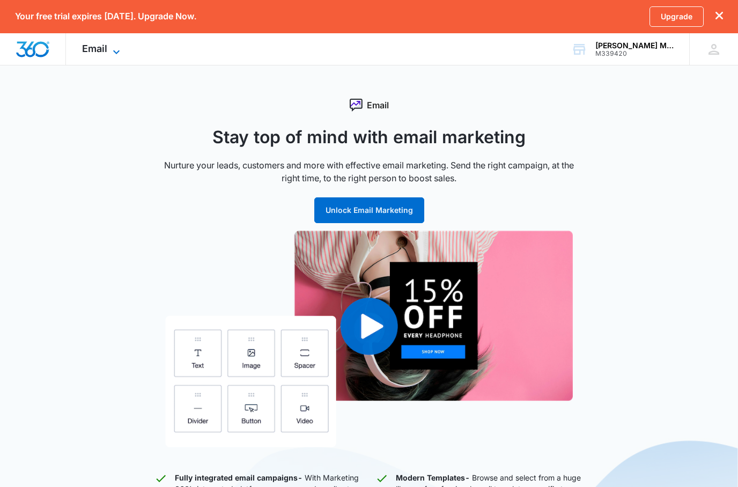
click at [113, 47] on icon at bounding box center [116, 52] width 13 height 13
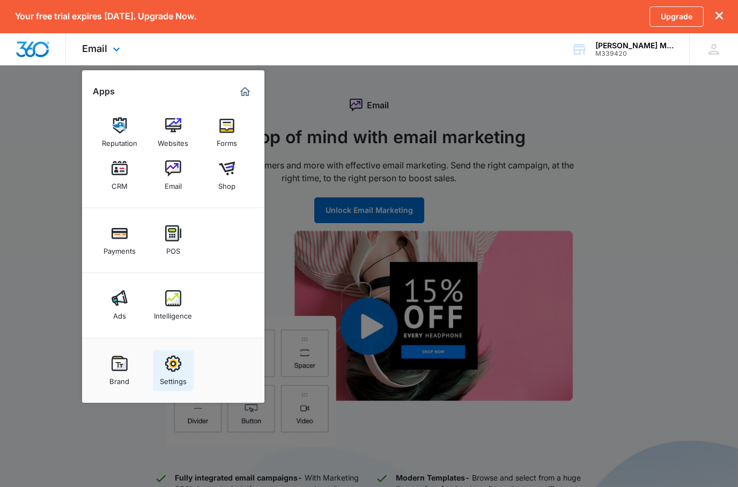
click at [181, 378] on div "Settings" at bounding box center [173, 379] width 27 height 14
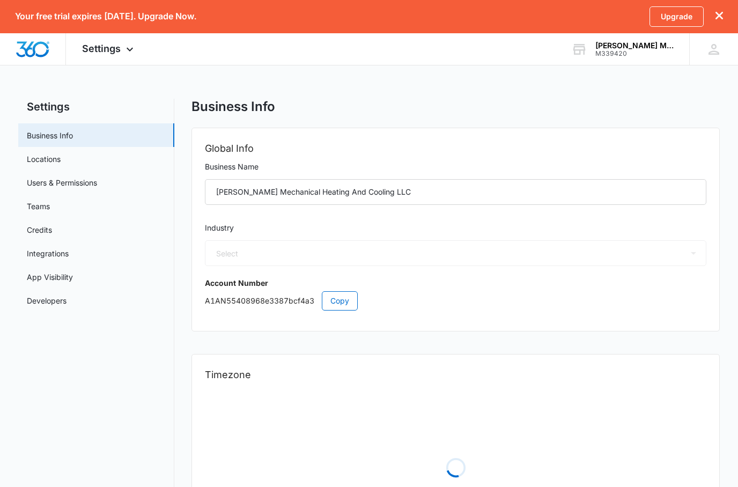
select select "3"
select select "US"
select select "America/Los_Angeles"
click at [49, 164] on link "Locations" at bounding box center [44, 158] width 34 height 11
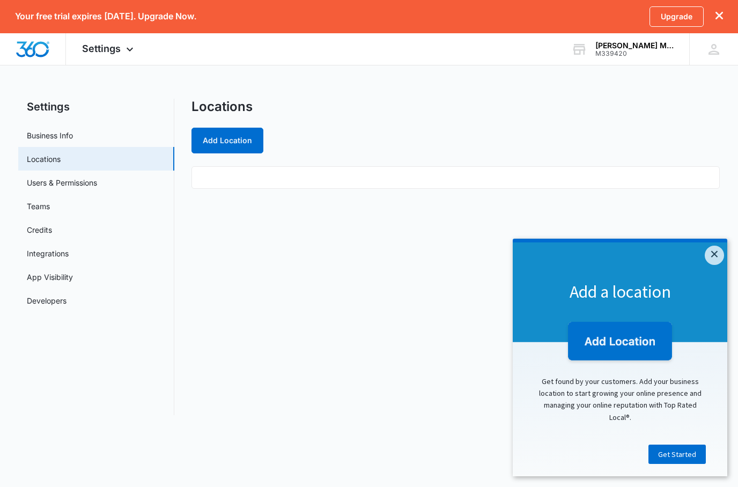
click at [250, 186] on ul at bounding box center [456, 177] width 528 height 23
click at [255, 175] on ul at bounding box center [456, 177] width 528 height 23
click at [249, 149] on button "Add Location" at bounding box center [228, 141] width 72 height 26
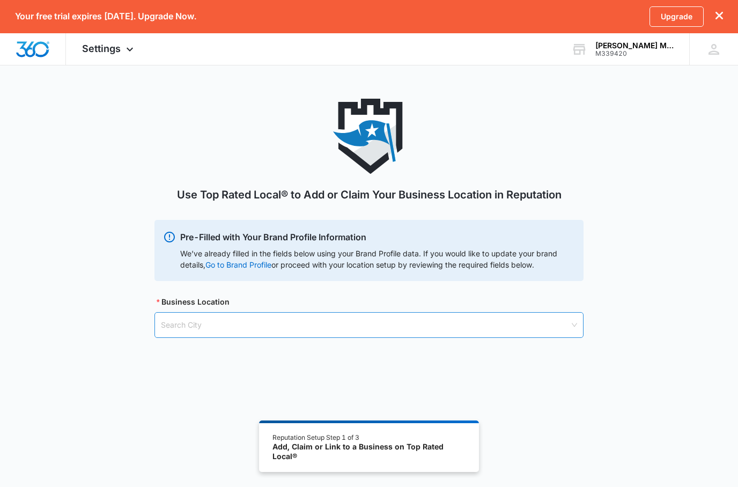
click at [325, 325] on input "search" at bounding box center [365, 325] width 409 height 25
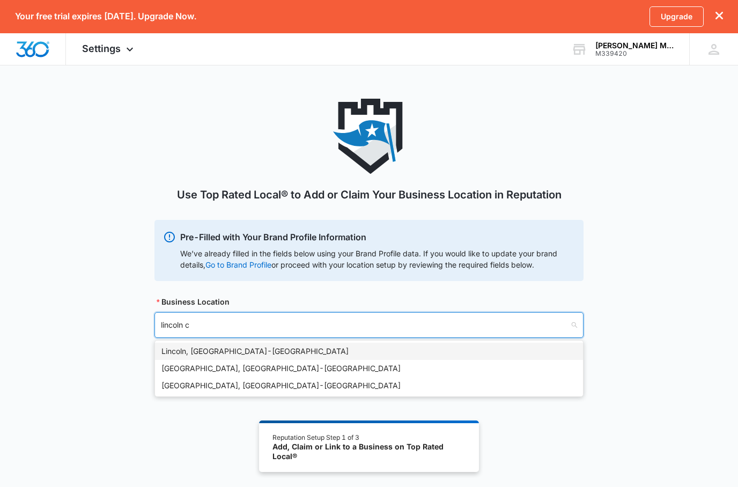
type input "lincoln ca"
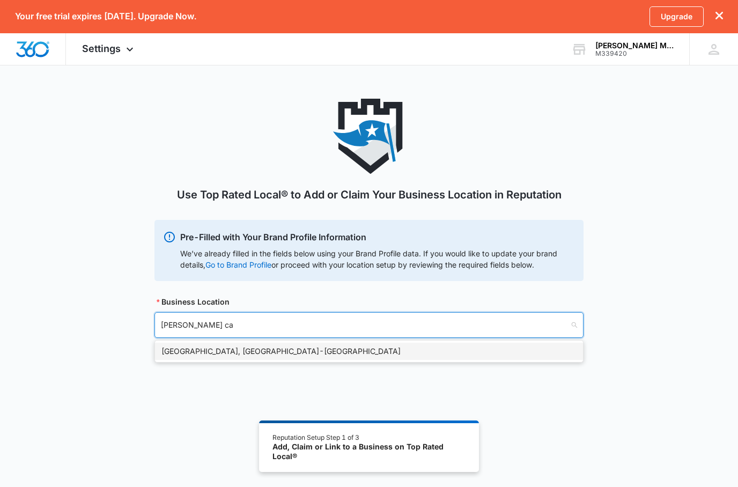
click at [216, 350] on div "Lincoln, CA - USA" at bounding box center [368, 351] width 415 height 12
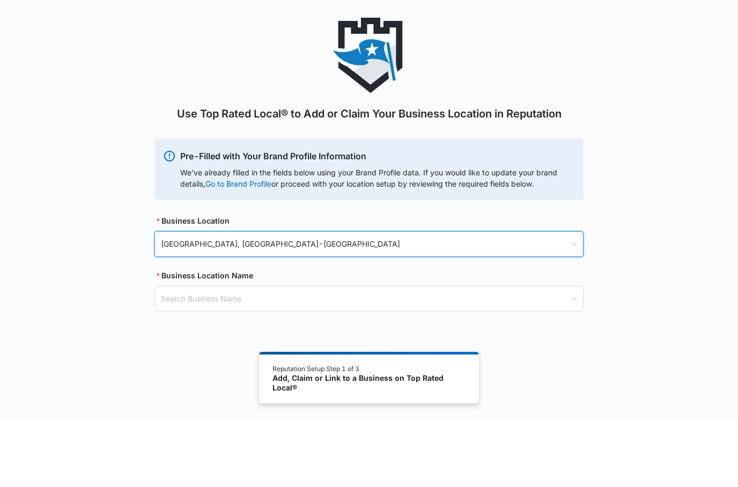
scroll to position [67, 0]
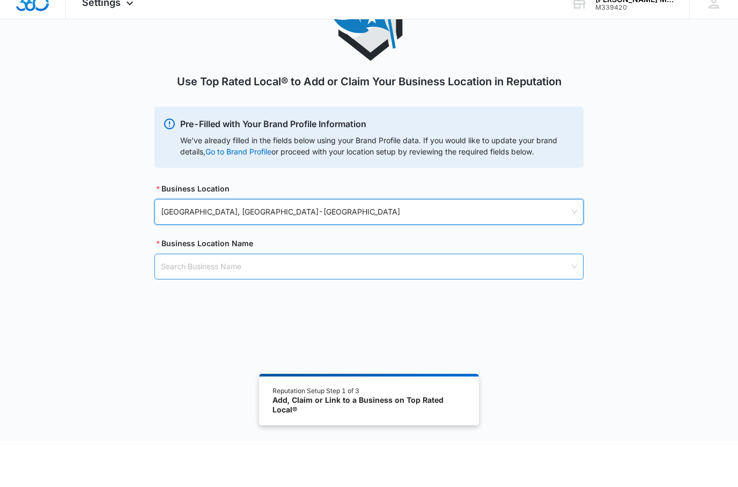
click at [274, 301] on input "search" at bounding box center [365, 313] width 409 height 25
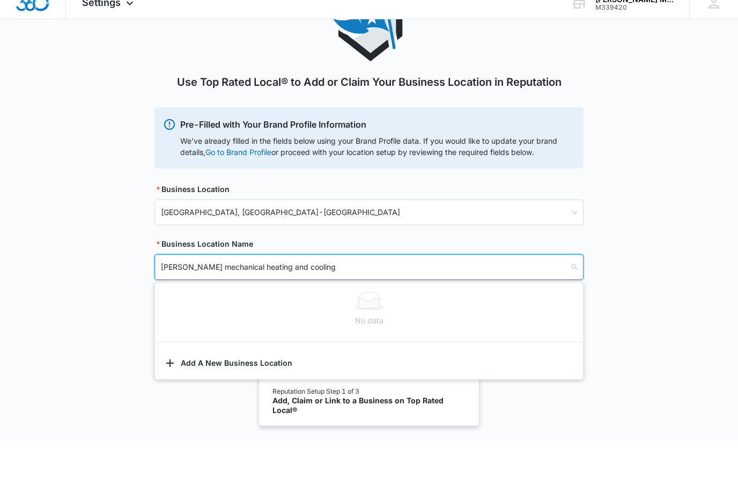
scroll to position [134, 0]
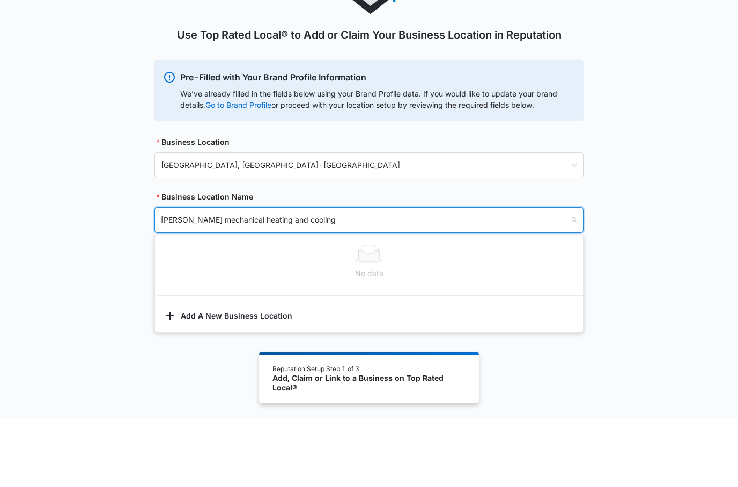
click at [468, 336] on div "No data" at bounding box center [368, 342] width 415 height 12
click at [341, 313] on div at bounding box center [368, 322] width 415 height 19
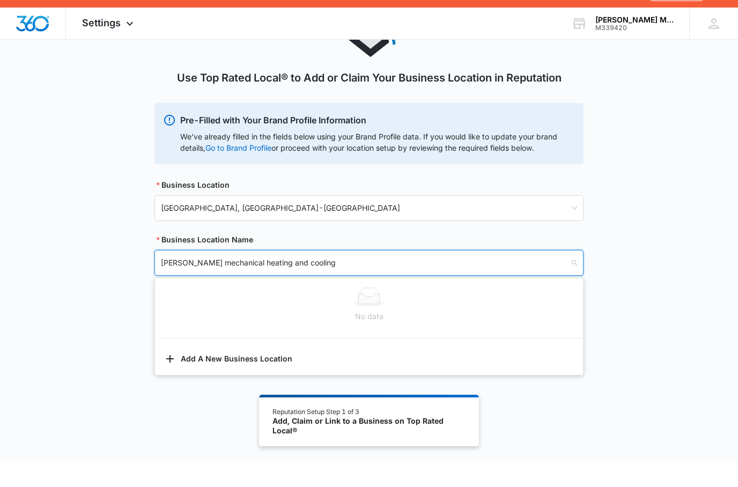
type input "Fuesz mechanical heating and cooling"
click at [685, 311] on div "Use Top Rated Local® to Add or Claim Your Business Location in Reputation Pre-F…" at bounding box center [369, 220] width 738 height 424
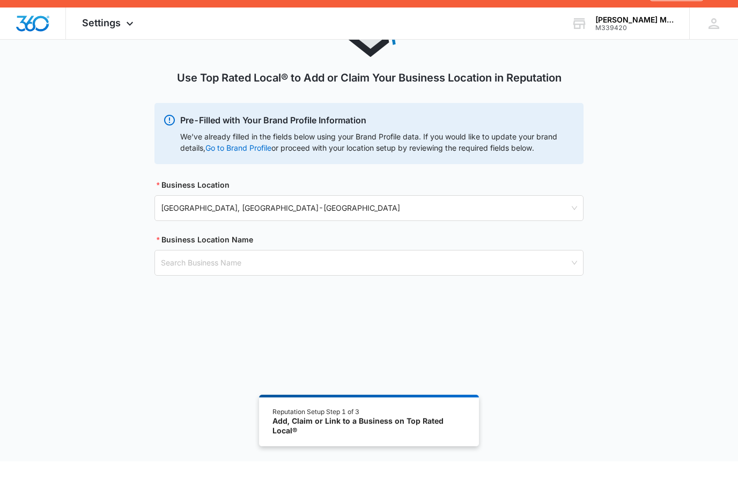
scroll to position [91, 0]
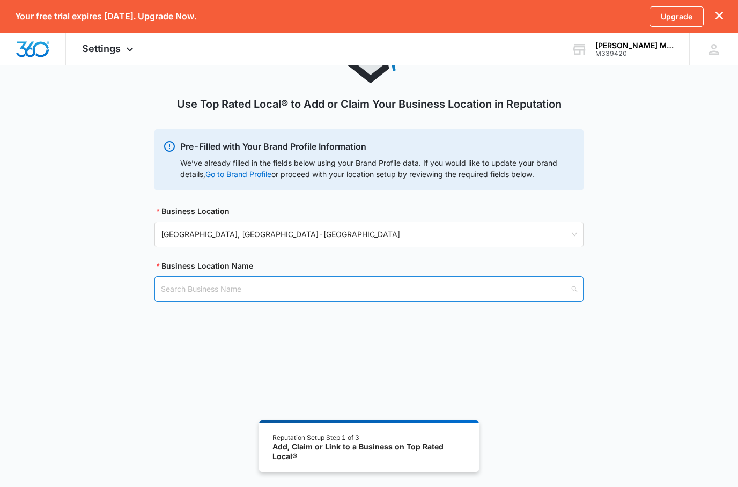
click at [575, 291] on div "Search Business Name" at bounding box center [368, 289] width 429 height 26
click at [481, 290] on input "search" at bounding box center [365, 289] width 409 height 25
click at [570, 287] on div "Search Business Name" at bounding box center [368, 289] width 429 height 26
click at [494, 288] on input "search" at bounding box center [365, 289] width 409 height 25
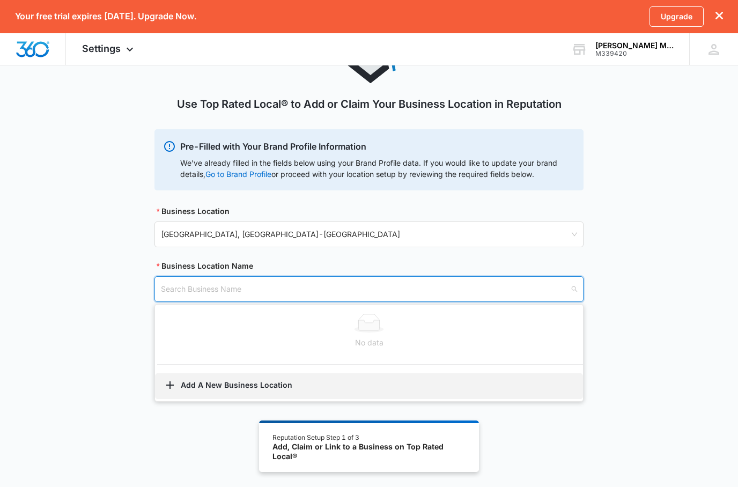
click at [203, 384] on button "Add A New Business Location" at bounding box center [369, 386] width 428 height 26
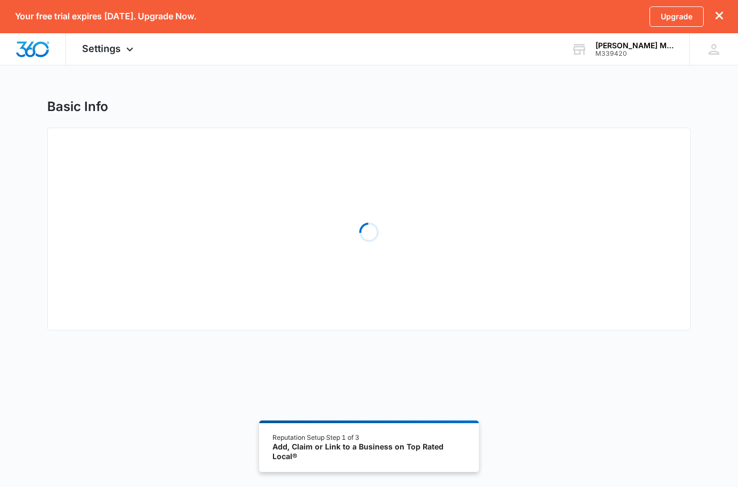
select select "California"
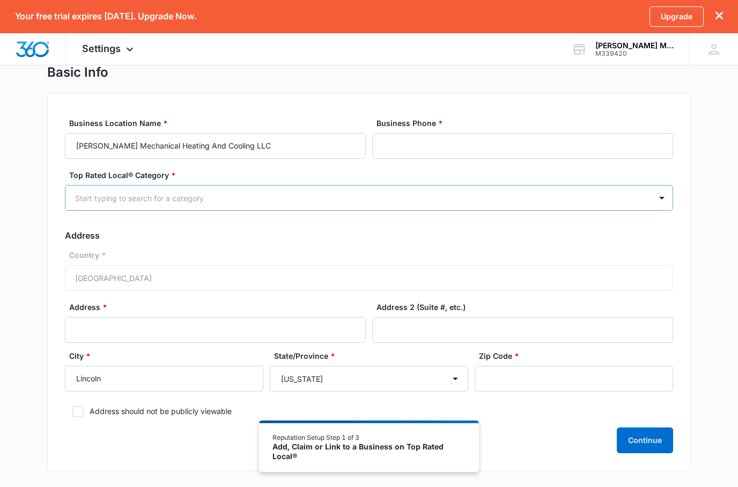
scroll to position [34, 0]
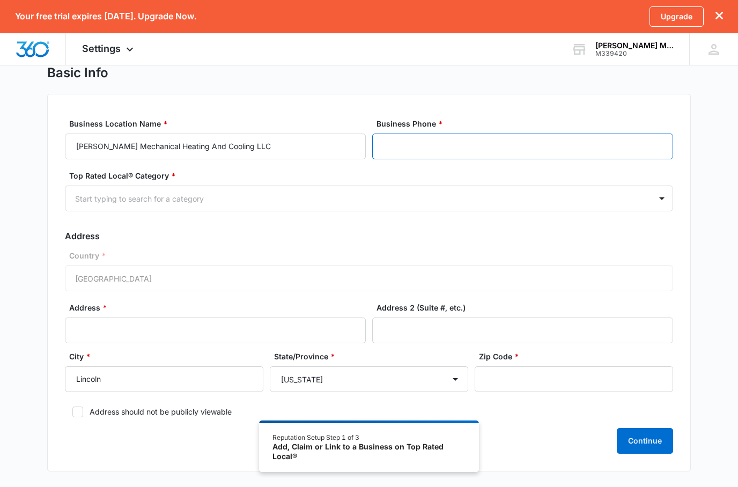
click at [407, 149] on input "Business Phone *" at bounding box center [522, 147] width 301 height 26
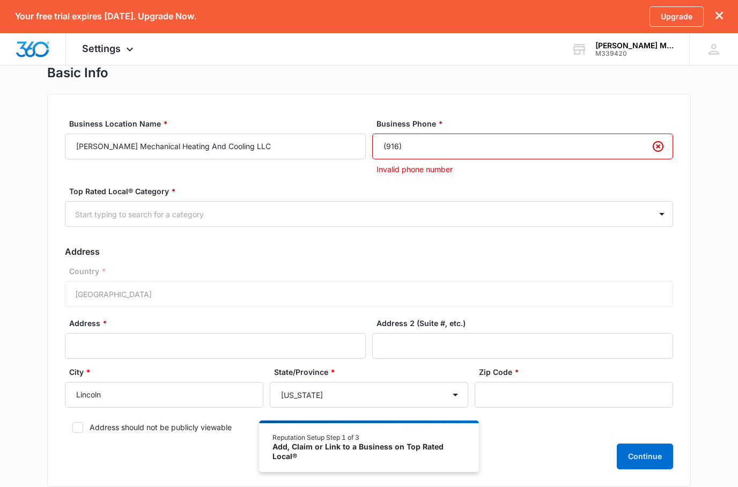
type input "[PHONE_NUMBER]"
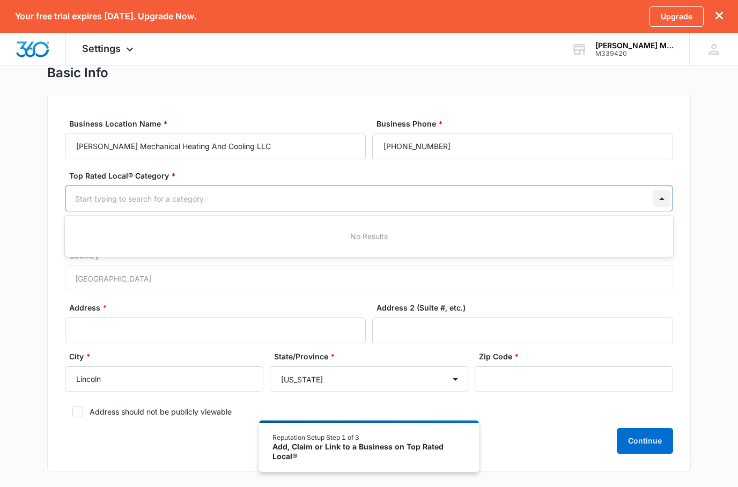
click at [654, 202] on div at bounding box center [661, 198] width 17 height 17
click at [207, 207] on div "Start typing to search for a category" at bounding box center [358, 199] width 586 height 24
click at [72, 166] on form "Business Location Name * Fuesz Mechanical Heating And Cooling LLC Business Phon…" at bounding box center [369, 286] width 608 height 336
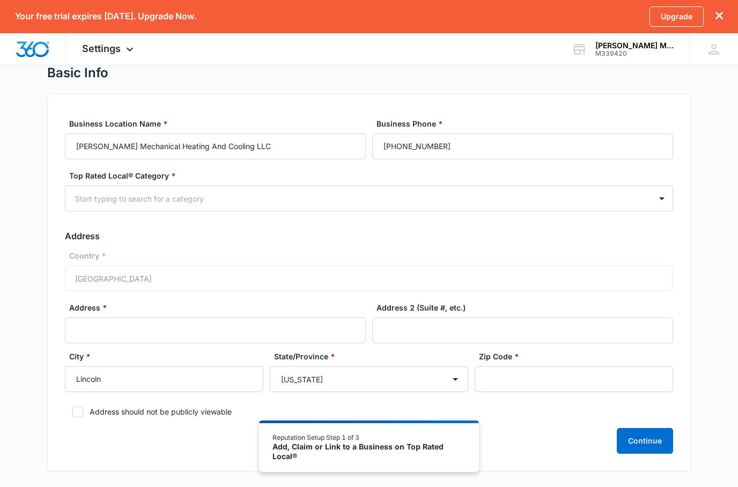
click at [114, 279] on div "Country * United States of America" at bounding box center [369, 270] width 608 height 41
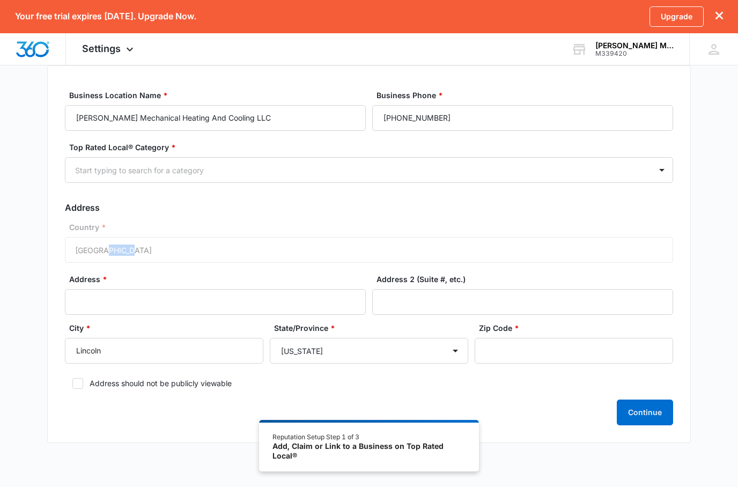
scroll to position [91, 0]
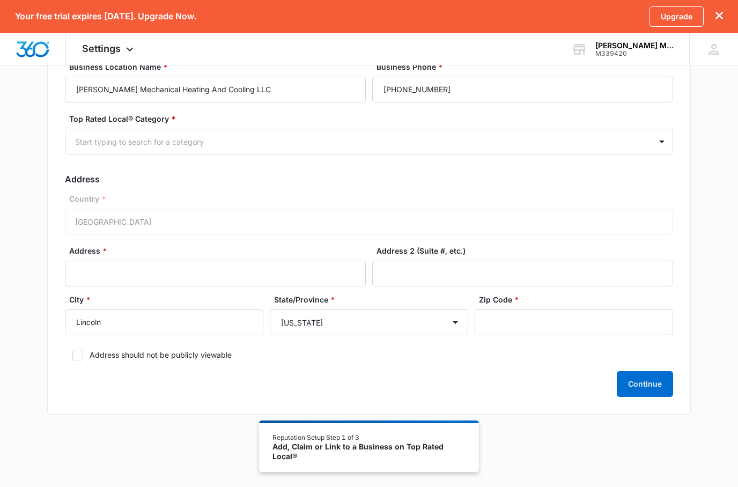
click at [74, 354] on icon at bounding box center [78, 355] width 10 height 10
click at [72, 354] on input "Address should not be publicly viewable" at bounding box center [69, 355] width 8 height 8
click at [59, 345] on div "Business Location Name * Fuesz Mechanical Heating And Cooling LLC Business Phon…" at bounding box center [369, 226] width 644 height 378
click at [72, 353] on div at bounding box center [77, 355] width 11 height 11
click at [72, 353] on input "Address should not be publicly viewable" at bounding box center [69, 355] width 8 height 8
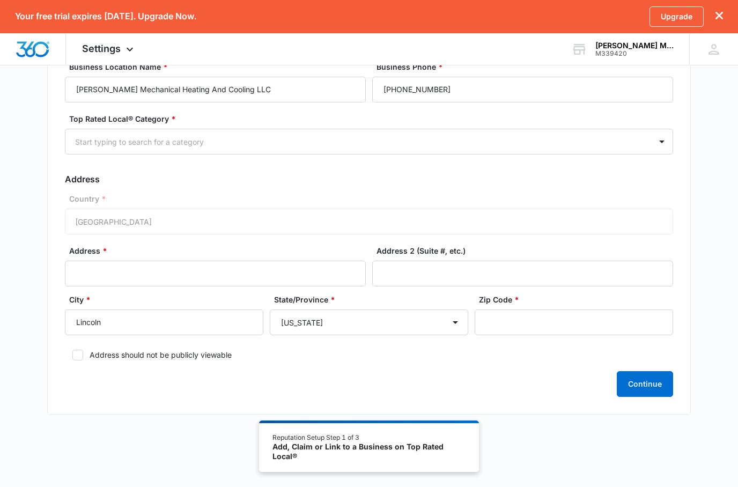
checkbox input "false"
click at [649, 391] on button "Continue" at bounding box center [645, 384] width 56 height 26
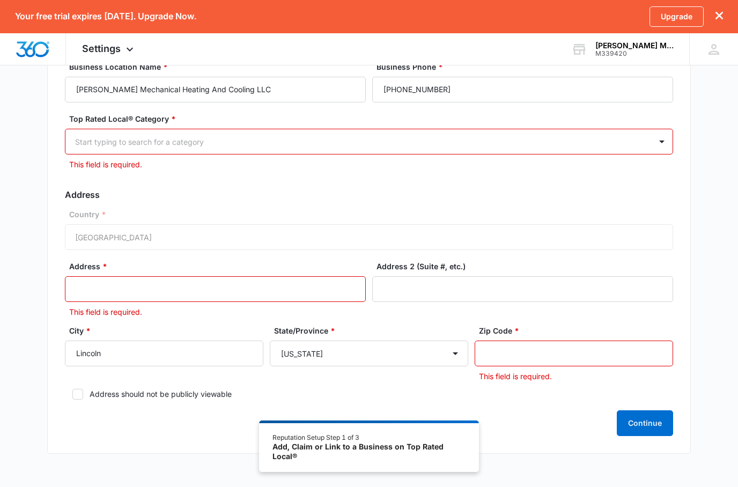
click at [587, 355] on input "Zip Code *" at bounding box center [574, 354] width 198 height 26
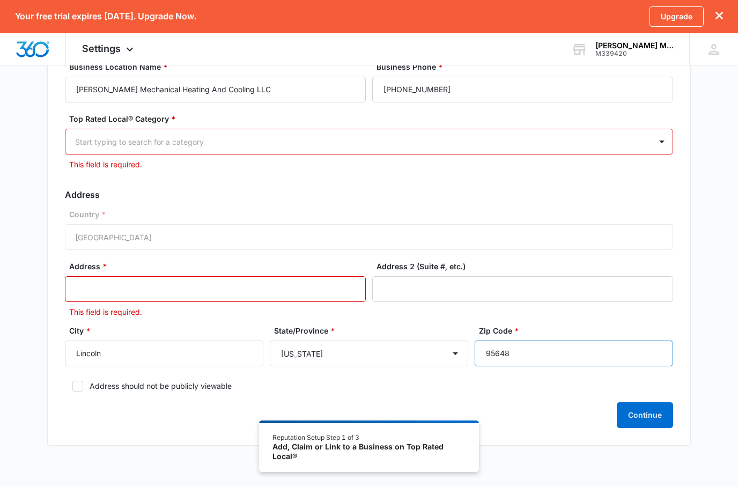
type input "95648"
click at [166, 291] on input "Address *" at bounding box center [215, 289] width 301 height 26
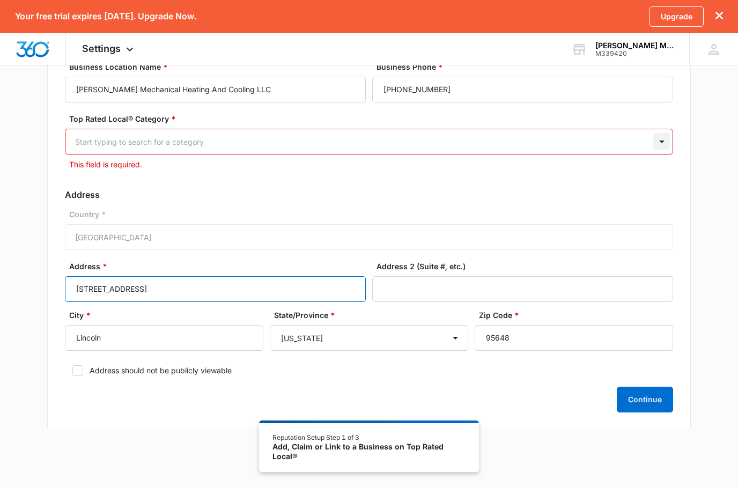
type input "1279 regent circle"
click at [657, 146] on div at bounding box center [661, 141] width 17 height 17
click at [370, 181] on div "No Results" at bounding box center [369, 180] width 608 height 20
click at [370, 179] on div "No Results" at bounding box center [369, 180] width 608 height 20
click at [363, 195] on div "No Results" at bounding box center [369, 179] width 608 height 41
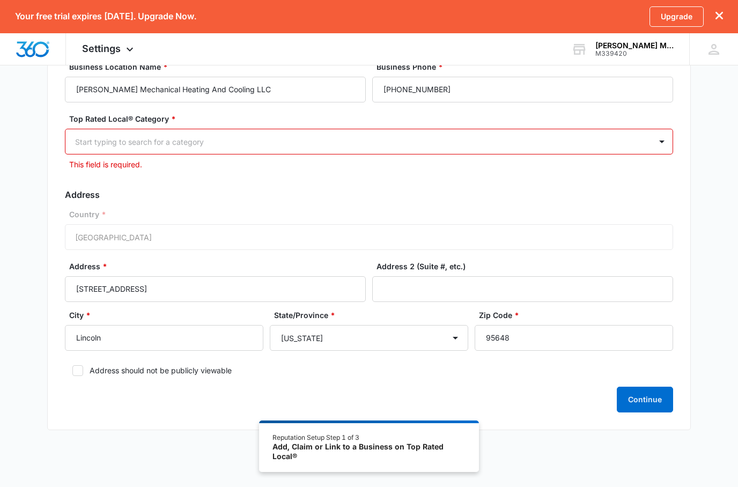
click at [234, 145] on div at bounding box center [356, 141] width 562 height 13
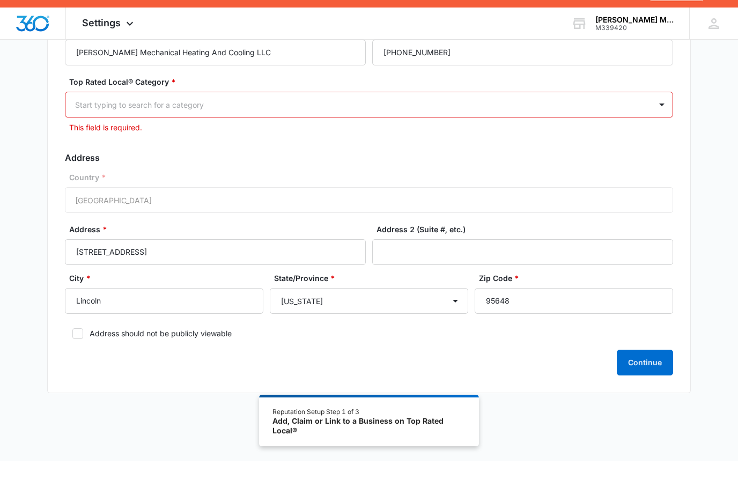
scroll to position [134, 0]
click at [655, 376] on button "Continue" at bounding box center [645, 389] width 56 height 26
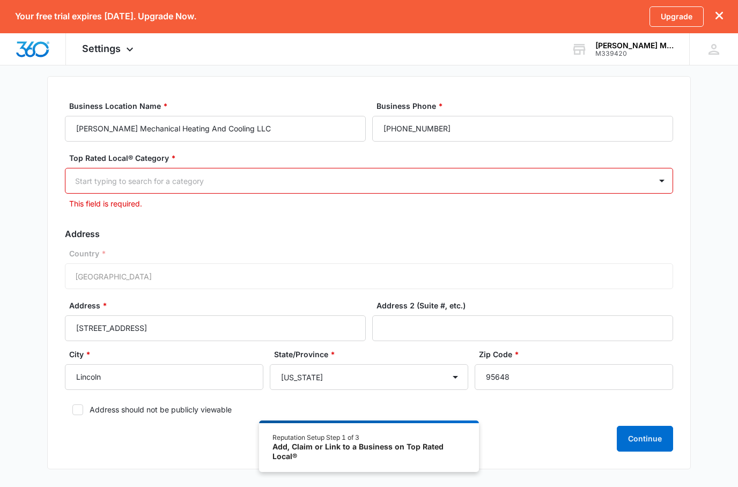
scroll to position [0, 0]
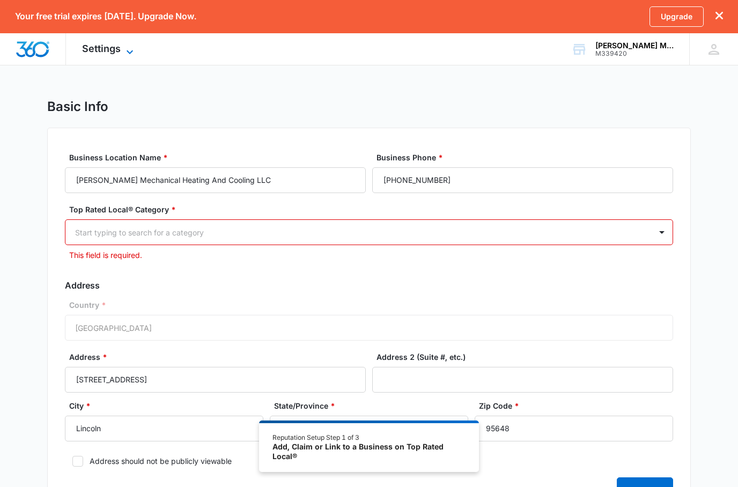
click at [129, 55] on icon at bounding box center [129, 52] width 13 height 13
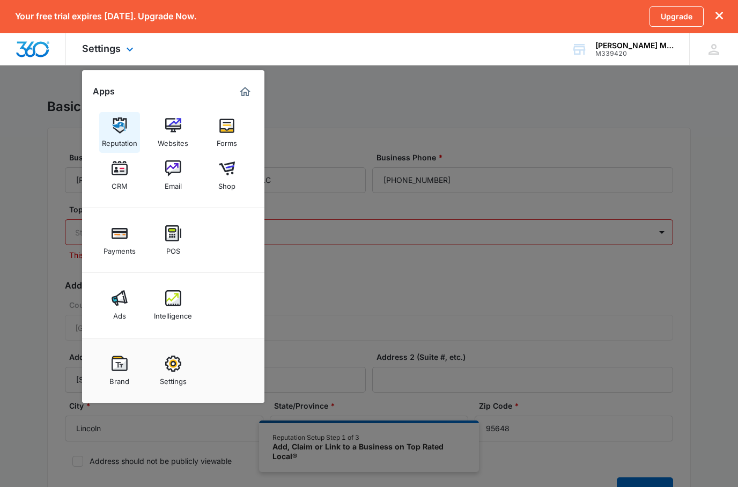
click at [126, 135] on div "Reputation" at bounding box center [119, 141] width 35 height 14
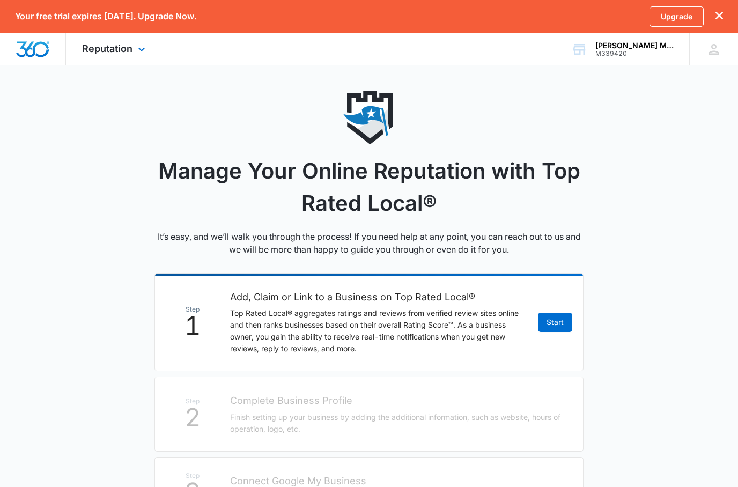
scroll to position [8, 0]
click at [139, 56] on div "Reputation Apps Reputation Websites Forms CRM Email Shop Payments POS Ads Intel…" at bounding box center [115, 49] width 98 height 32
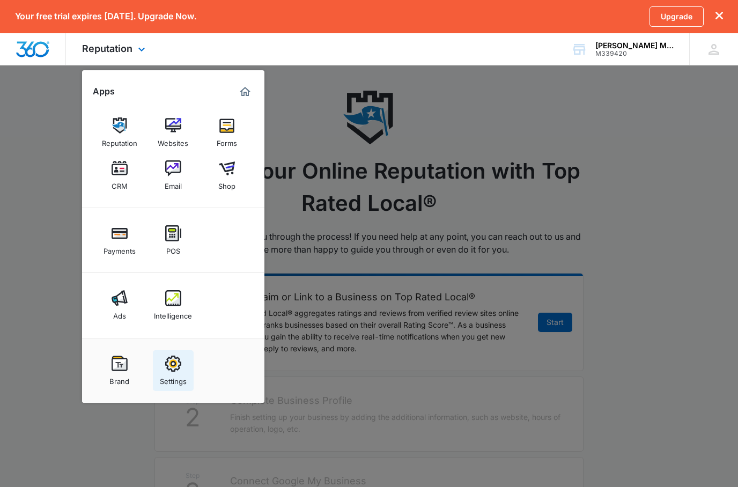
click at [175, 371] on img at bounding box center [173, 364] width 16 height 16
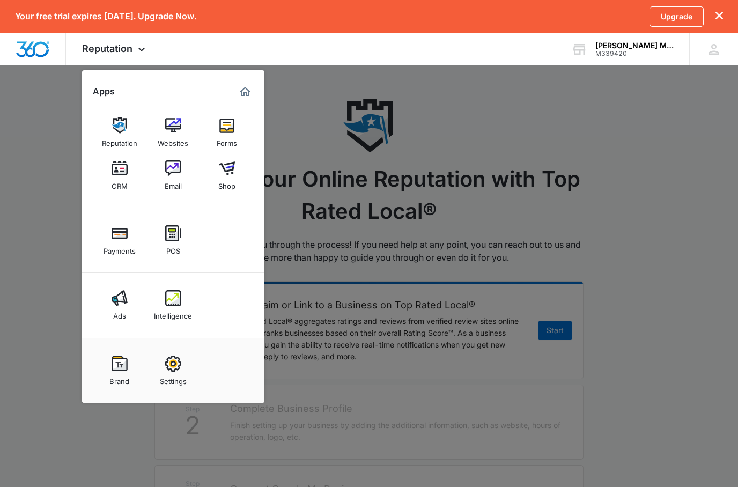
select select "3"
select select "US"
select select "America/Los_Angeles"
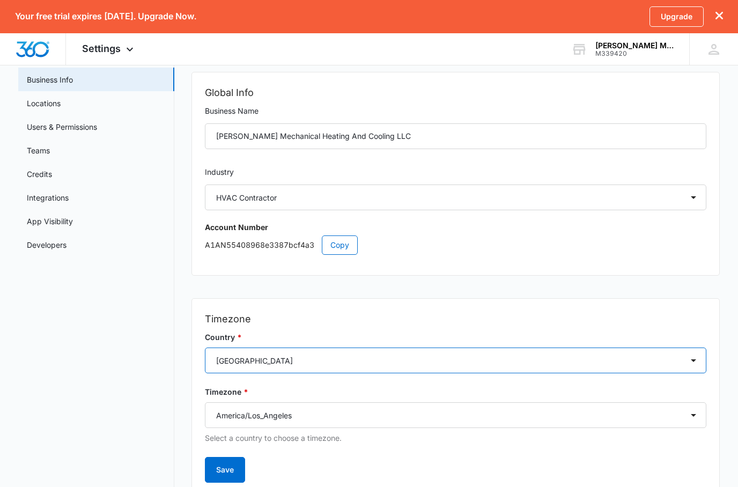
scroll to position [55, 0]
click at [223, 466] on button "Save" at bounding box center [225, 471] width 40 height 26
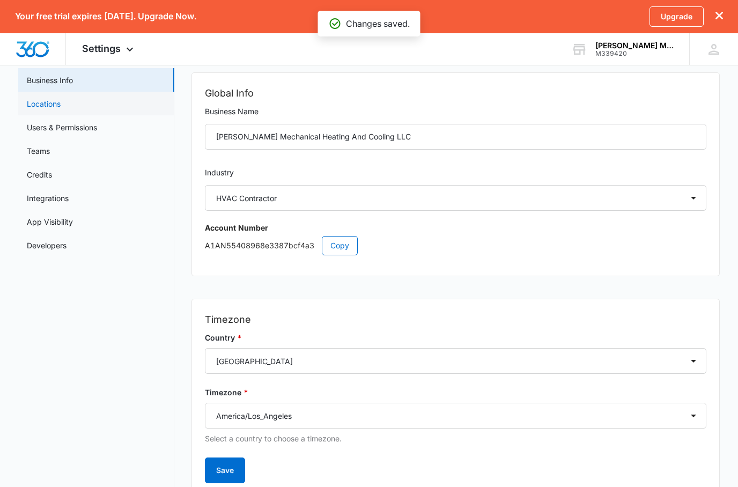
click at [61, 108] on link "Locations" at bounding box center [44, 103] width 34 height 11
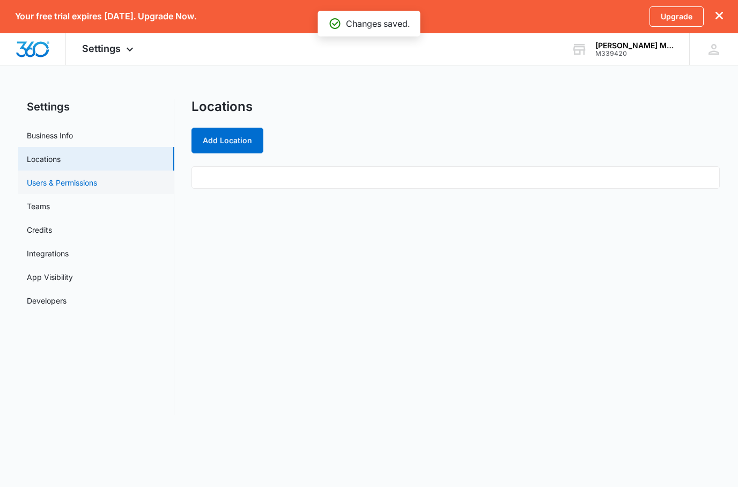
click at [61, 188] on link "Users & Permissions" at bounding box center [62, 182] width 70 height 11
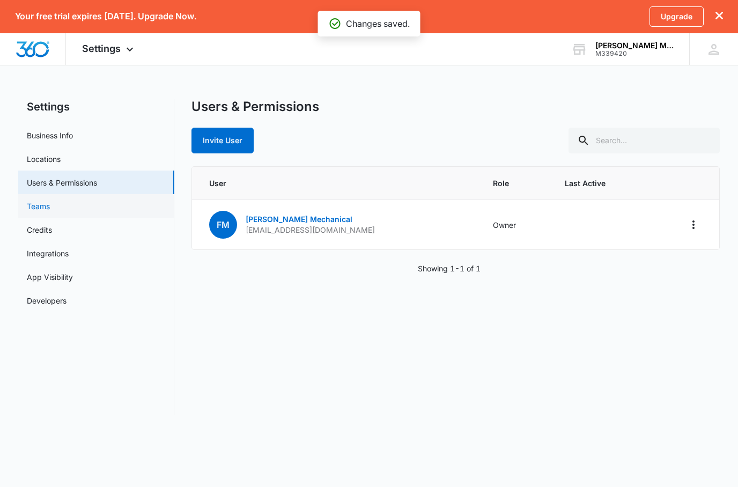
click at [47, 212] on link "Teams" at bounding box center [38, 206] width 23 height 11
click at [40, 209] on link "Teams" at bounding box center [38, 206] width 23 height 11
click at [52, 230] on link "Credits" at bounding box center [39, 229] width 25 height 11
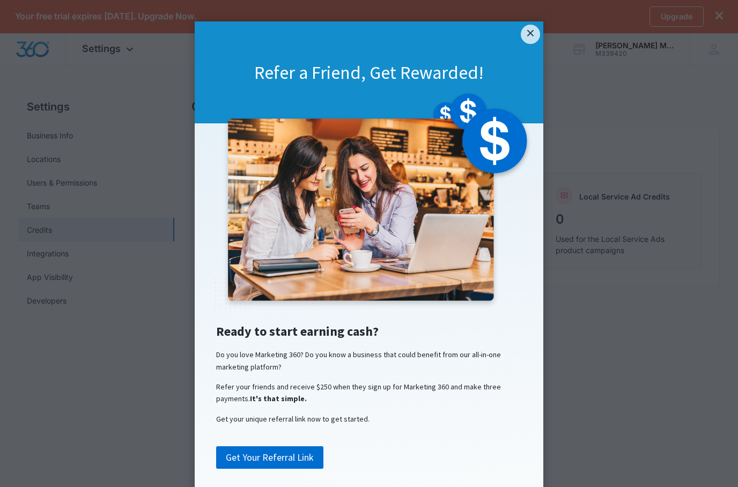
click at [535, 35] on link "×" at bounding box center [530, 34] width 19 height 19
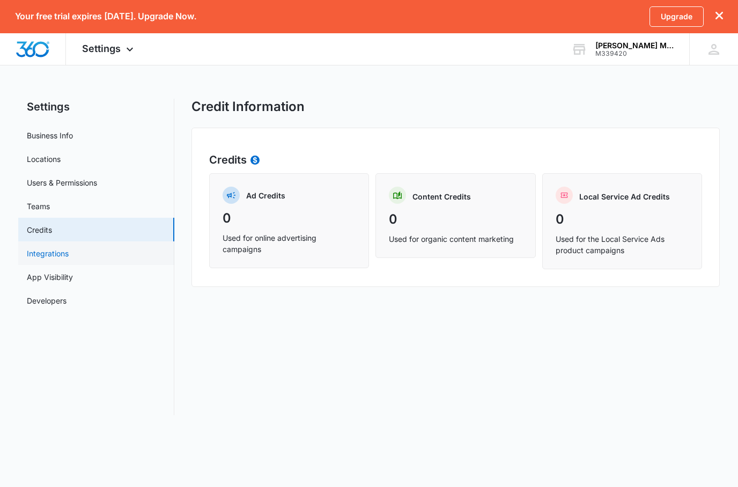
click at [41, 256] on link "Integrations" at bounding box center [48, 253] width 42 height 11
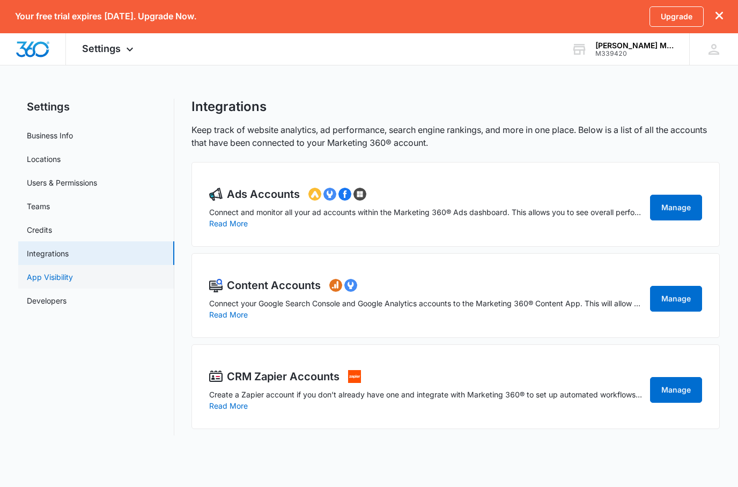
click at [51, 275] on link "App Visibility" at bounding box center [50, 276] width 46 height 11
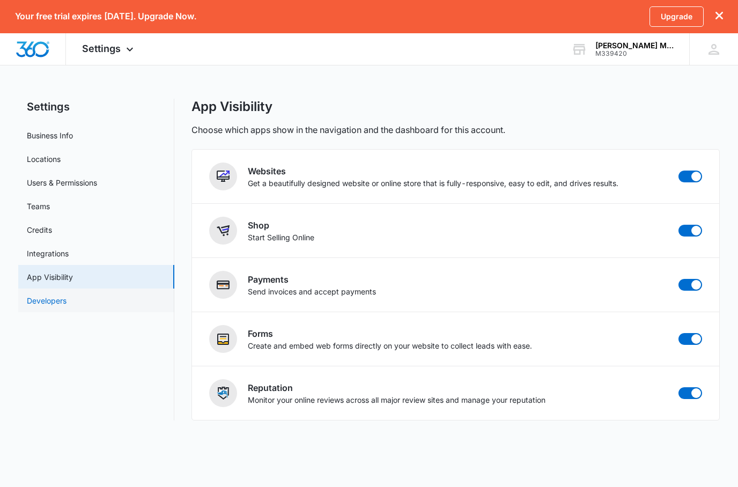
click at [58, 303] on link "Developers" at bounding box center [47, 300] width 40 height 11
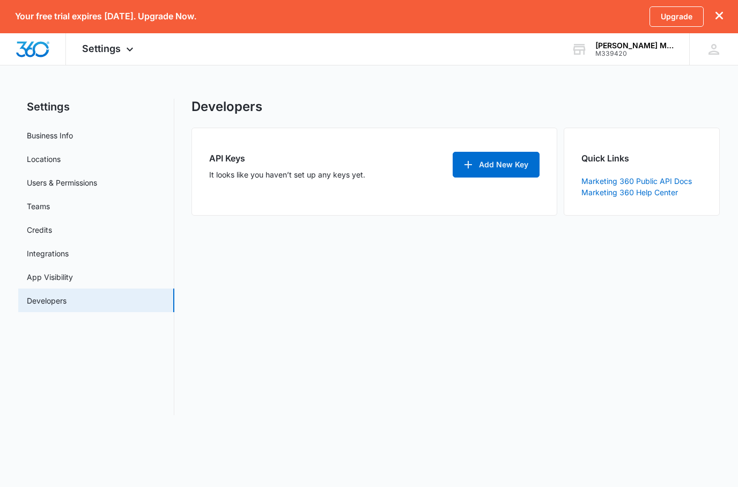
click at [513, 168] on button "Add New Key" at bounding box center [496, 165] width 87 height 26
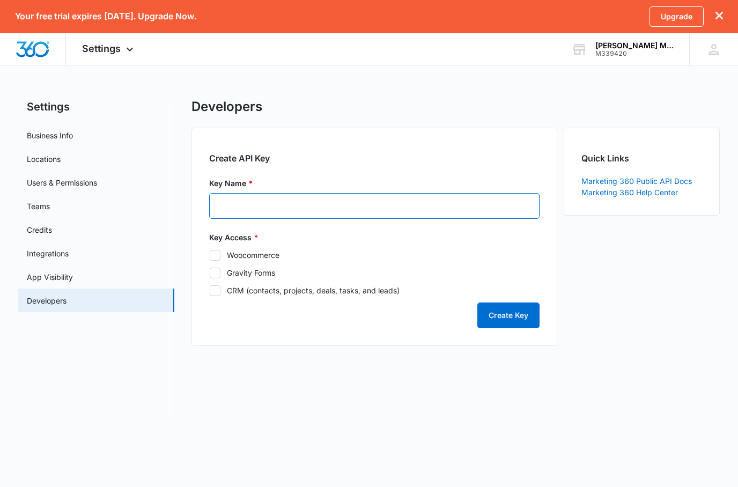
click at [237, 198] on input "Key Name *" at bounding box center [374, 206] width 330 height 26
drag, startPoint x: 243, startPoint y: 208, endPoint x: 214, endPoint y: 212, distance: 29.2
click at [214, 212] on input "Travis Fuesz" at bounding box center [374, 206] width 330 height 26
type input "Travis Fuesz"
click at [219, 238] on label "Key Access *" at bounding box center [374, 237] width 330 height 11
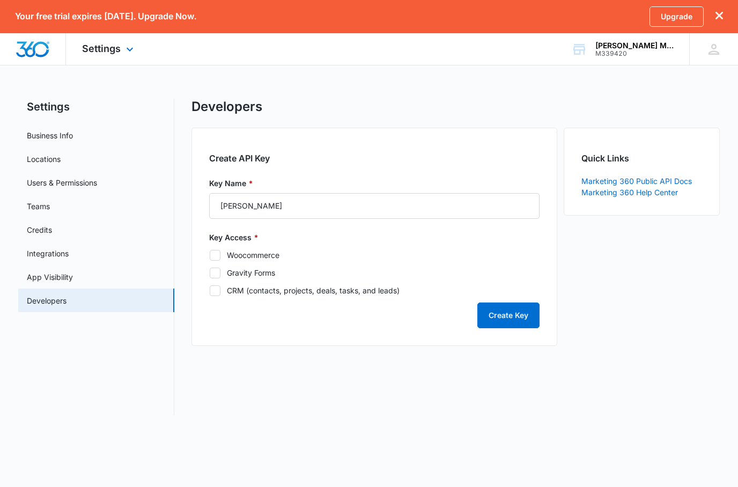
click at [139, 42] on div "Settings Apps Reputation Websites Forms CRM Email Shop Payments POS Ads Intelli…" at bounding box center [109, 49] width 86 height 32
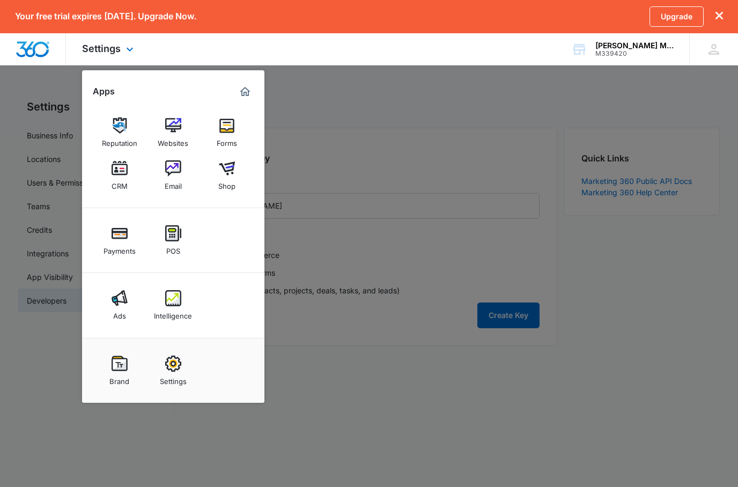
click at [246, 92] on img "Marketing 360® Dashboard" at bounding box center [245, 91] width 13 height 13
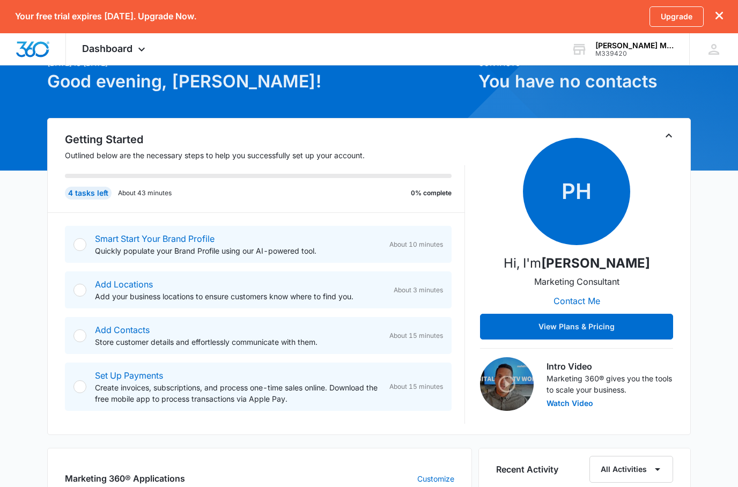
scroll to position [54, 0]
click at [79, 244] on div at bounding box center [79, 245] width 13 height 13
click at [85, 245] on div at bounding box center [79, 245] width 13 height 13
click at [108, 240] on link "Smart Start Your Brand Profile" at bounding box center [155, 239] width 120 height 11
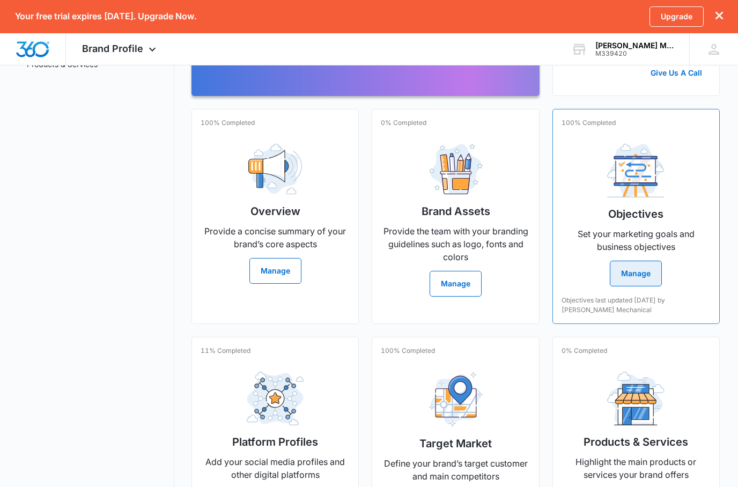
scroll to position [261, 0]
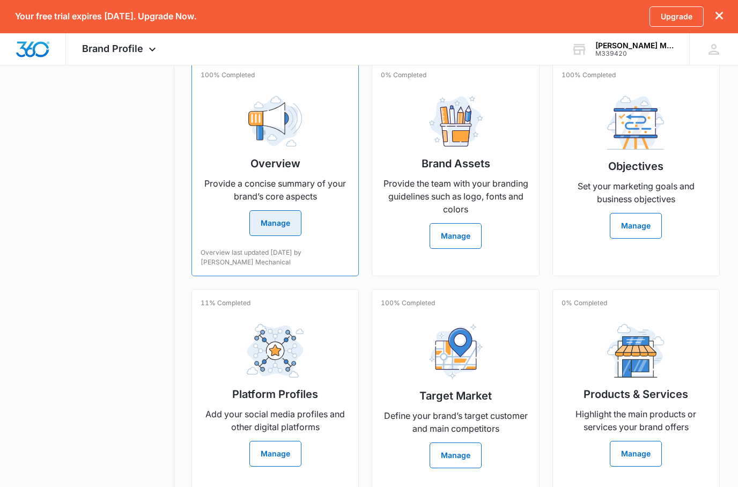
click at [268, 236] on button "Manage" at bounding box center [275, 223] width 52 height 26
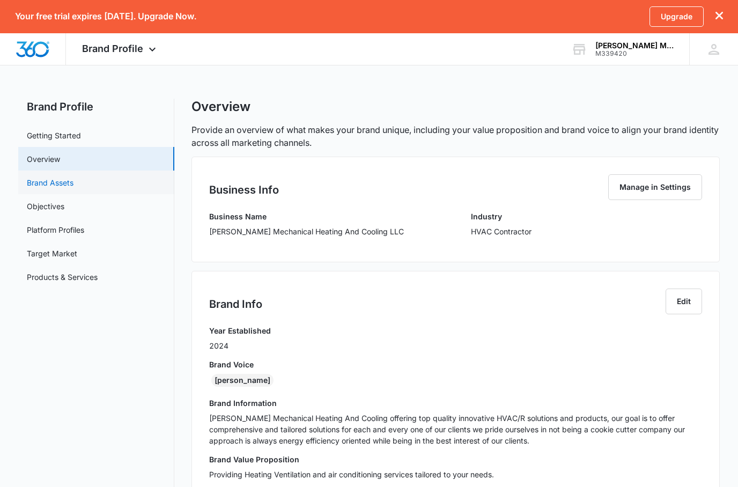
click at [42, 181] on link "Brand Assets" at bounding box center [50, 182] width 47 height 11
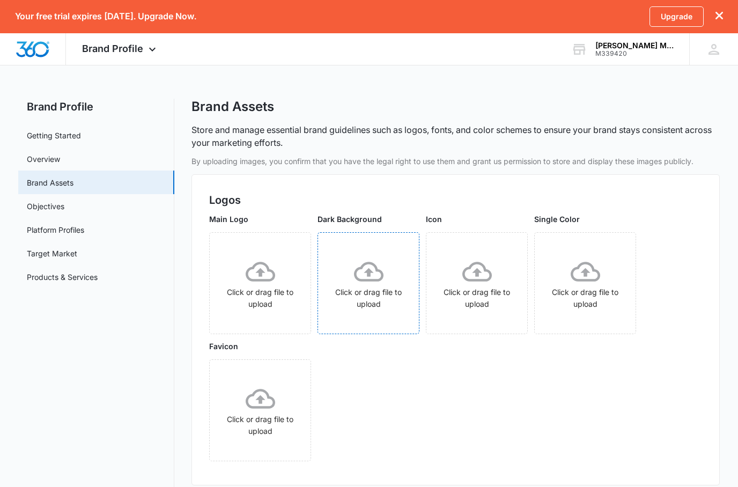
click at [374, 286] on div "Click or drag file to upload" at bounding box center [368, 283] width 101 height 53
click at [503, 293] on div "Click or drag file to upload" at bounding box center [476, 283] width 101 height 53
click at [240, 401] on div "Click or drag file to upload" at bounding box center [260, 410] width 101 height 53
